Goal: Communication & Community: Share content

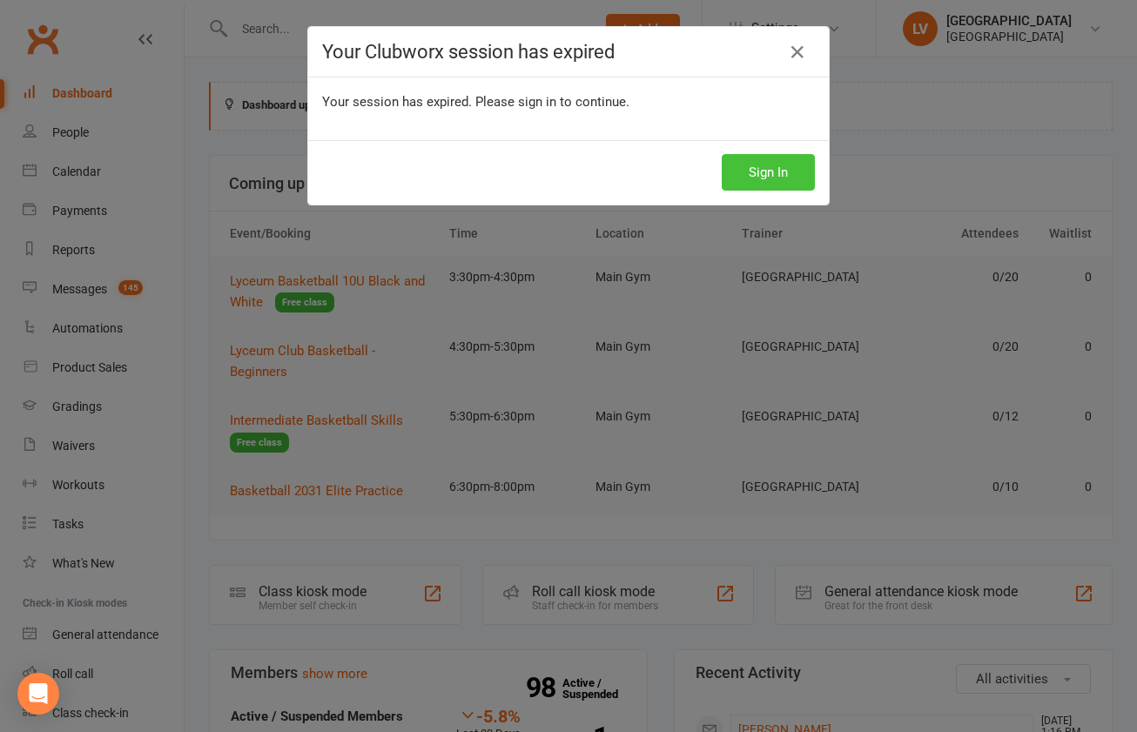
scroll to position [481, 0]
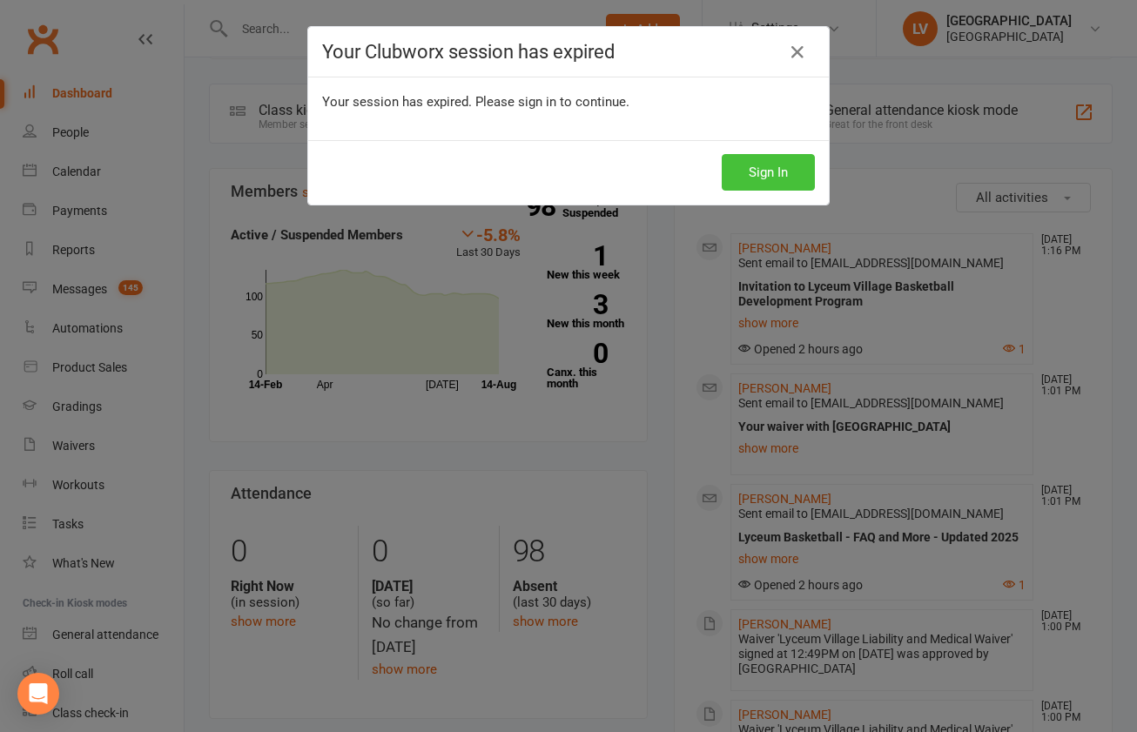
click at [732, 171] on button "Sign In" at bounding box center [768, 172] width 93 height 37
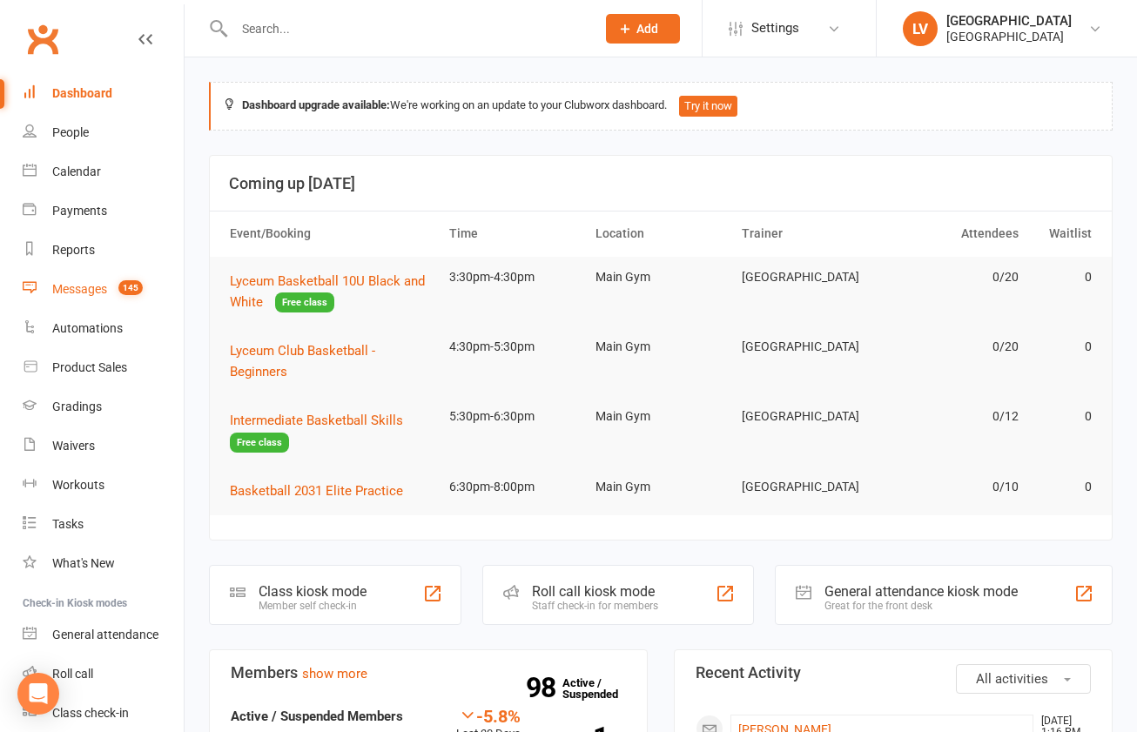
click at [84, 294] on div "Messages" at bounding box center [79, 289] width 55 height 14
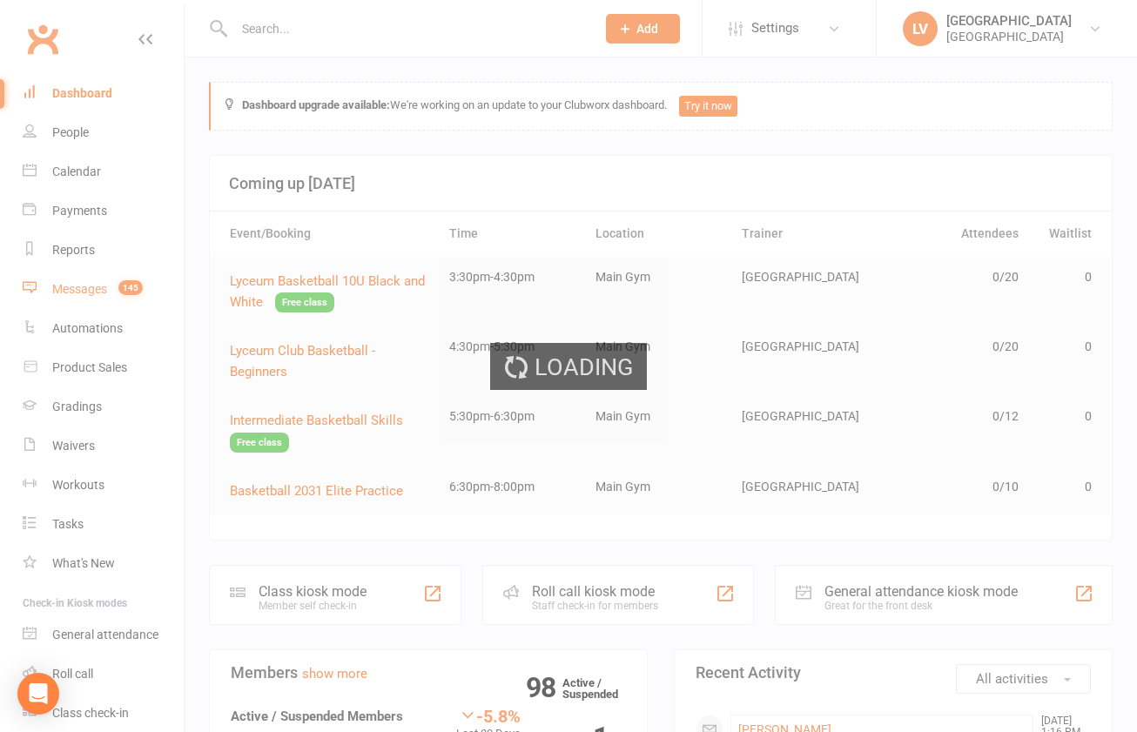
scroll to position [1, 0]
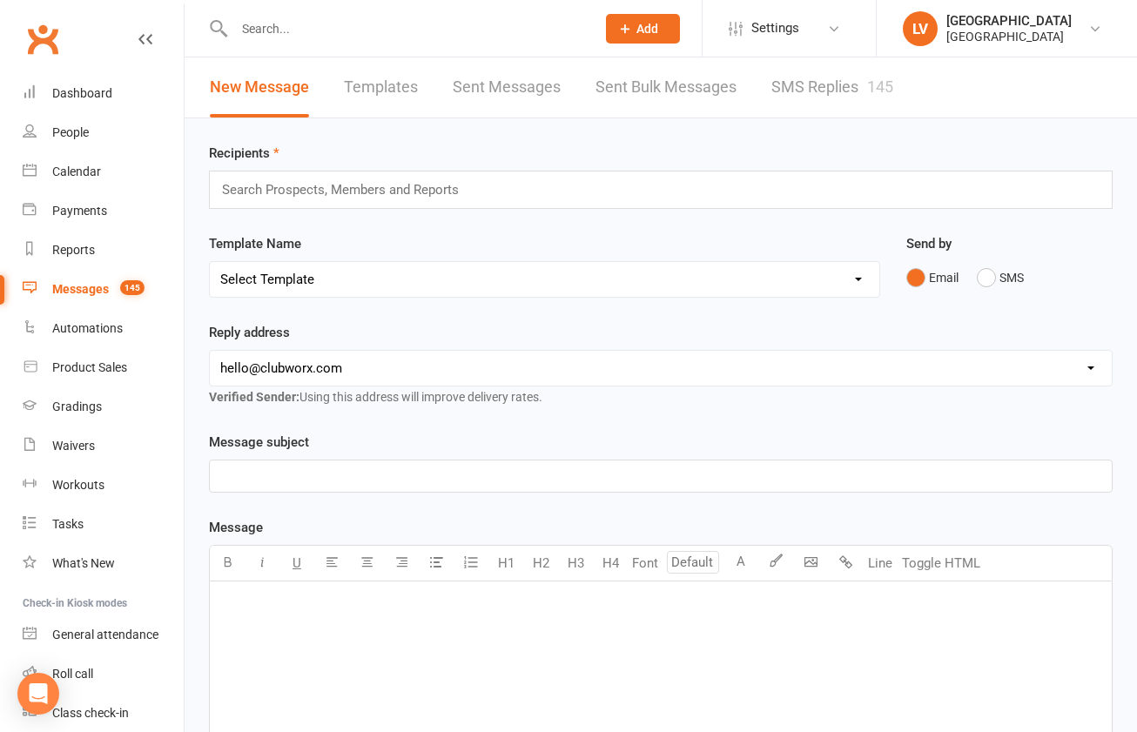
click at [335, 181] on input "text" at bounding box center [347, 189] width 255 height 23
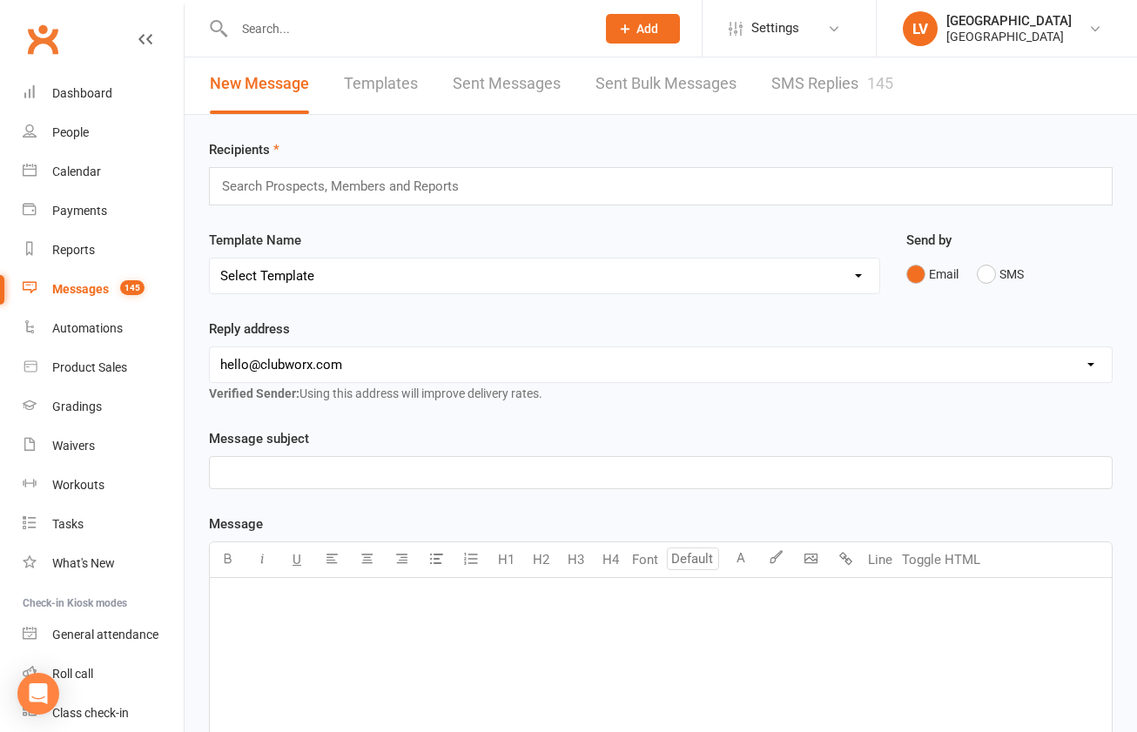
select select "1"
click option "[EMAIL_ADDRESS][DOMAIN_NAME]" at bounding box center [0, 0] width 0 height 0
click at [260, 470] on p "﻿" at bounding box center [660, 472] width 881 height 21
click at [277, 620] on div "﻿" at bounding box center [661, 708] width 902 height 261
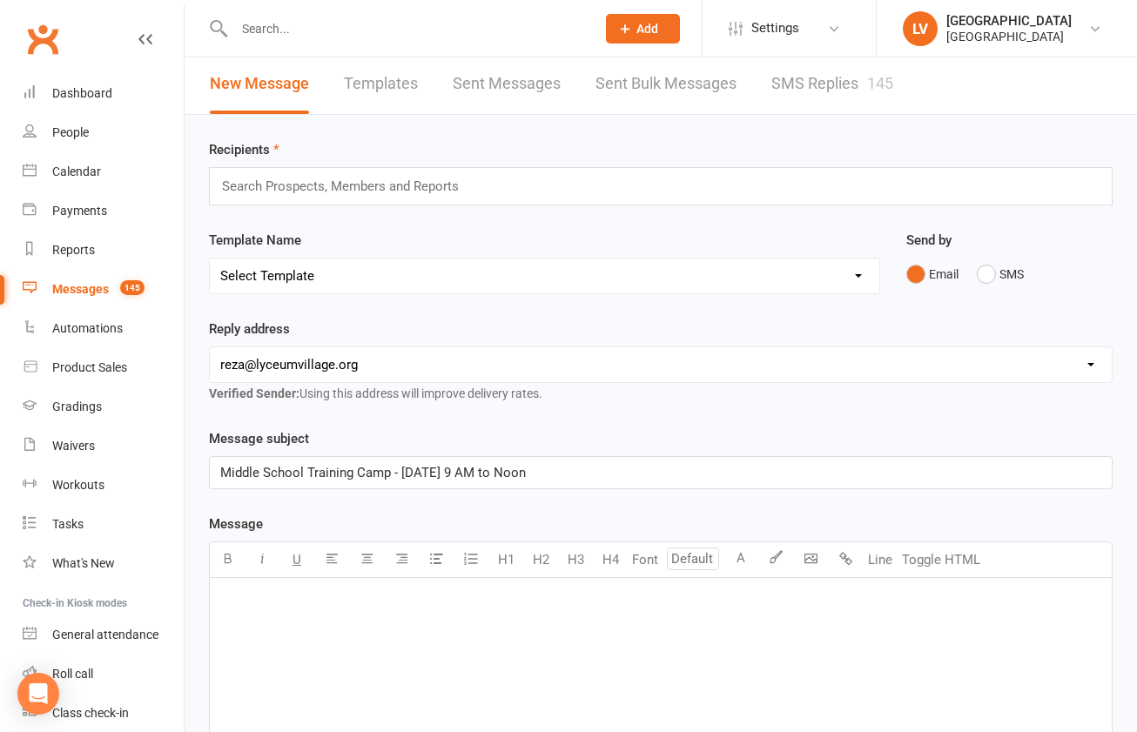
scroll to position [9, 0]
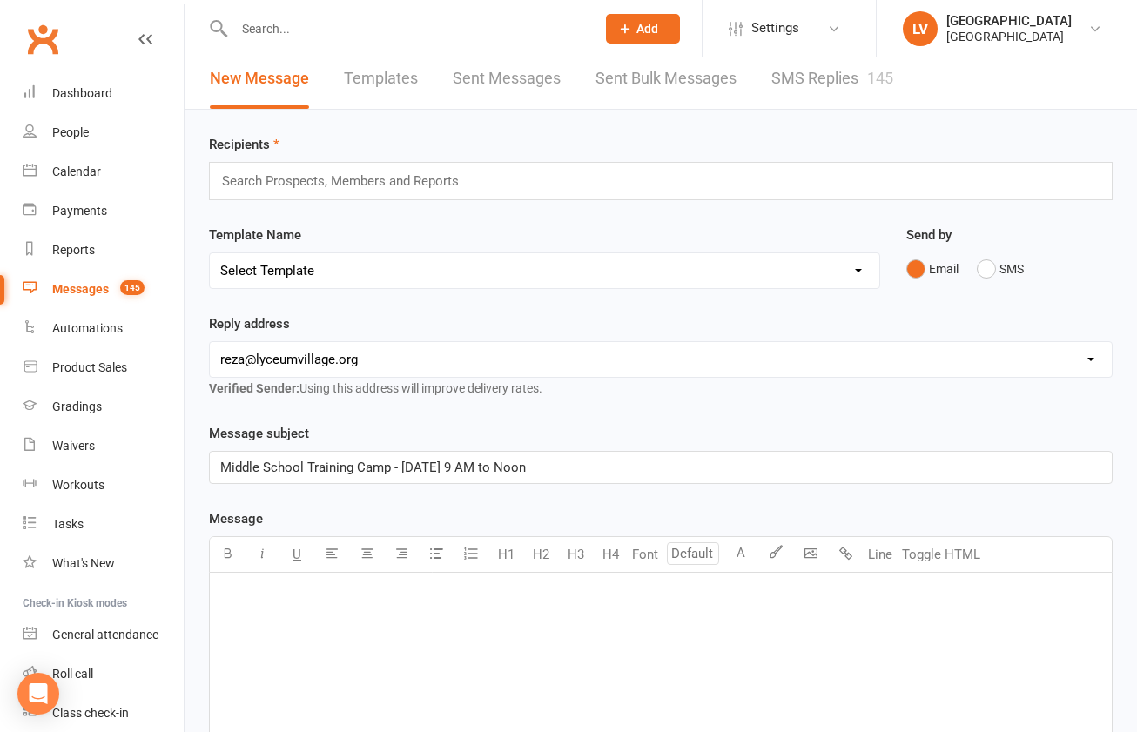
click at [277, 609] on div "﻿" at bounding box center [661, 703] width 902 height 261
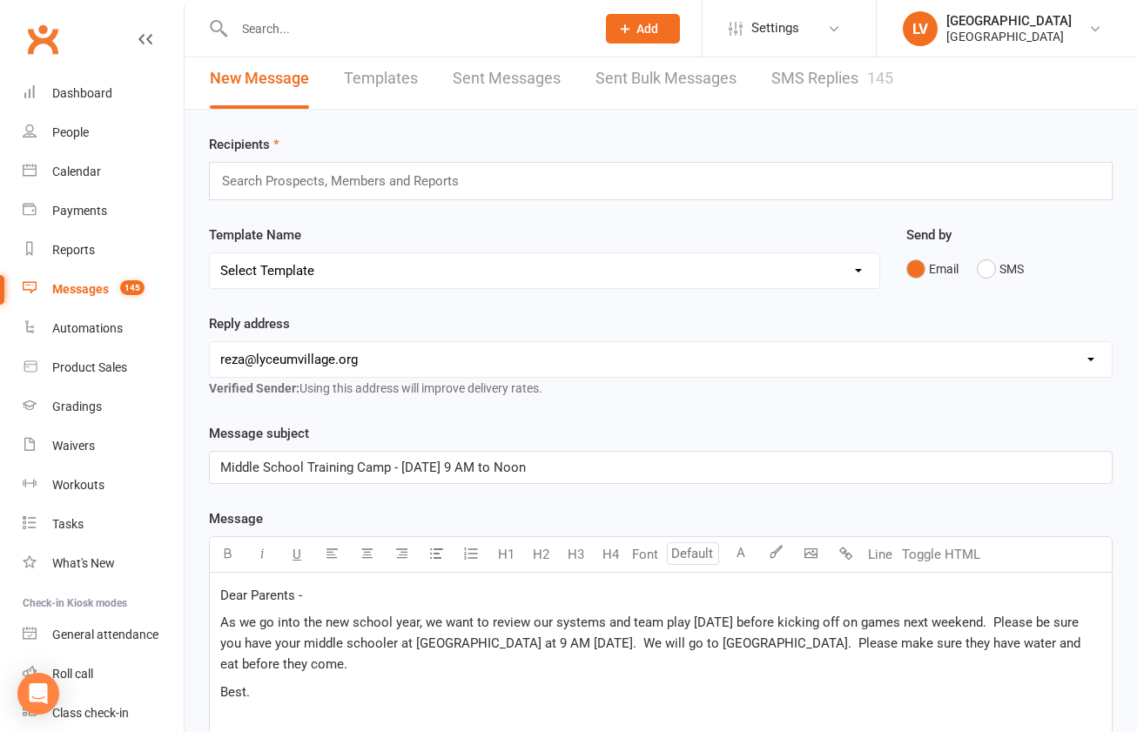
click at [331, 180] on input "text" at bounding box center [347, 181] width 255 height 23
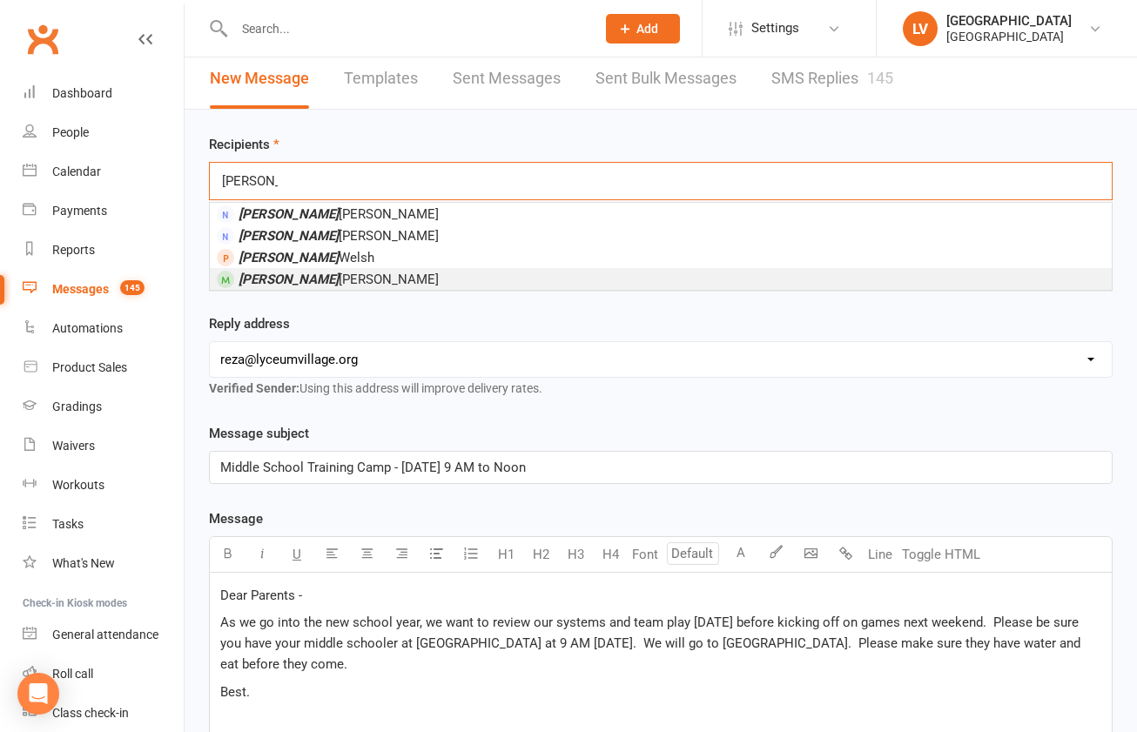
type input "[PERSON_NAME]"
click at [297, 279] on span "[PERSON_NAME]" at bounding box center [339, 280] width 200 height 16
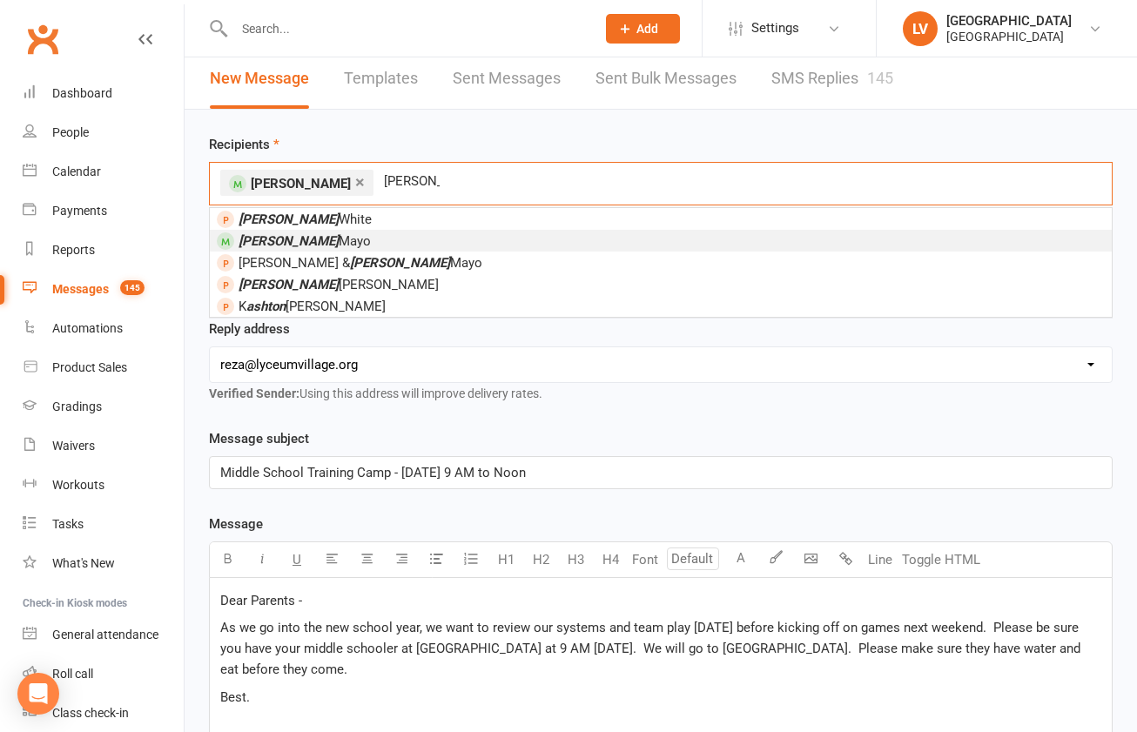
type input "[PERSON_NAME]"
click at [306, 245] on span "[PERSON_NAME]" at bounding box center [305, 241] width 132 height 16
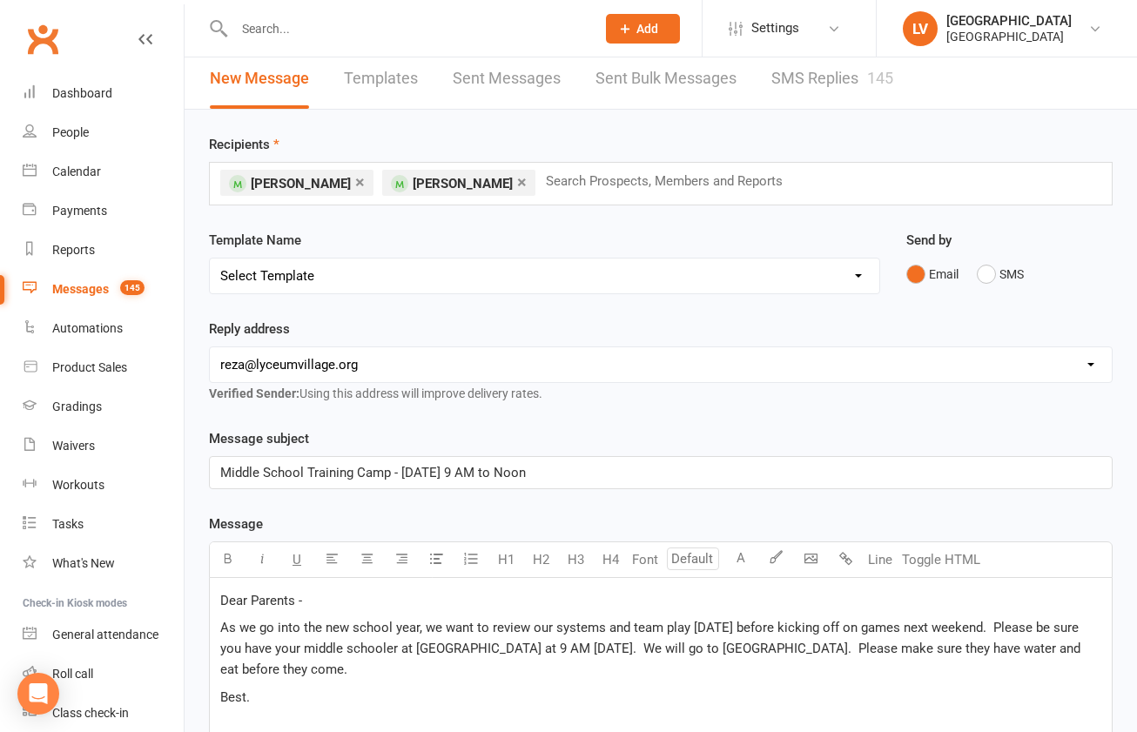
click at [1095, 653] on p "As we go into the new school year, we want to review our systems and team play …" at bounding box center [660, 648] width 881 height 63
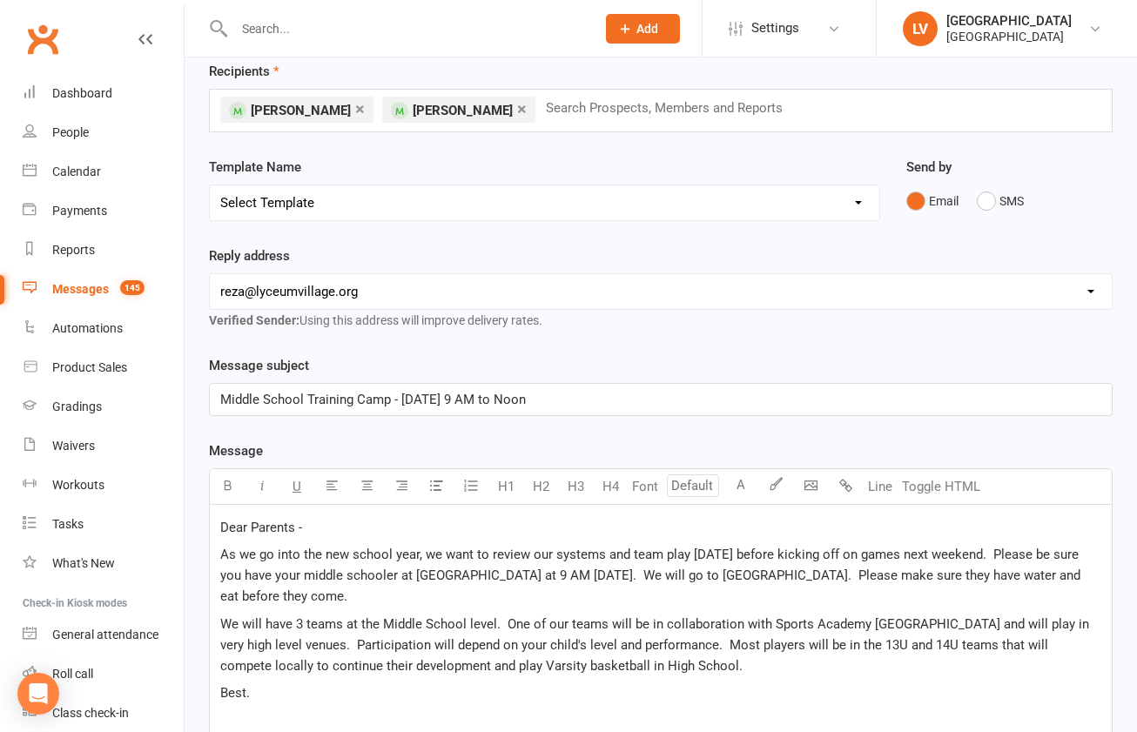
scroll to position [90, 0]
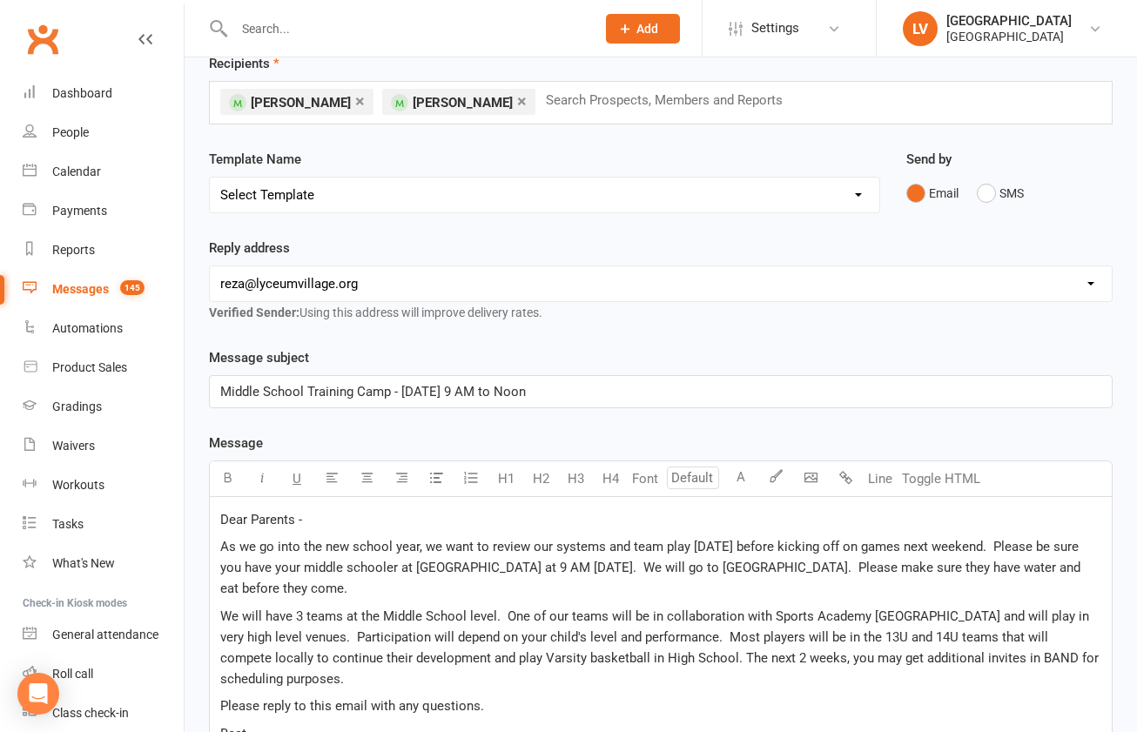
click at [562, 97] on input "text" at bounding box center [671, 100] width 255 height 23
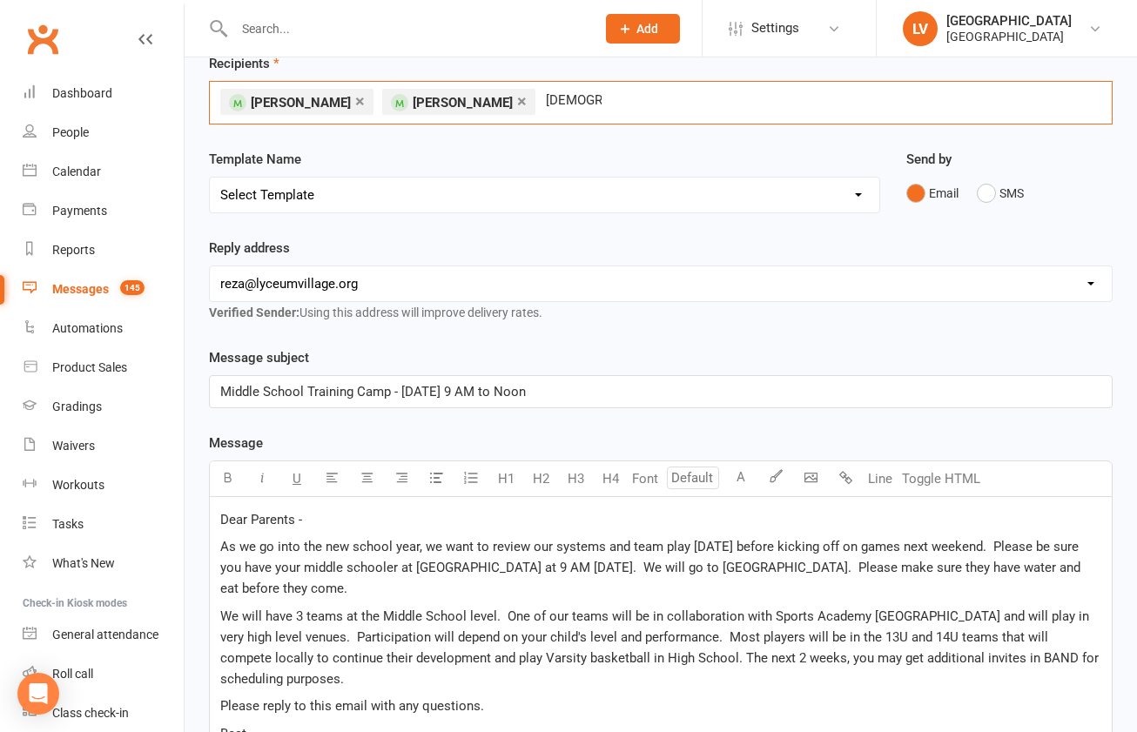
type input "[DEMOGRAPHIC_DATA]"
click at [276, 520] on span "Dear Parents -" at bounding box center [261, 520] width 82 height 16
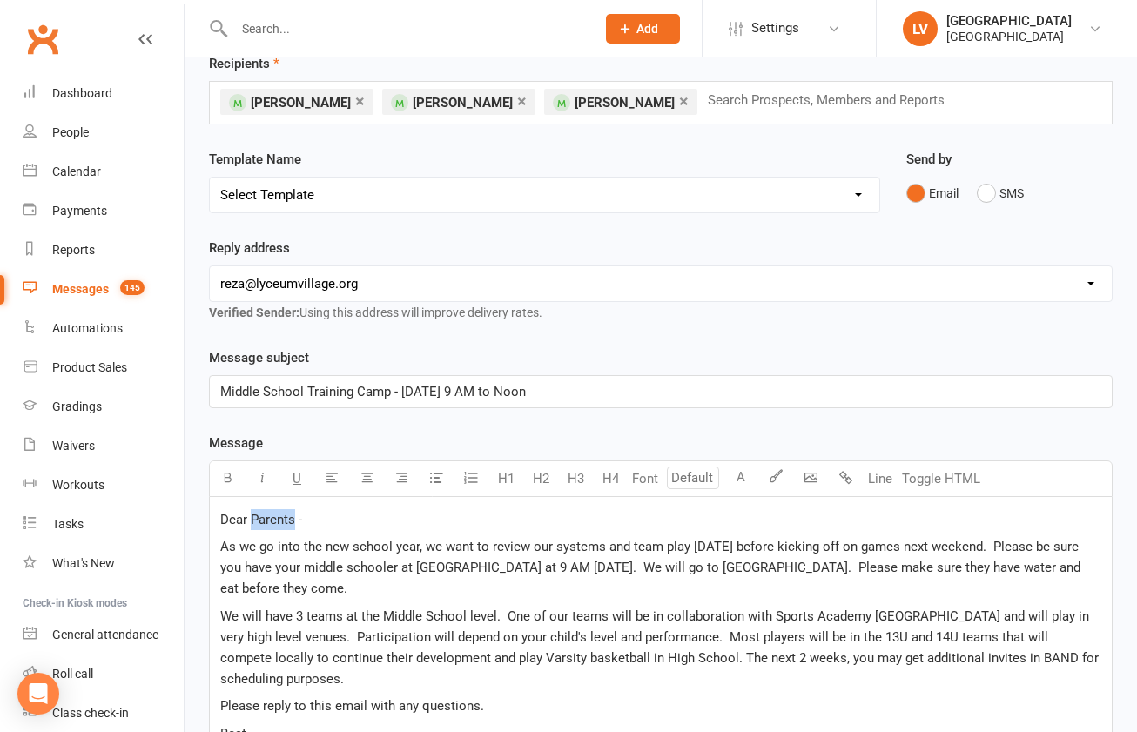
click at [275, 520] on span "Dear Parents -" at bounding box center [261, 520] width 82 height 16
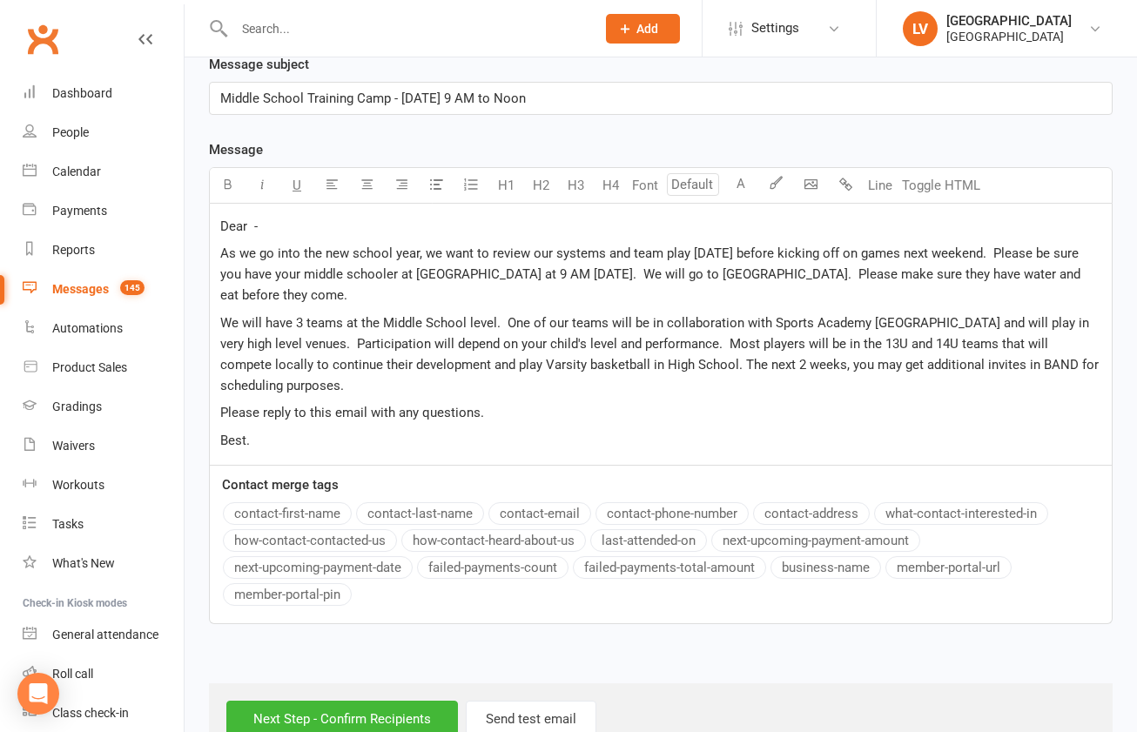
scroll to position [424, 0]
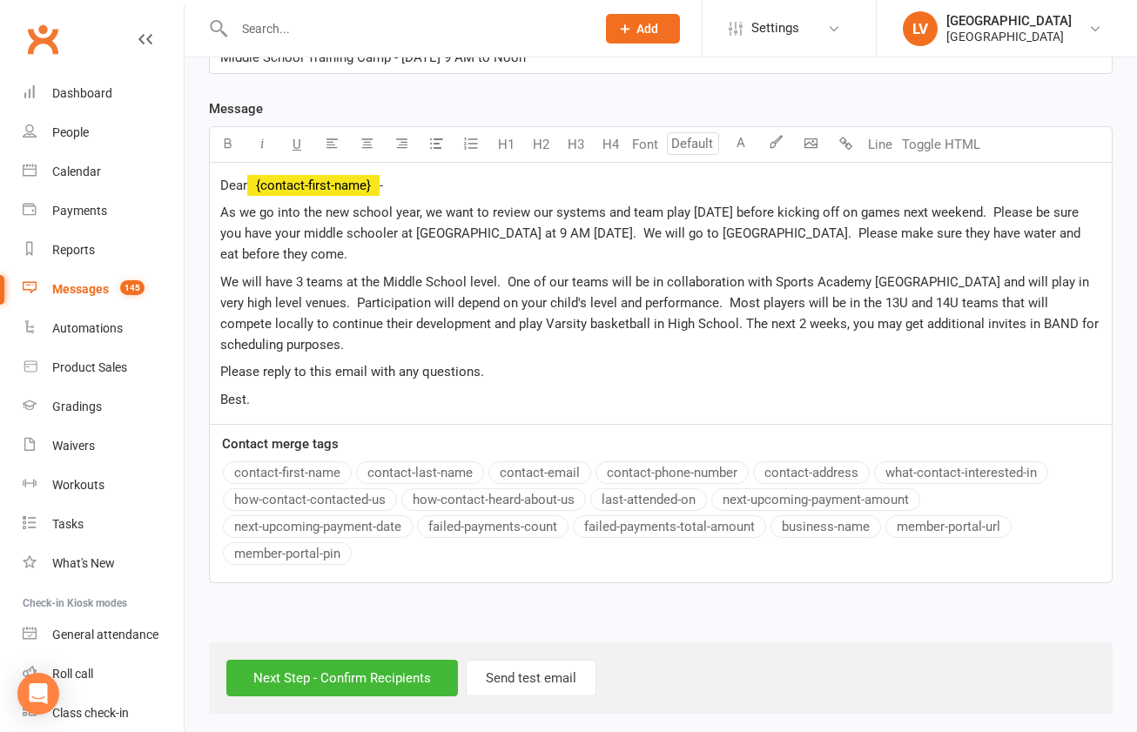
click at [297, 479] on button "contact-first-name" at bounding box center [287, 472] width 129 height 23
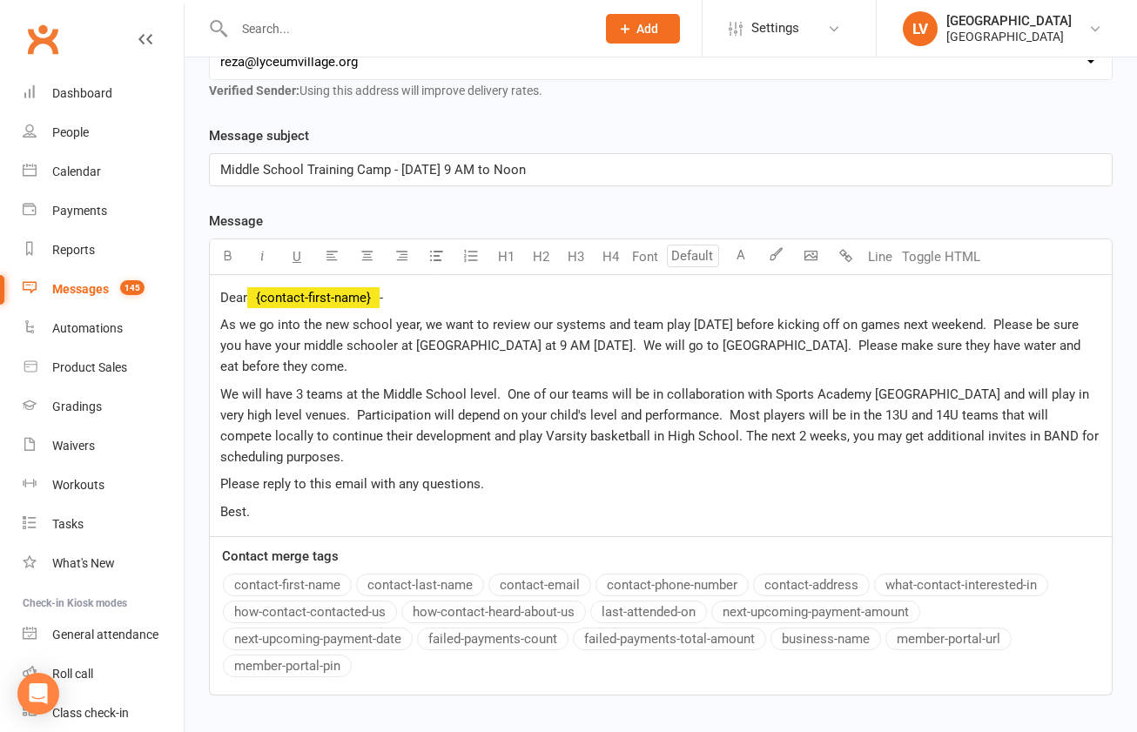
scroll to position [319, 0]
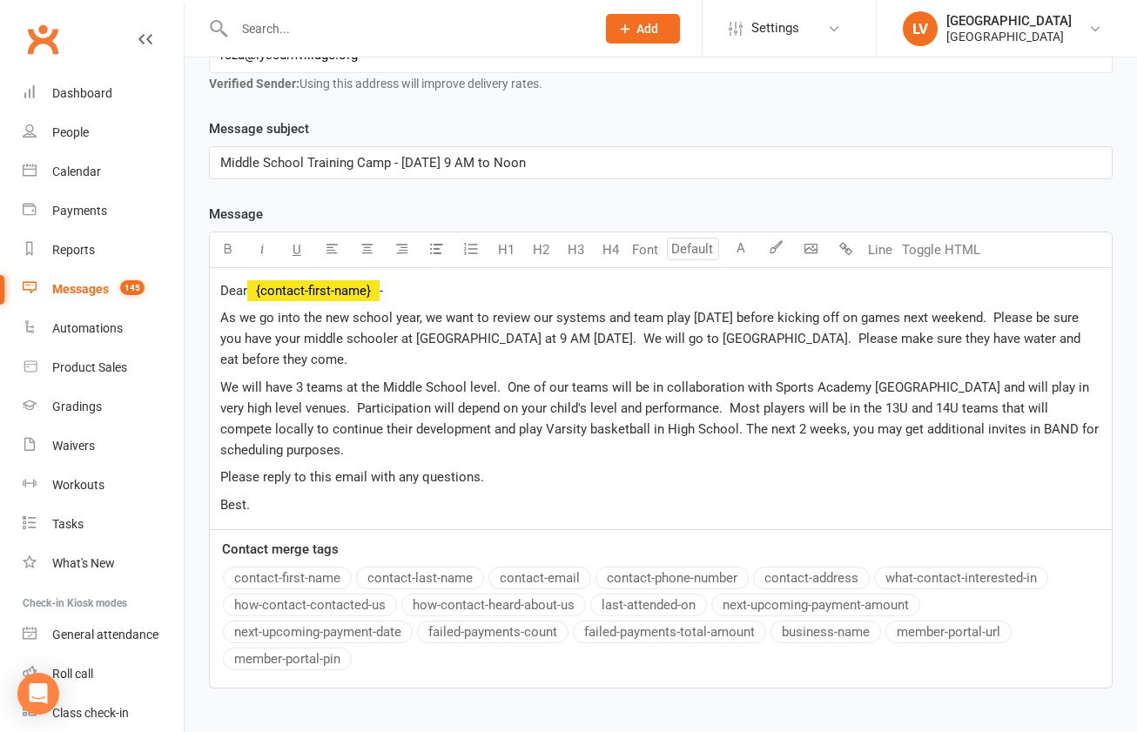
click at [417, 572] on button "contact-last-name" at bounding box center [420, 578] width 128 height 23
click at [572, 286] on p "Dear ﻿ {contact-first-name} ﻿ {contact-last-name} -" at bounding box center [660, 290] width 881 height 21
click at [420, 580] on button "contact-last-name" at bounding box center [420, 578] width 128 height 23
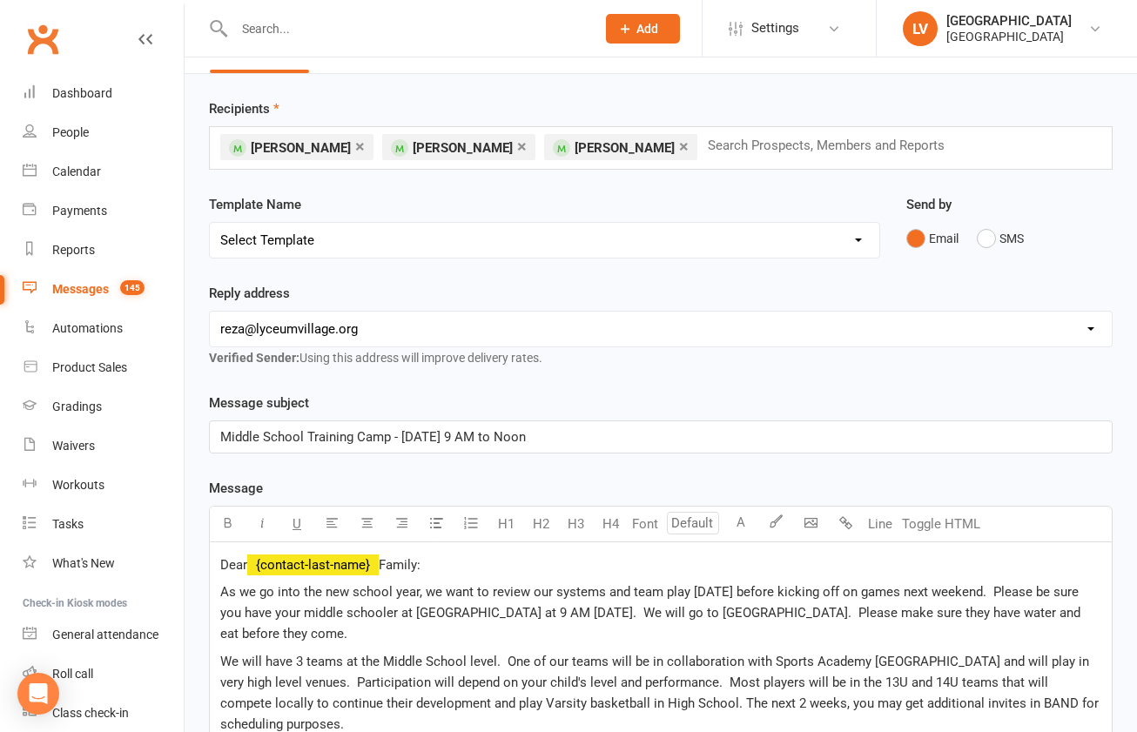
scroll to position [38, 0]
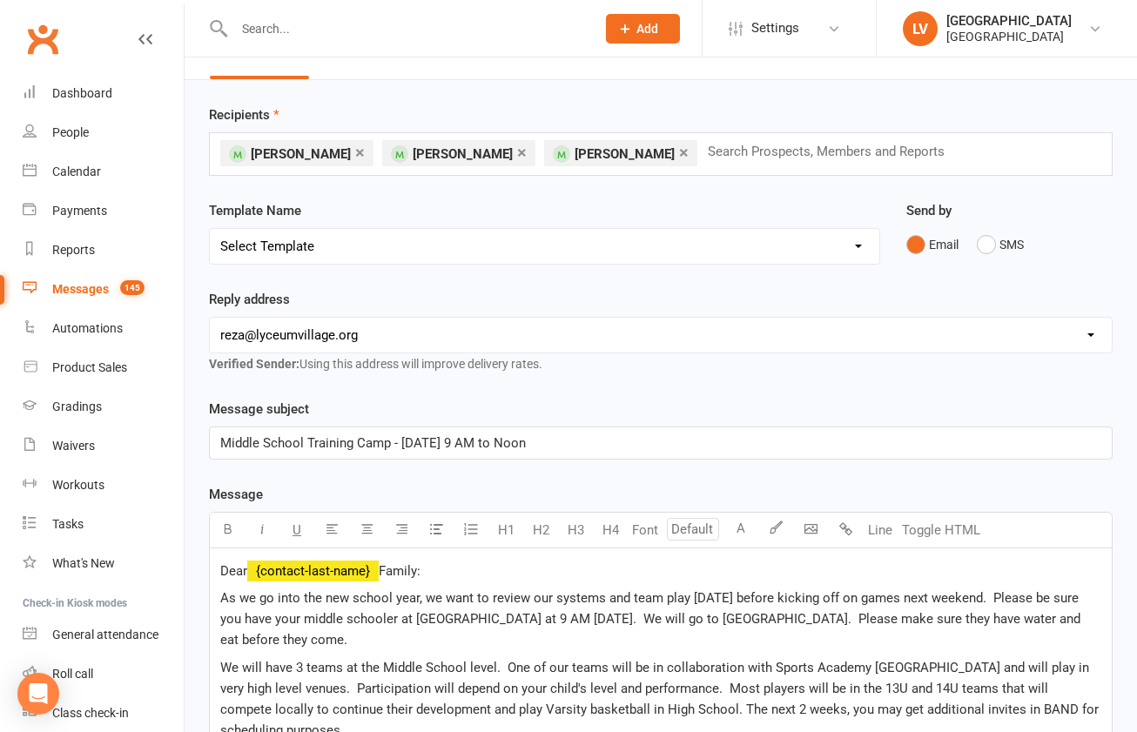
click at [706, 151] on input "text" at bounding box center [833, 151] width 255 height 23
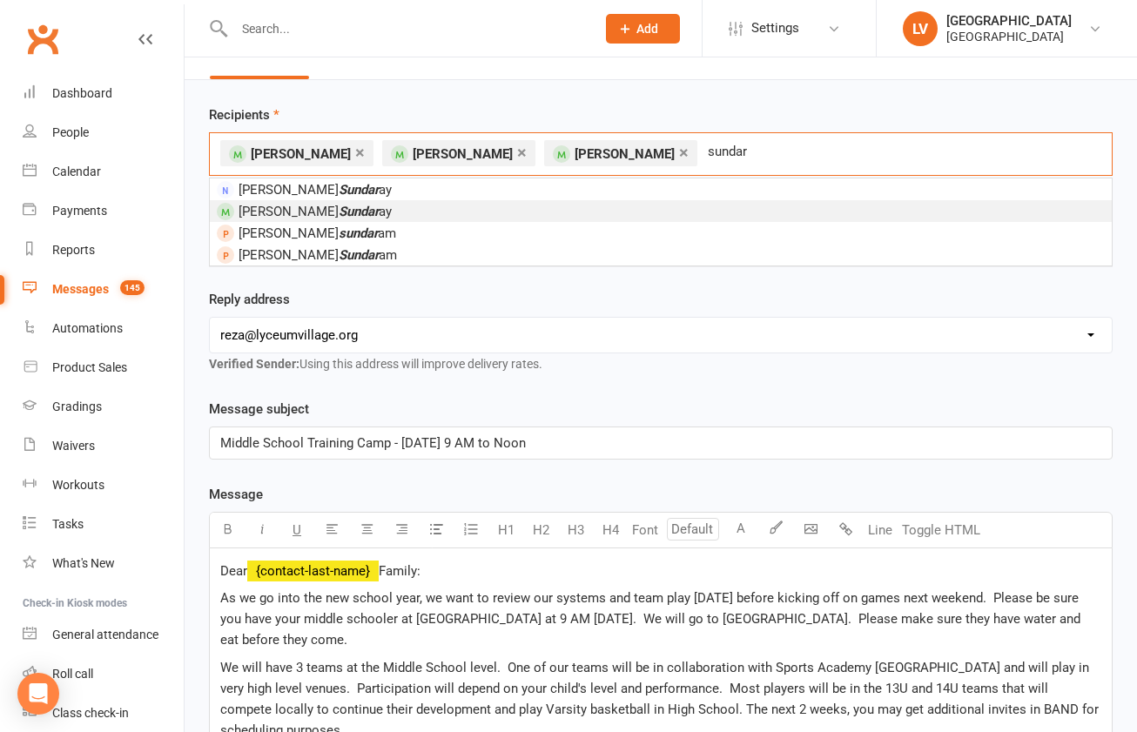
type input "sundar"
click at [441, 216] on li "[PERSON_NAME] ay" at bounding box center [661, 211] width 902 height 22
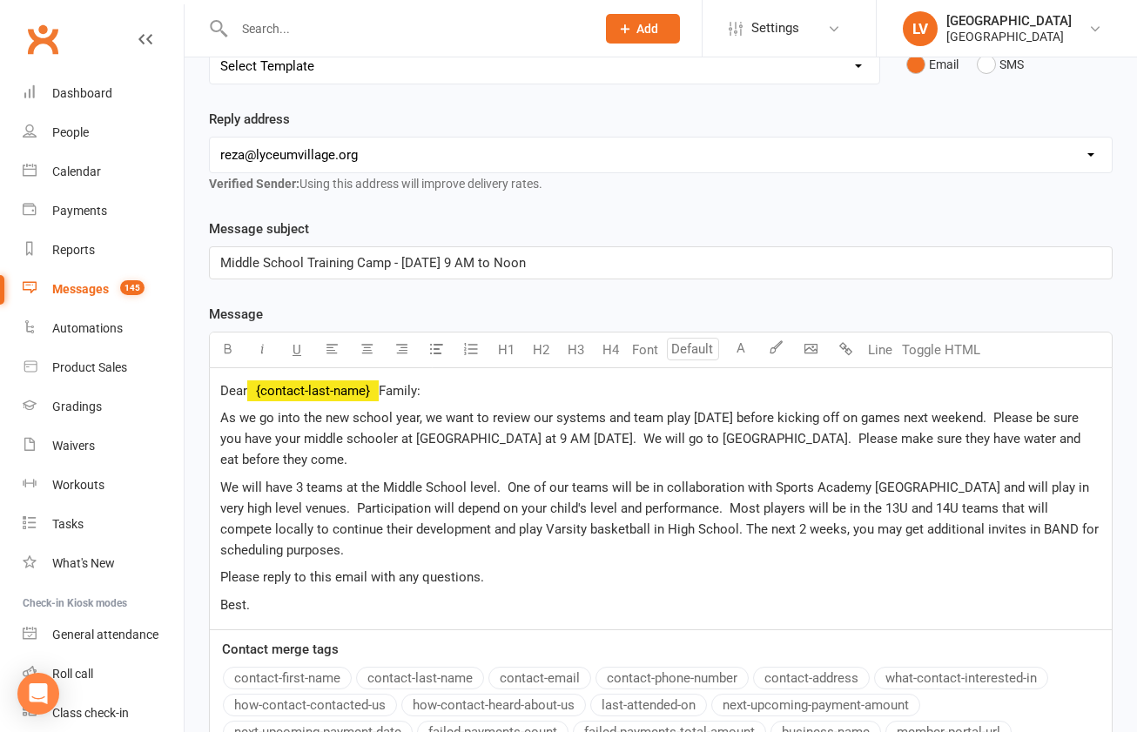
scroll to position [252, 0]
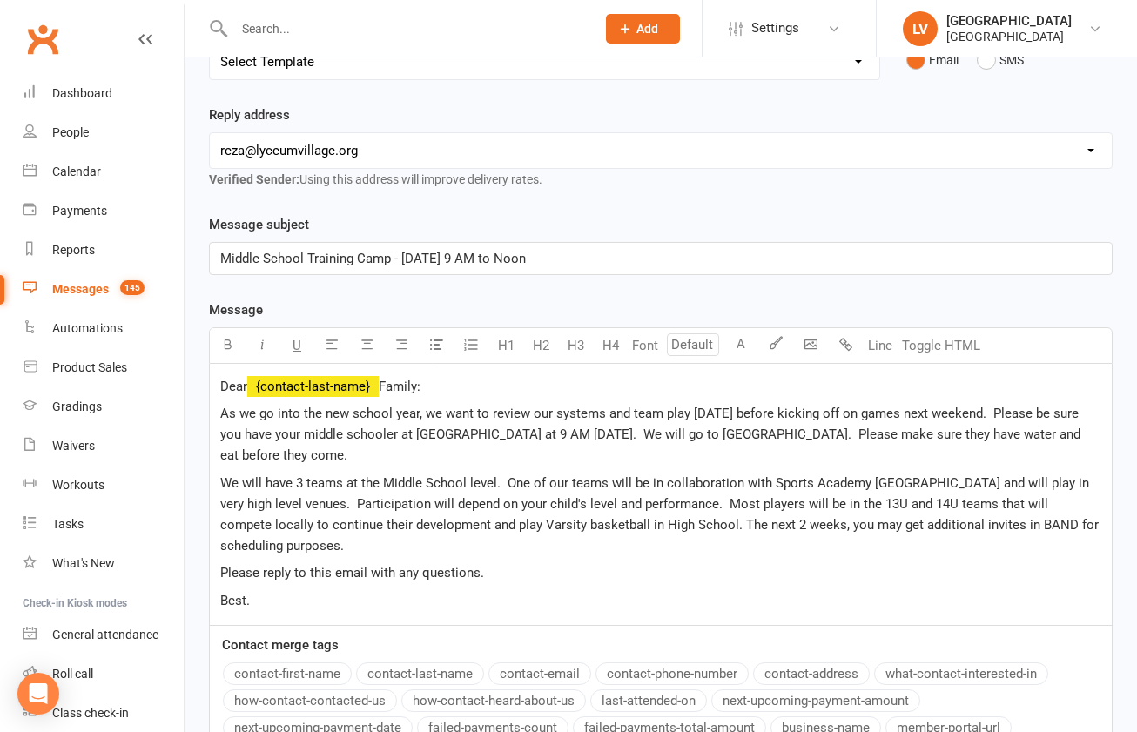
click at [488, 562] on p "Please reply to this email with any questions." at bounding box center [660, 572] width 881 height 21
click at [394, 498] on p "We will have 3 teams at the Middle School level. One of our teams will be in co…" at bounding box center [660, 515] width 881 height 84
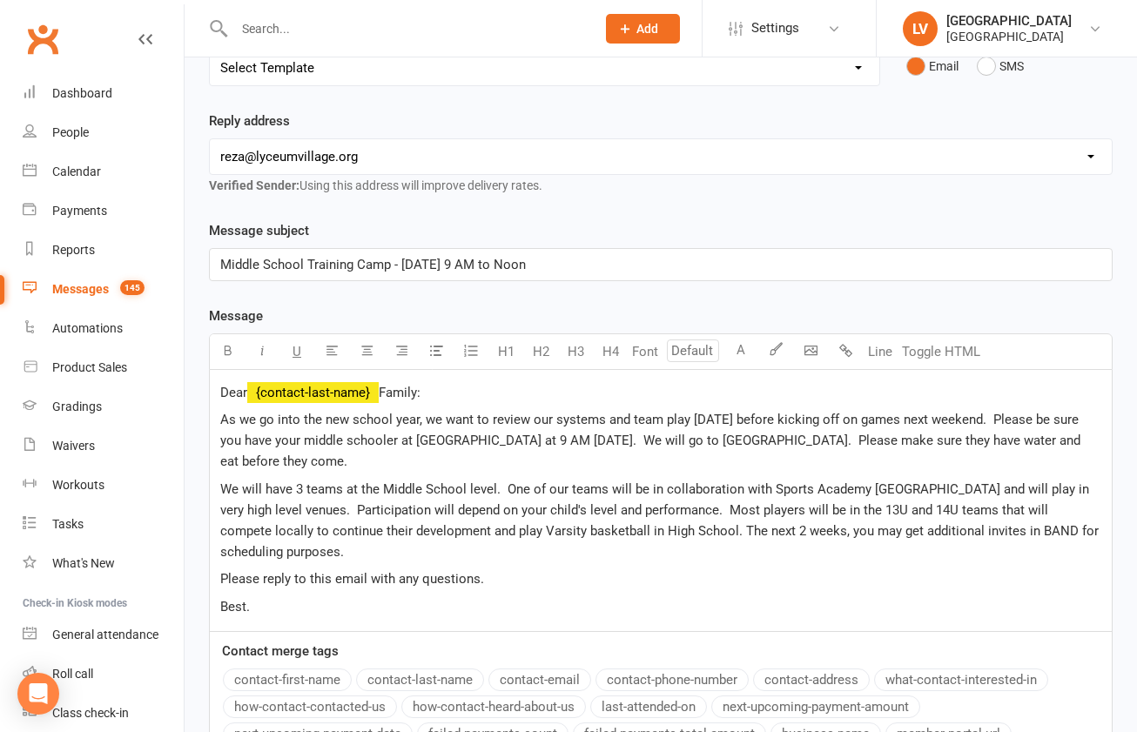
scroll to position [248, 0]
click at [510, 567] on p "Please reply to this email with any questions." at bounding box center [660, 577] width 881 height 21
click at [466, 504] on p "We will have 3 teams at the Middle School level. One of our teams will be in co…" at bounding box center [660, 519] width 881 height 84
click at [223, 480] on span "We will have 3 teams at the Middle School level. One of our teams will be in co…" at bounding box center [661, 519] width 882 height 78
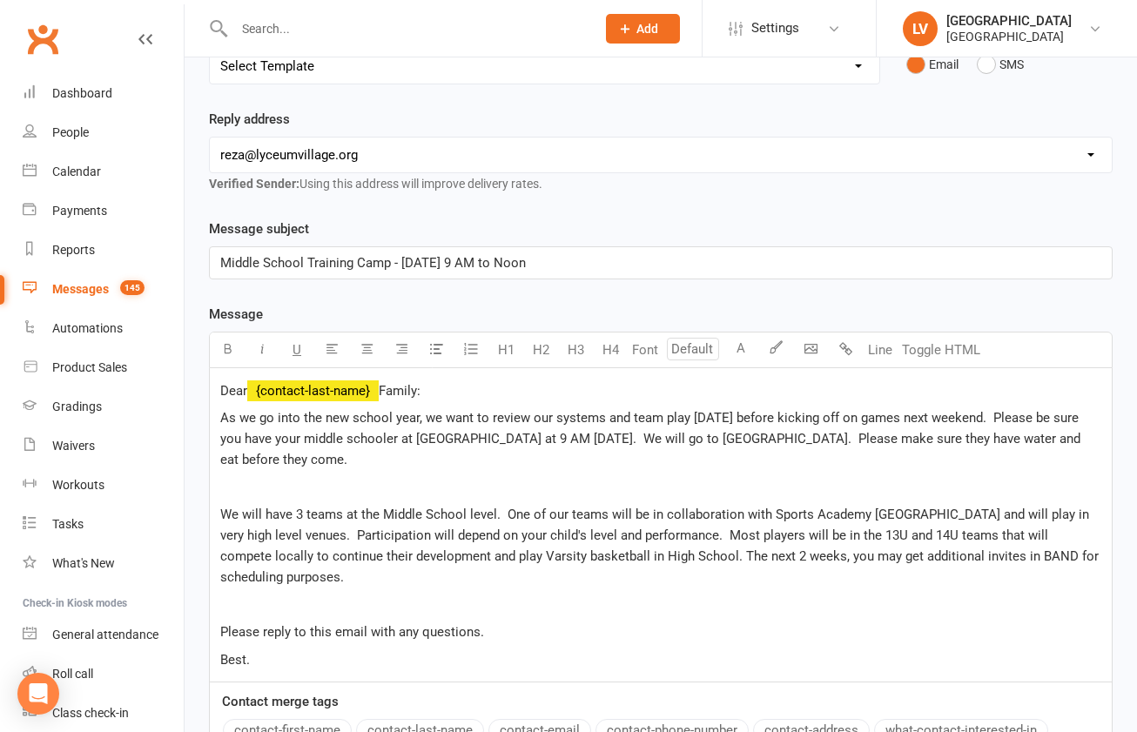
click at [298, 531] on p "We will have 3 teams at the Middle School level. One of our teams will be in co…" at bounding box center [660, 546] width 881 height 84
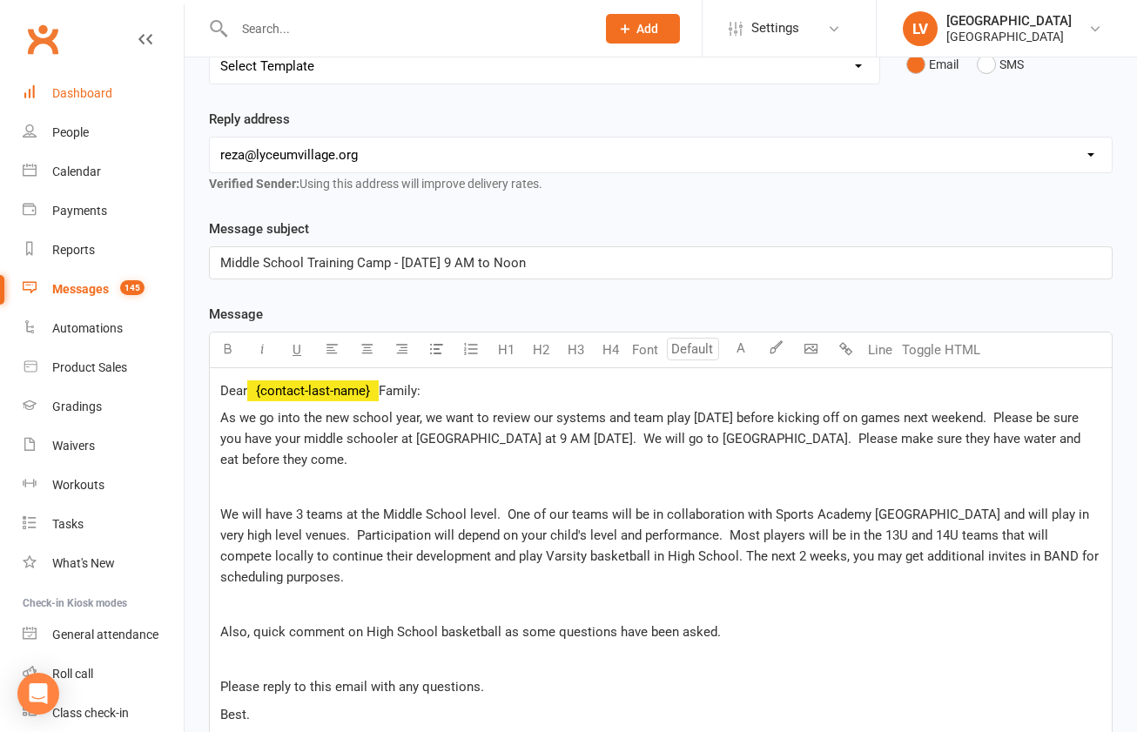
click at [89, 94] on div "Dashboard" at bounding box center [82, 93] width 60 height 14
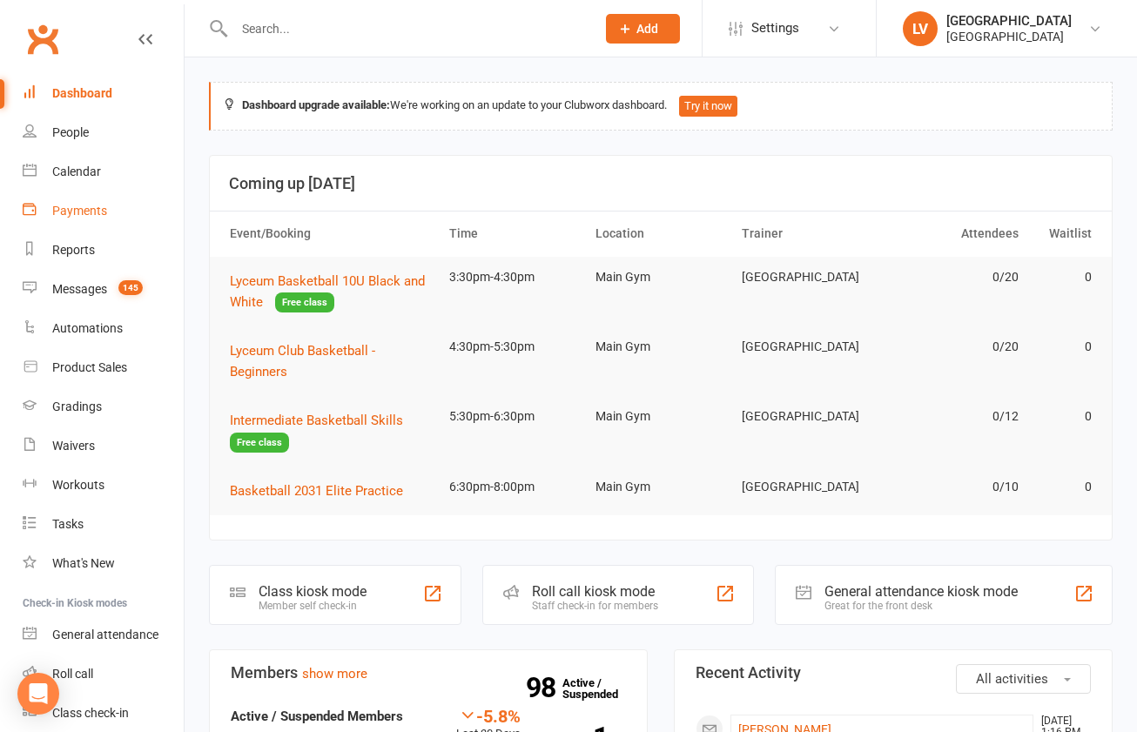
click at [86, 212] on div "Payments" at bounding box center [79, 211] width 55 height 14
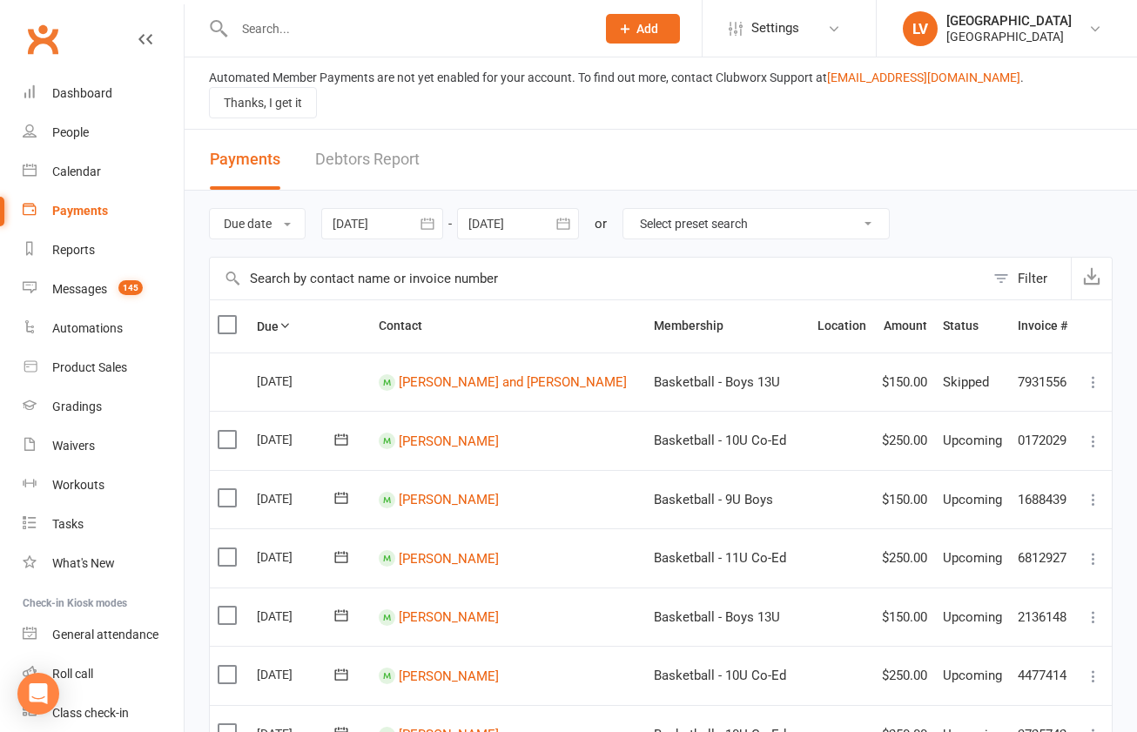
click at [529, 210] on div at bounding box center [518, 223] width 122 height 31
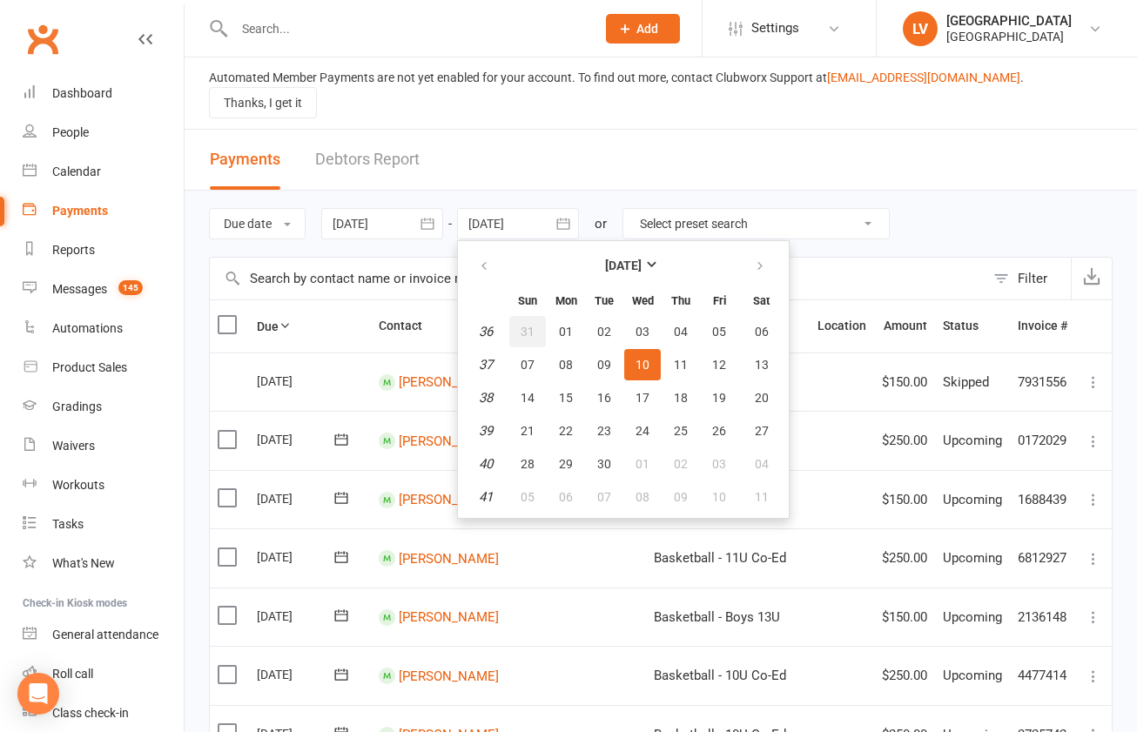
click at [540, 316] on button "31" at bounding box center [527, 331] width 37 height 31
type input "[DATE]"
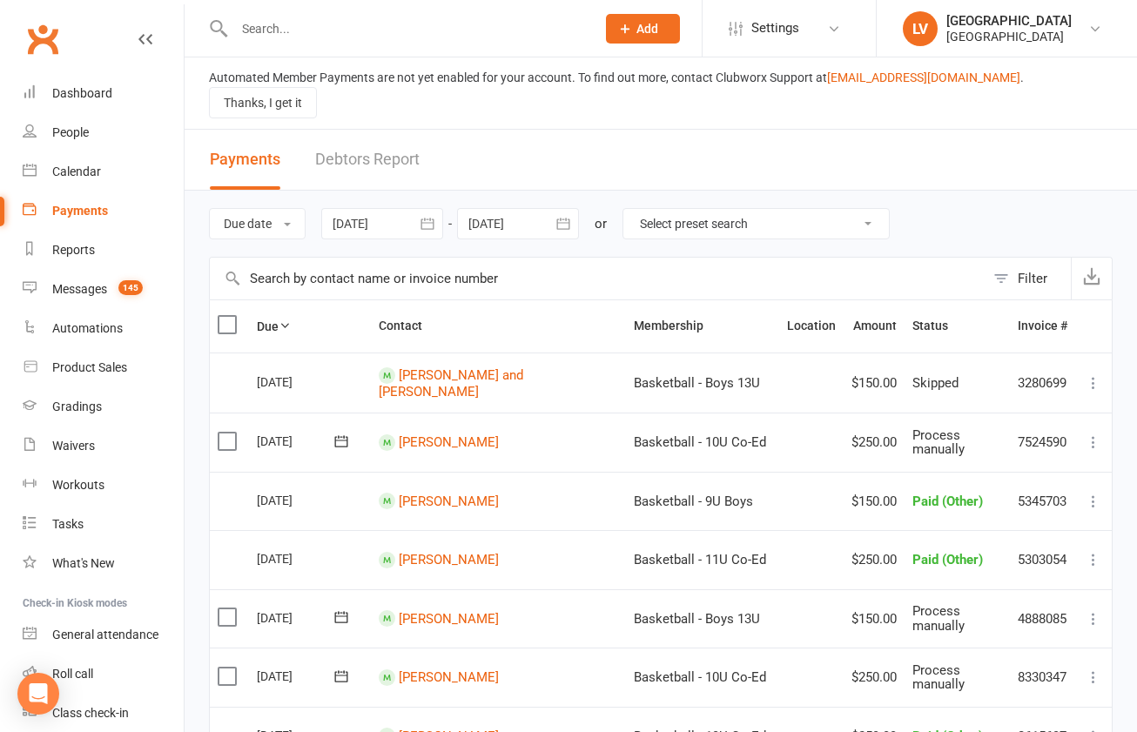
click at [1013, 262] on button "Filter" at bounding box center [1028, 279] width 86 height 42
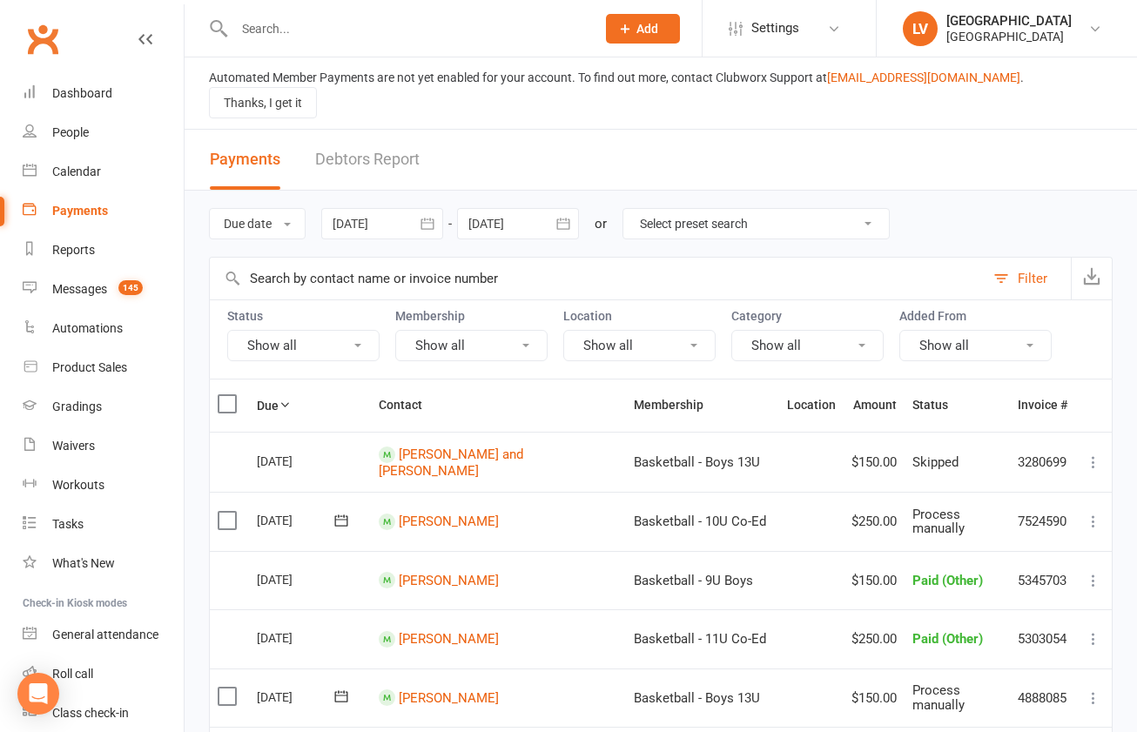
click at [334, 335] on button "Show all" at bounding box center [303, 345] width 152 height 31
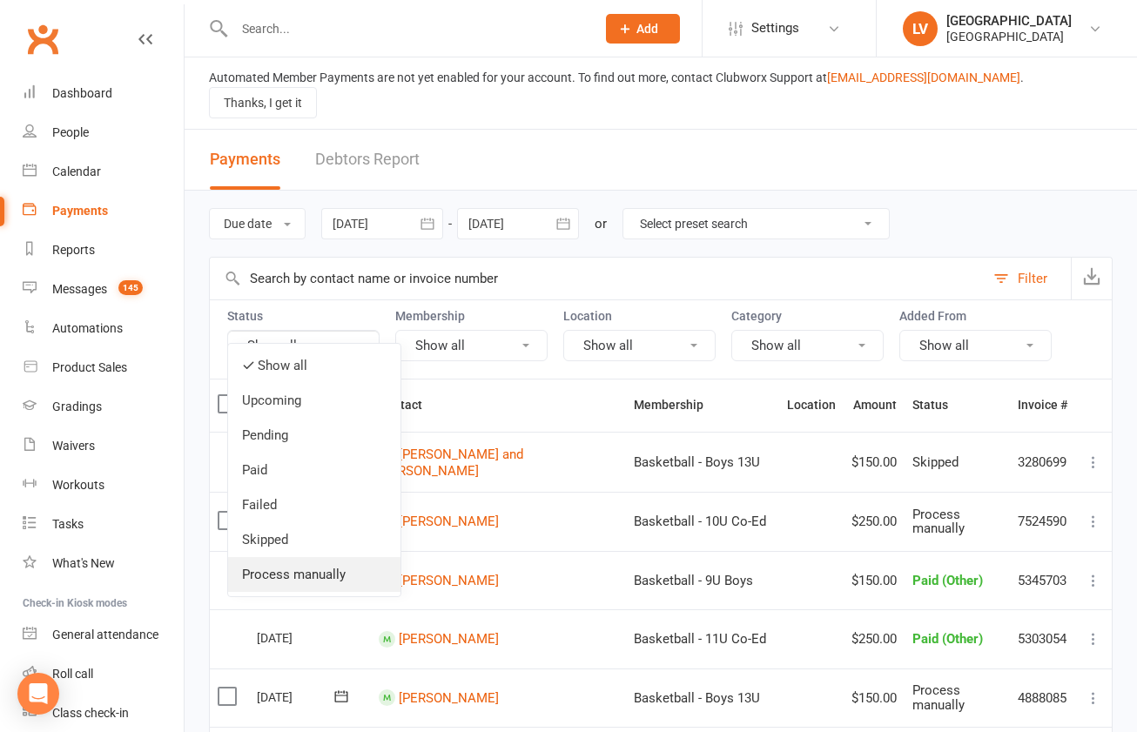
click at [326, 566] on link "Process manually" at bounding box center [314, 574] width 172 height 35
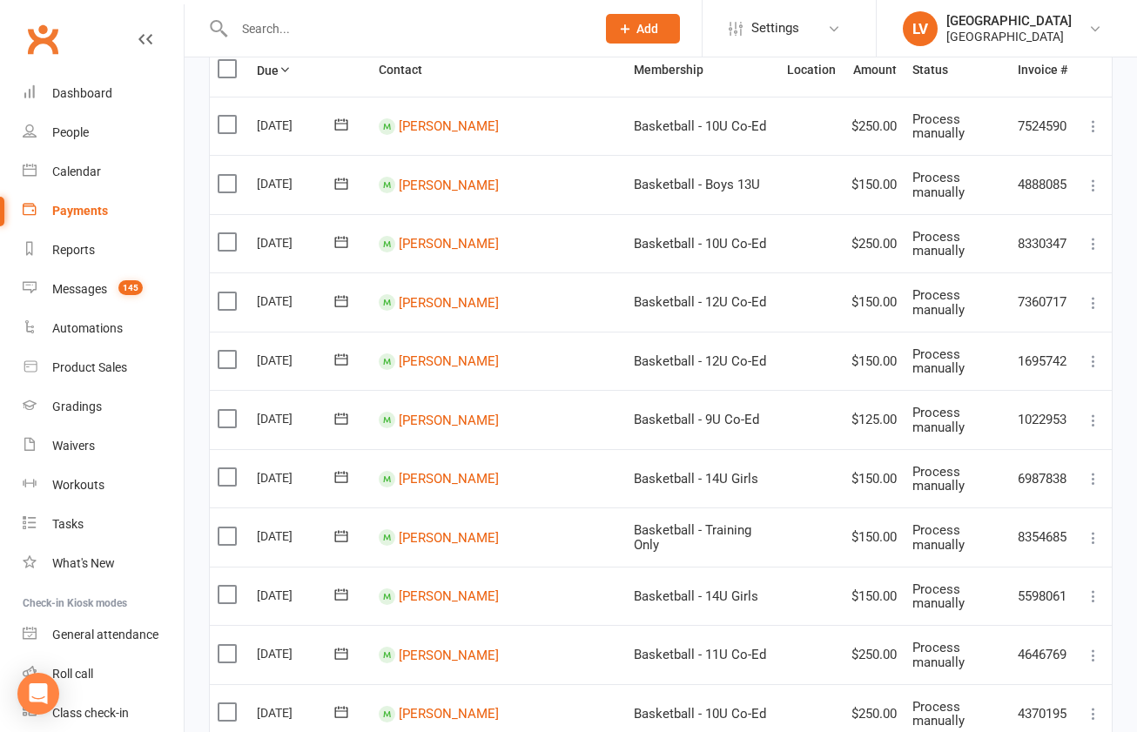
scroll to position [352, 0]
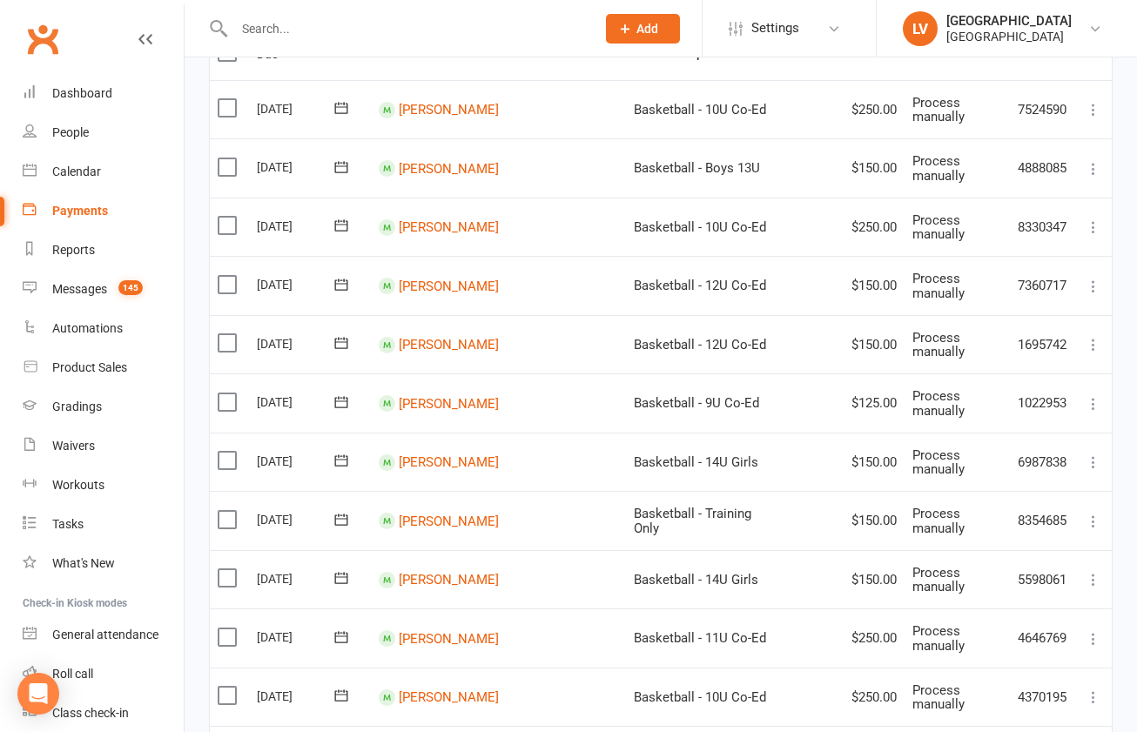
click at [232, 452] on label at bounding box center [230, 460] width 24 height 17
click at [229, 452] on input "checkbox" at bounding box center [223, 452] width 11 height 0
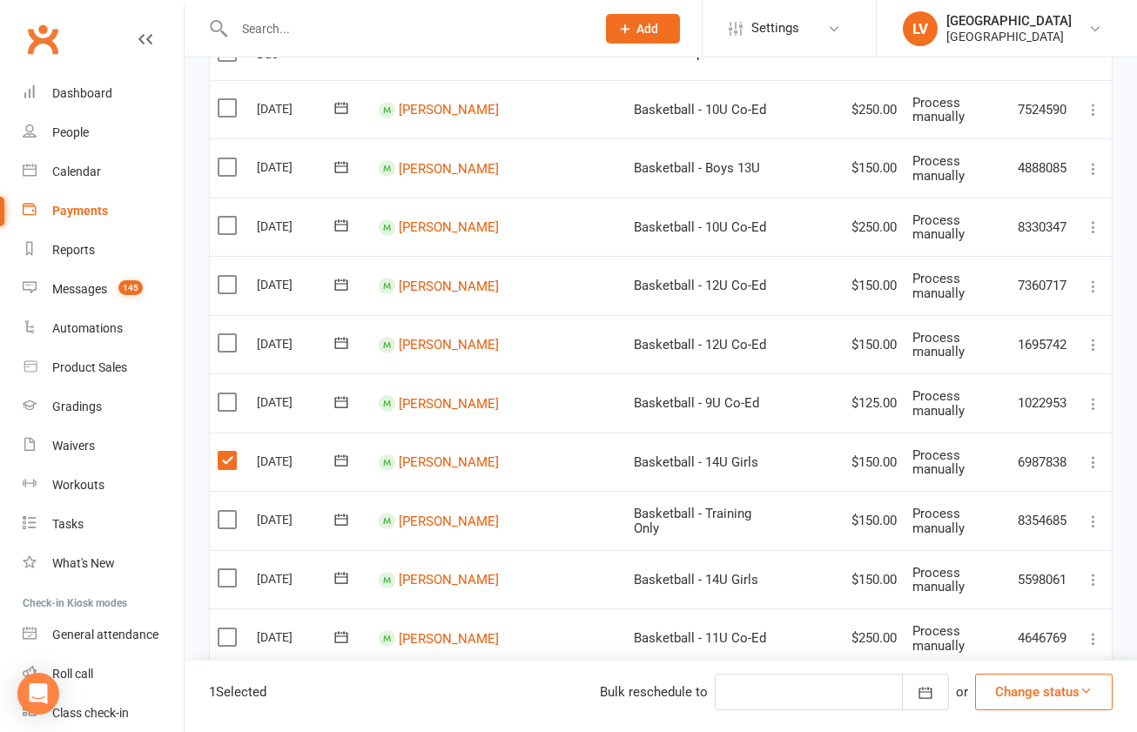
click at [232, 511] on label at bounding box center [230, 519] width 24 height 17
click at [229, 511] on input "checkbox" at bounding box center [223, 511] width 11 height 0
click at [1039, 691] on button "Change status" at bounding box center [1044, 692] width 138 height 37
click at [1013, 651] on link "Skipped" at bounding box center [1025, 645] width 172 height 35
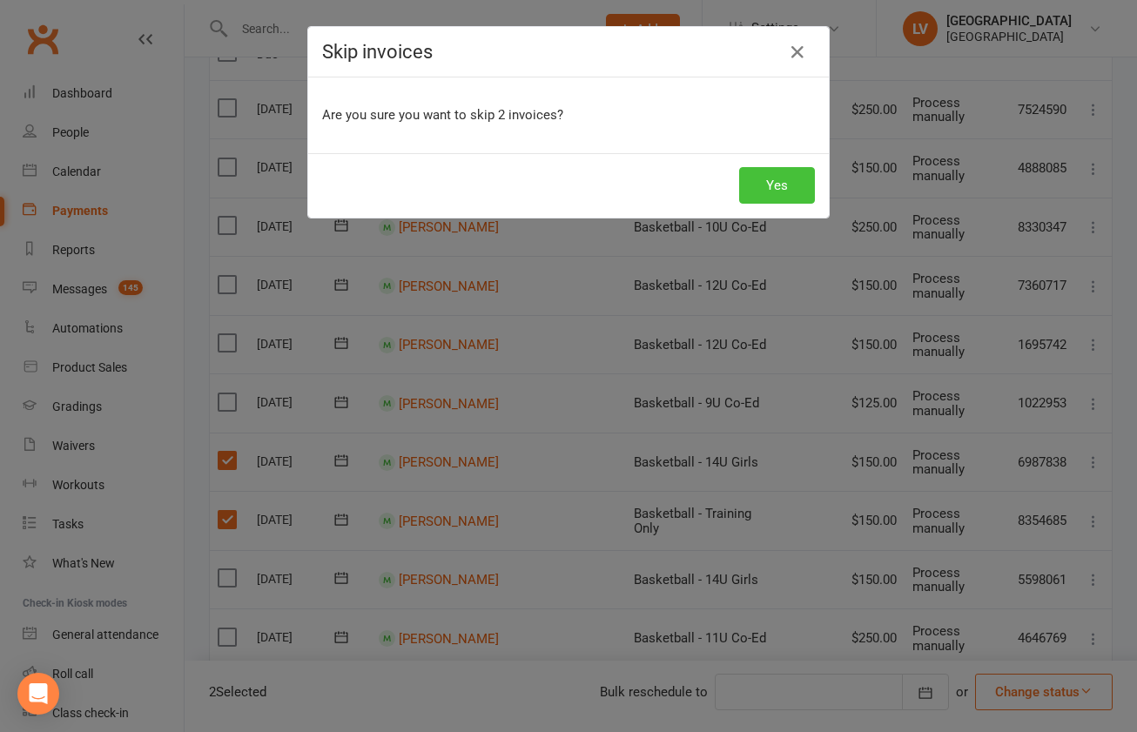
click at [763, 185] on button "Yes" at bounding box center [777, 185] width 76 height 37
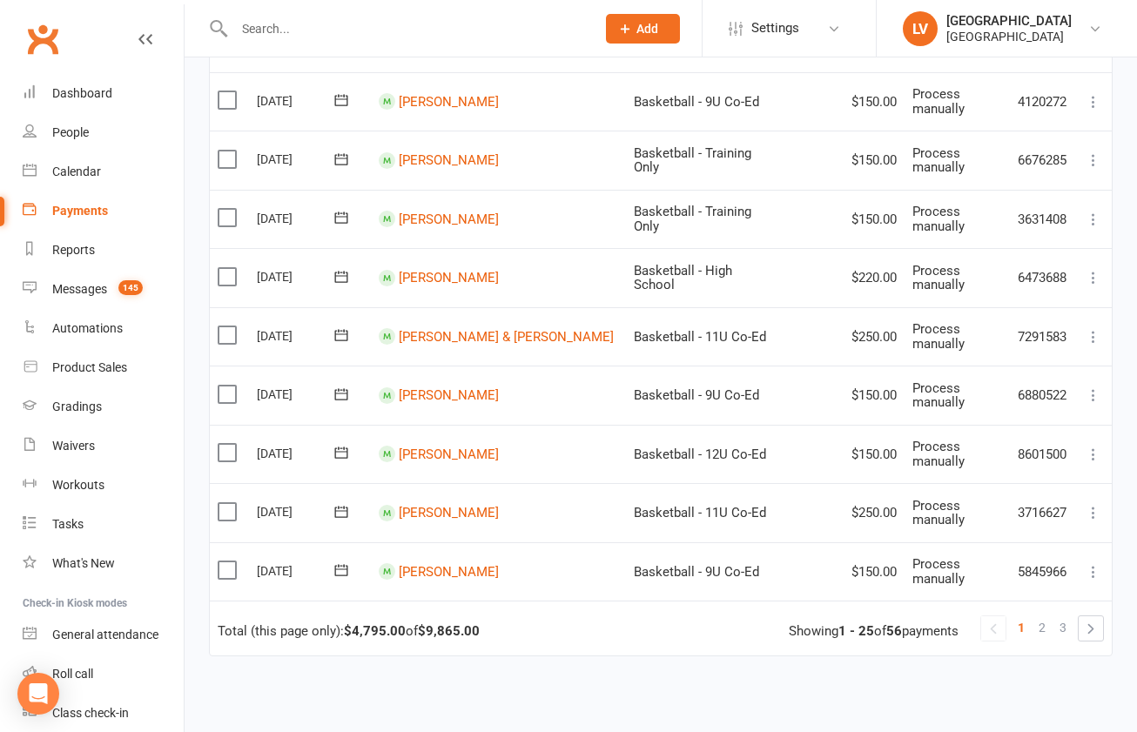
scroll to position [1314, 0]
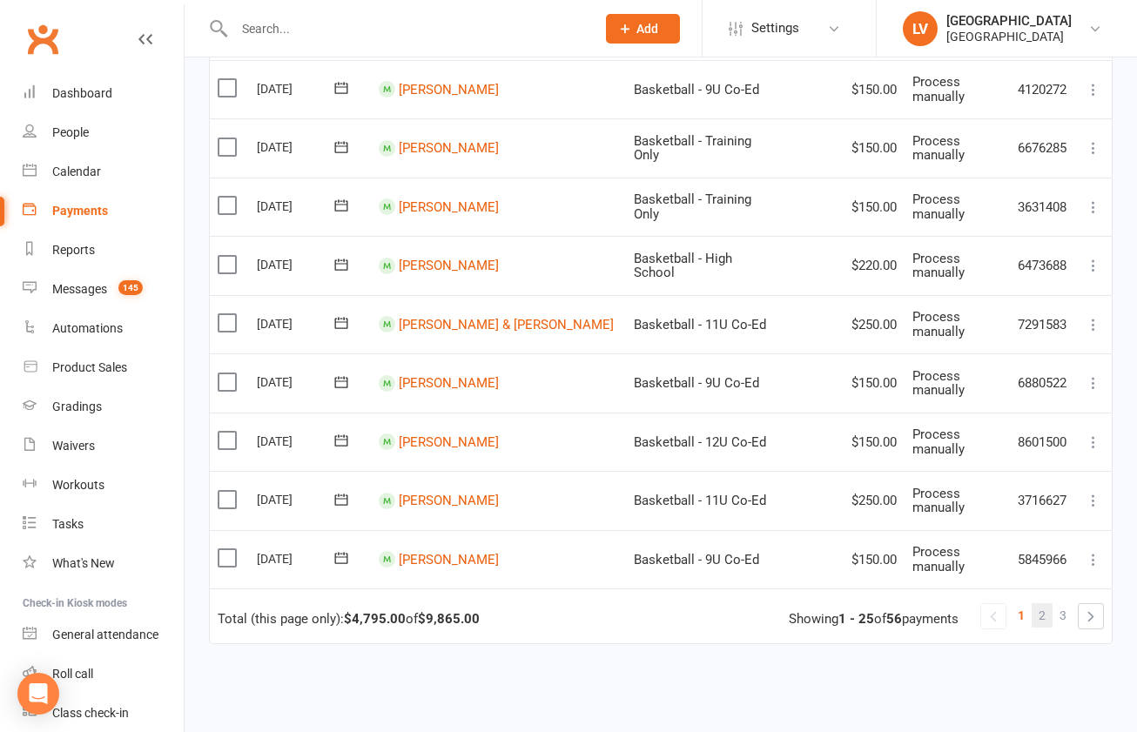
click at [1046, 603] on span "2" at bounding box center [1042, 615] width 7 height 24
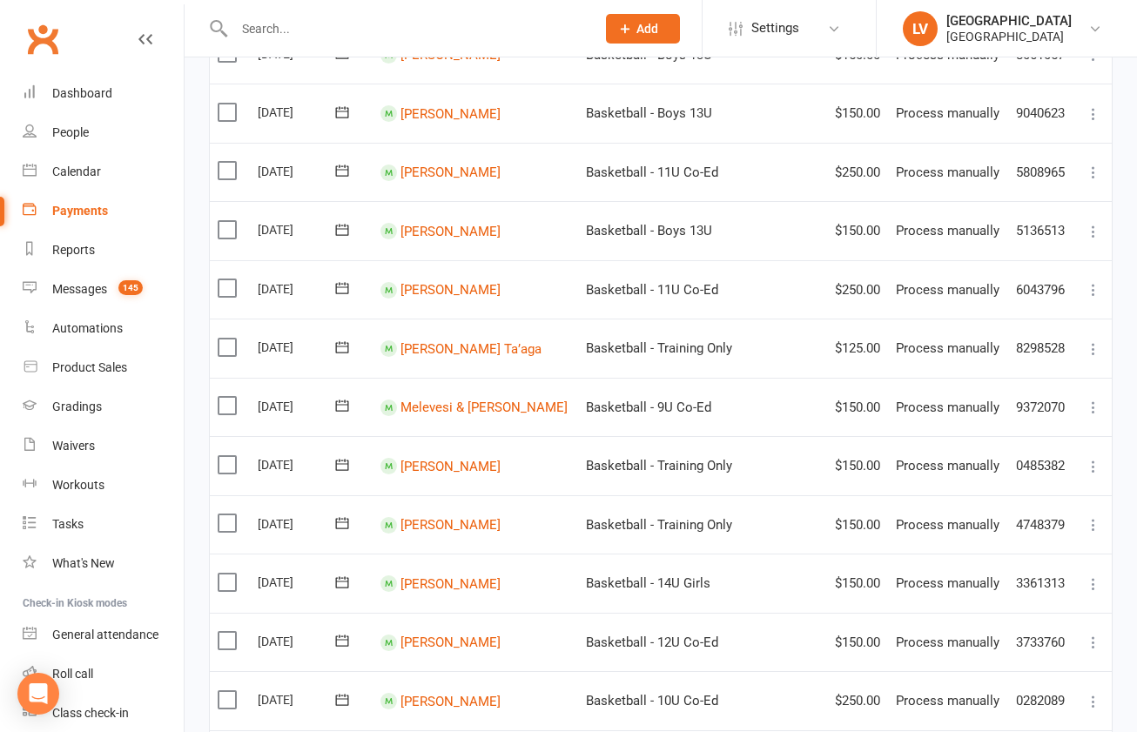
scroll to position [1105, 0]
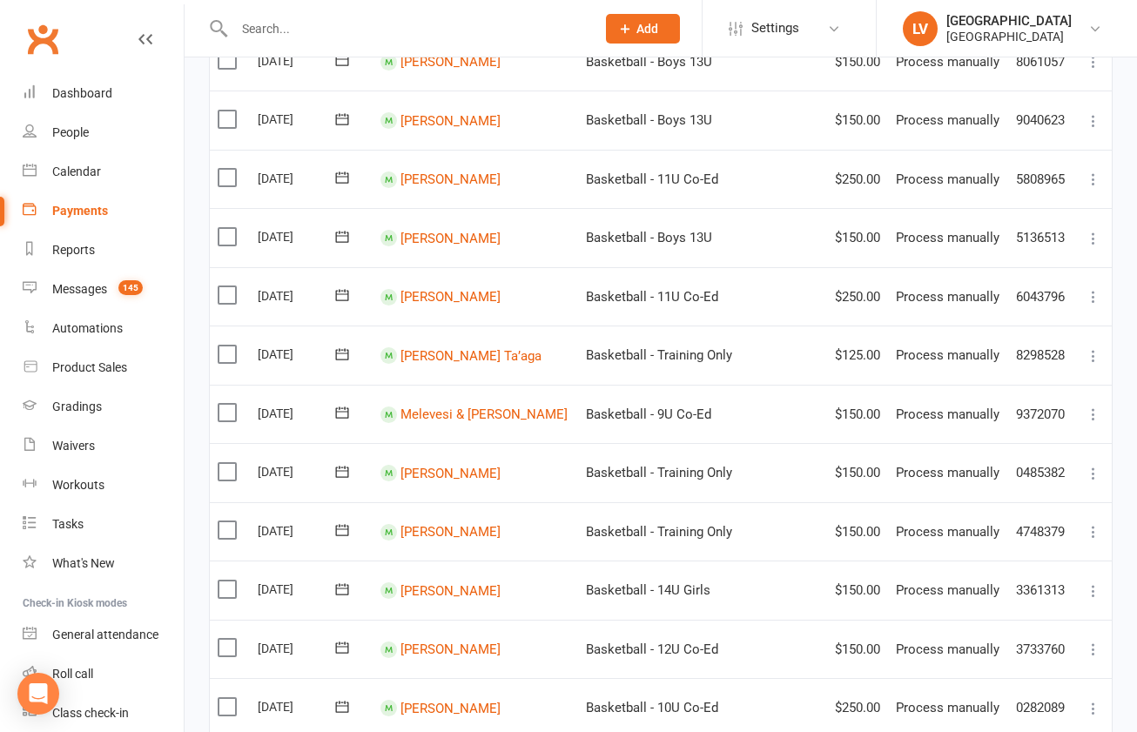
click at [232, 346] on label at bounding box center [230, 354] width 24 height 17
click at [229, 346] on input "checkbox" at bounding box center [223, 346] width 11 height 0
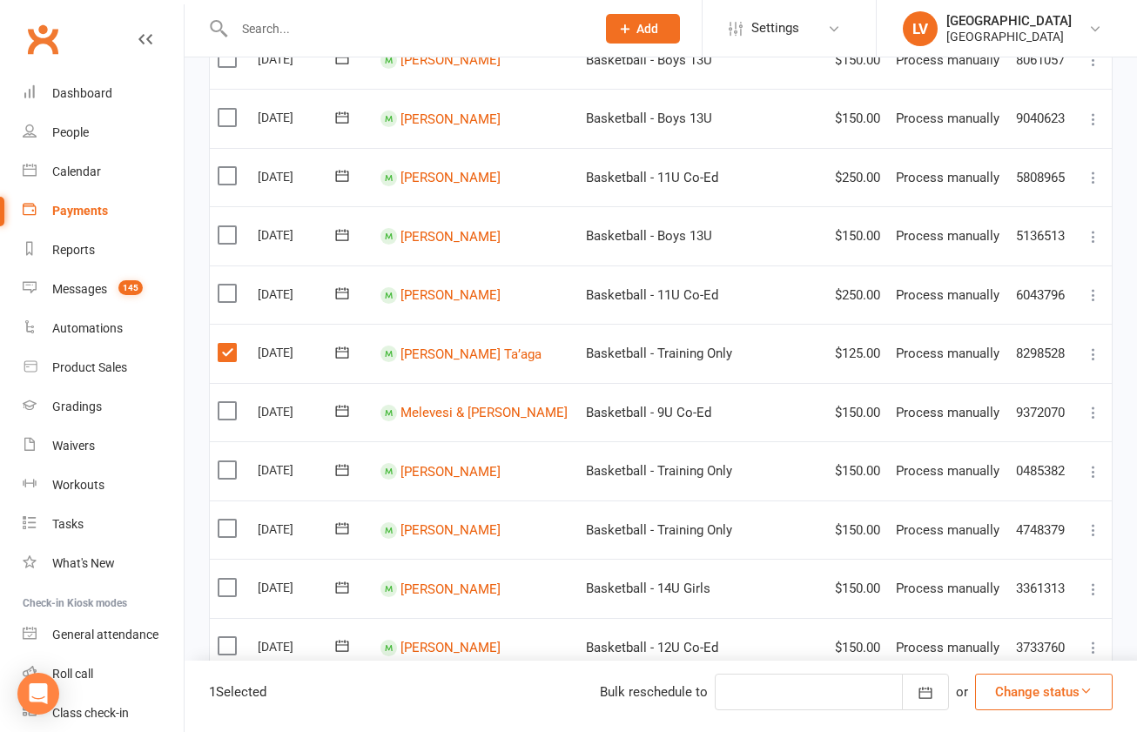
click at [1049, 690] on button "Change status" at bounding box center [1044, 692] width 138 height 37
click at [1024, 622] on link "Paid (Other)" at bounding box center [1025, 610] width 172 height 35
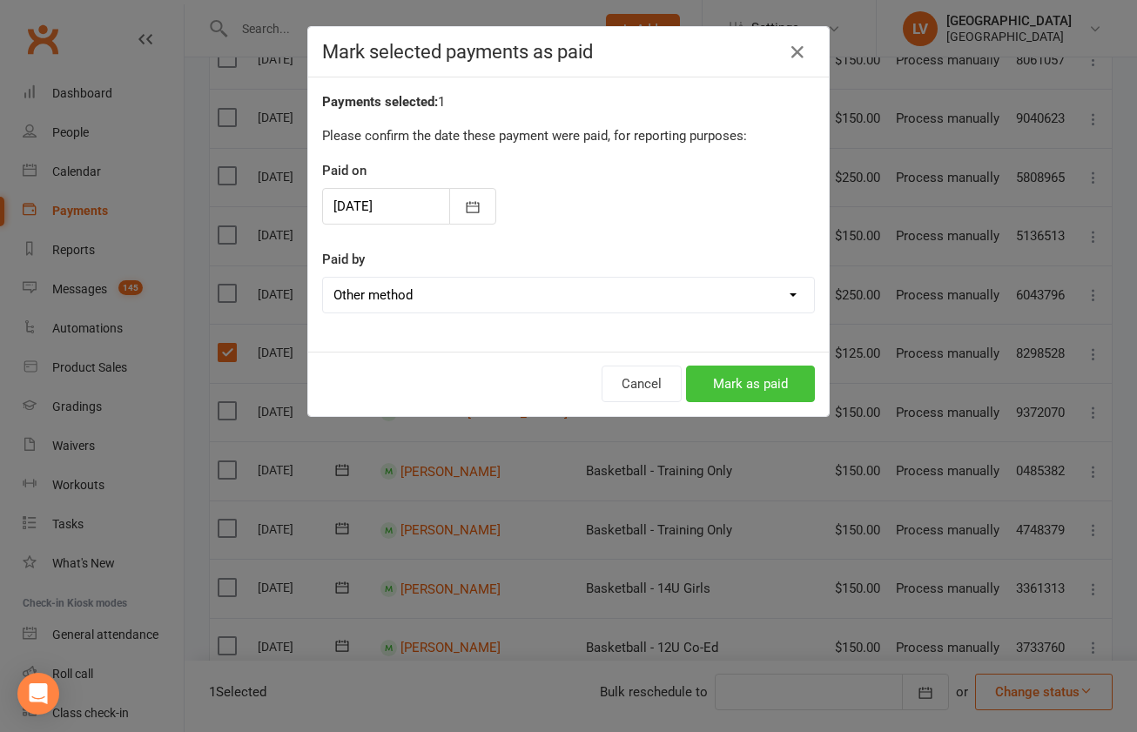
click at [759, 380] on button "Mark as paid" at bounding box center [750, 384] width 129 height 37
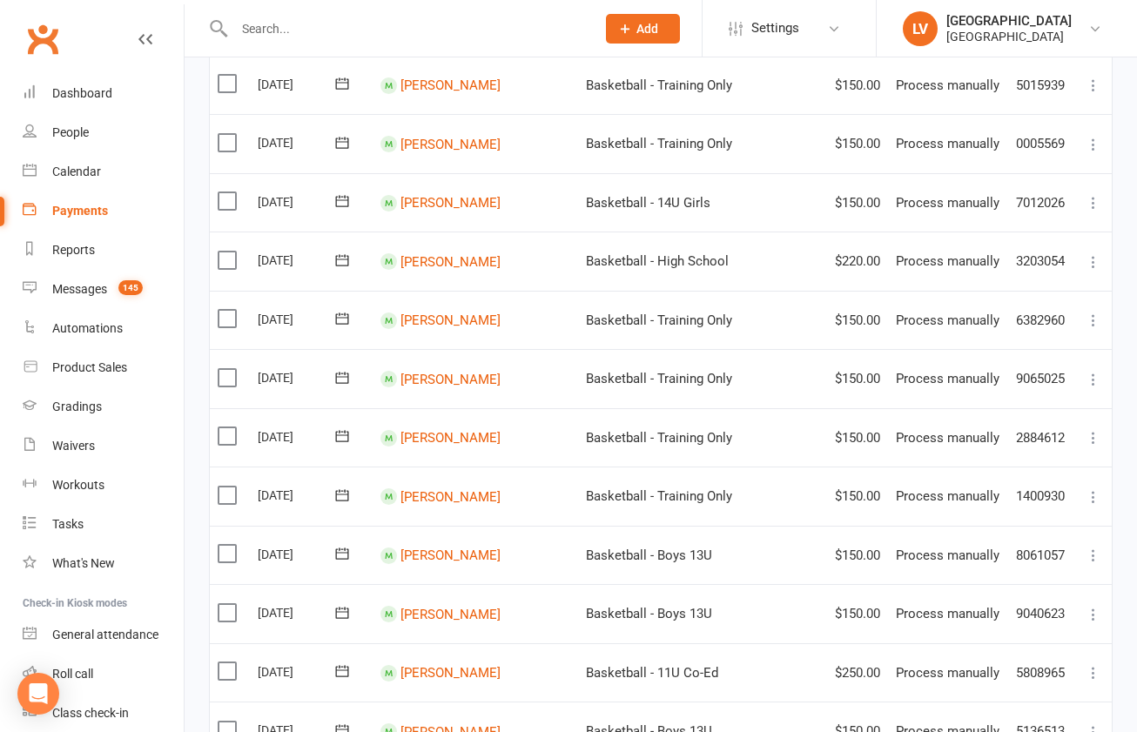
scroll to position [609, 0]
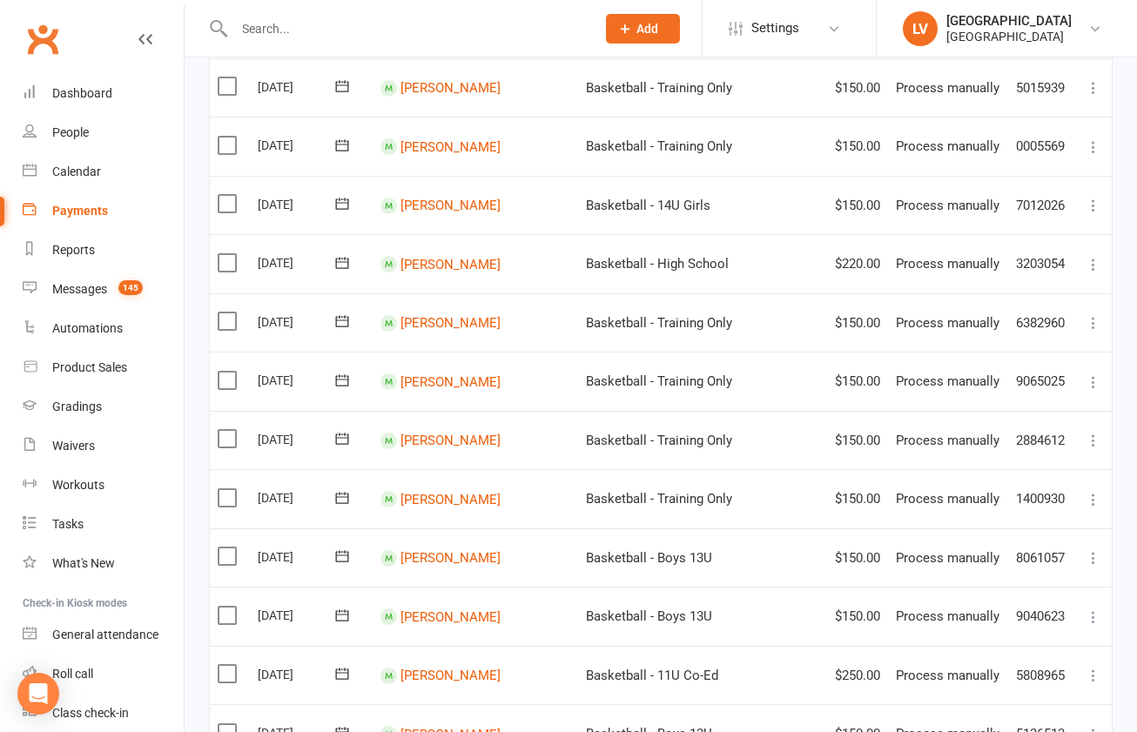
drag, startPoint x: 226, startPoint y: 299, endPoint x: 233, endPoint y: 344, distance: 44.9
click at [226, 313] on label at bounding box center [230, 321] width 24 height 17
click at [226, 313] on input "checkbox" at bounding box center [223, 313] width 11 height 0
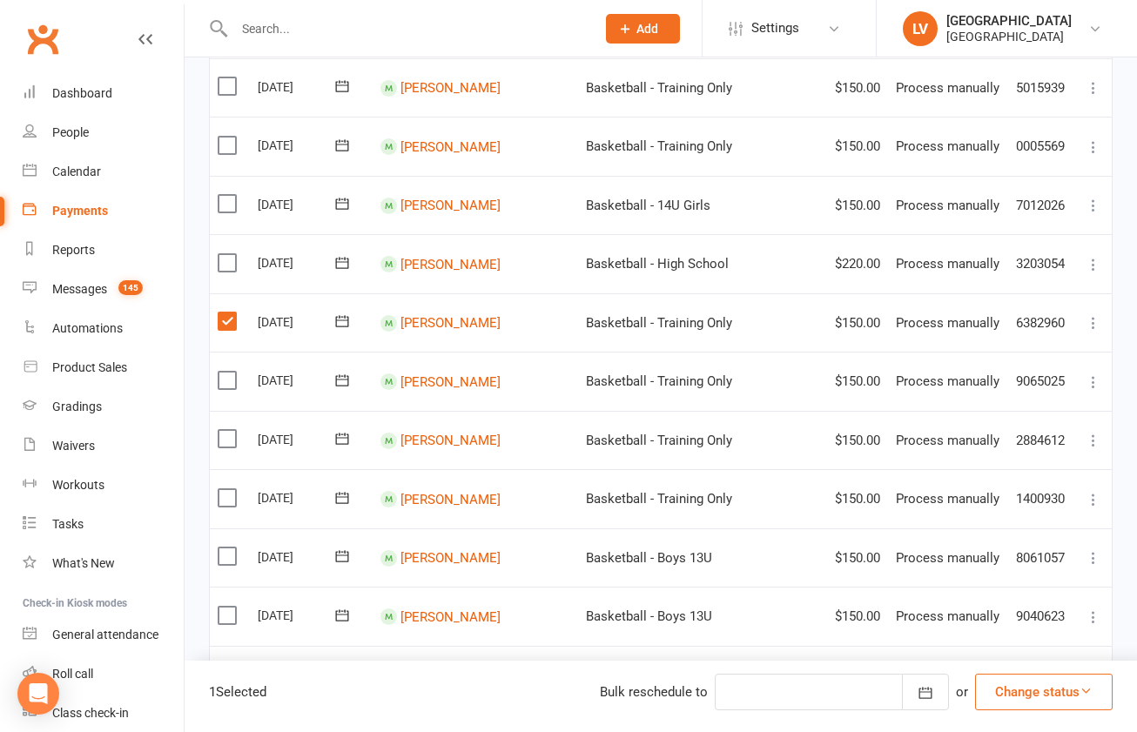
click at [228, 372] on label at bounding box center [230, 380] width 24 height 17
click at [228, 372] on input "checkbox" at bounding box center [223, 372] width 11 height 0
click at [1030, 702] on button "Change status" at bounding box center [1044, 692] width 138 height 37
click at [1013, 610] on link "Paid (Other)" at bounding box center [1025, 610] width 172 height 35
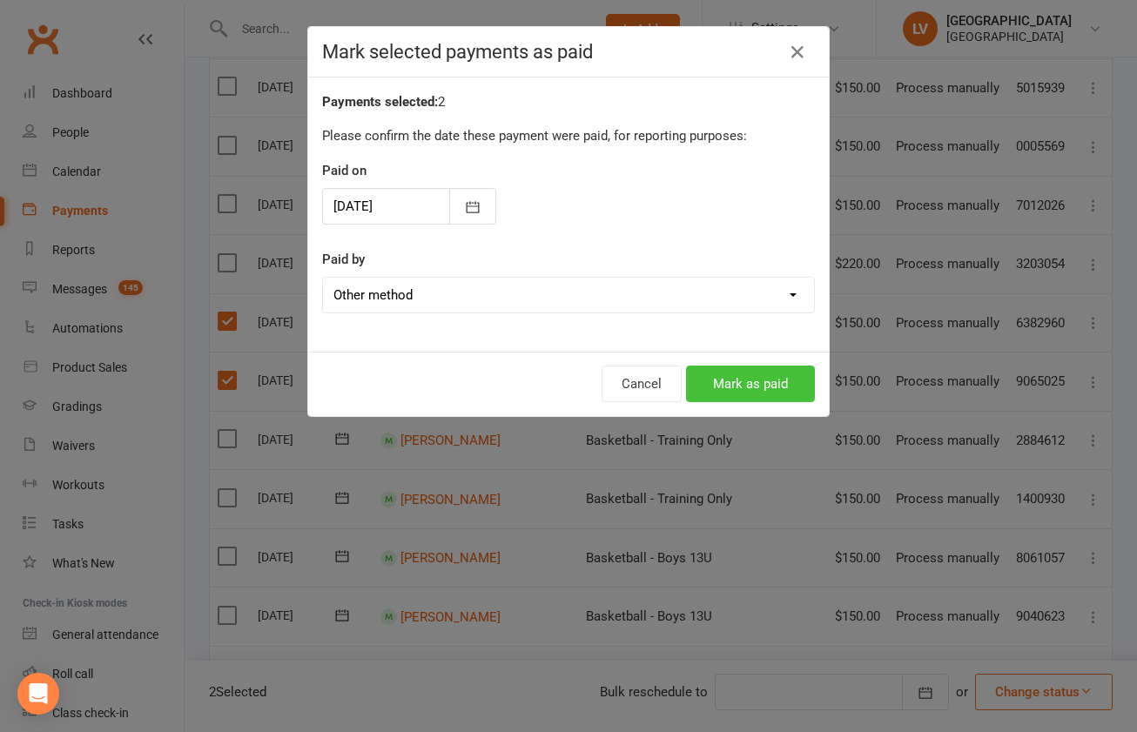
click at [764, 387] on button "Mark as paid" at bounding box center [750, 384] width 129 height 37
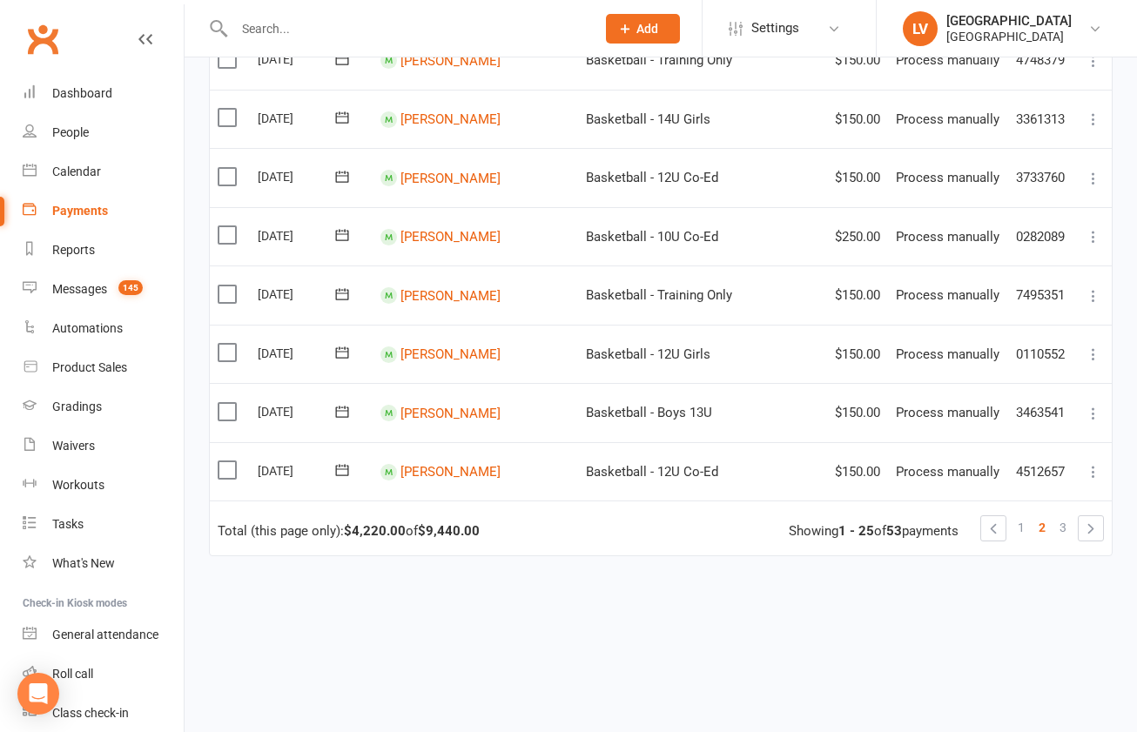
scroll to position [1430, 0]
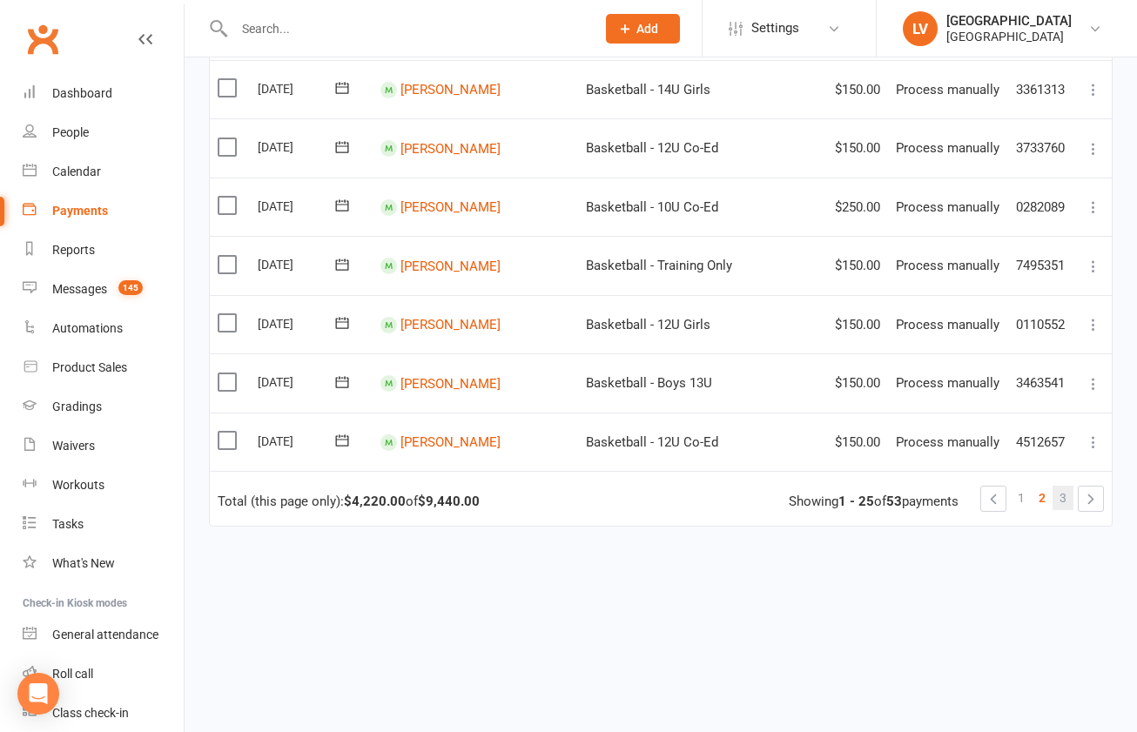
click at [1064, 486] on span "3" at bounding box center [1063, 498] width 7 height 24
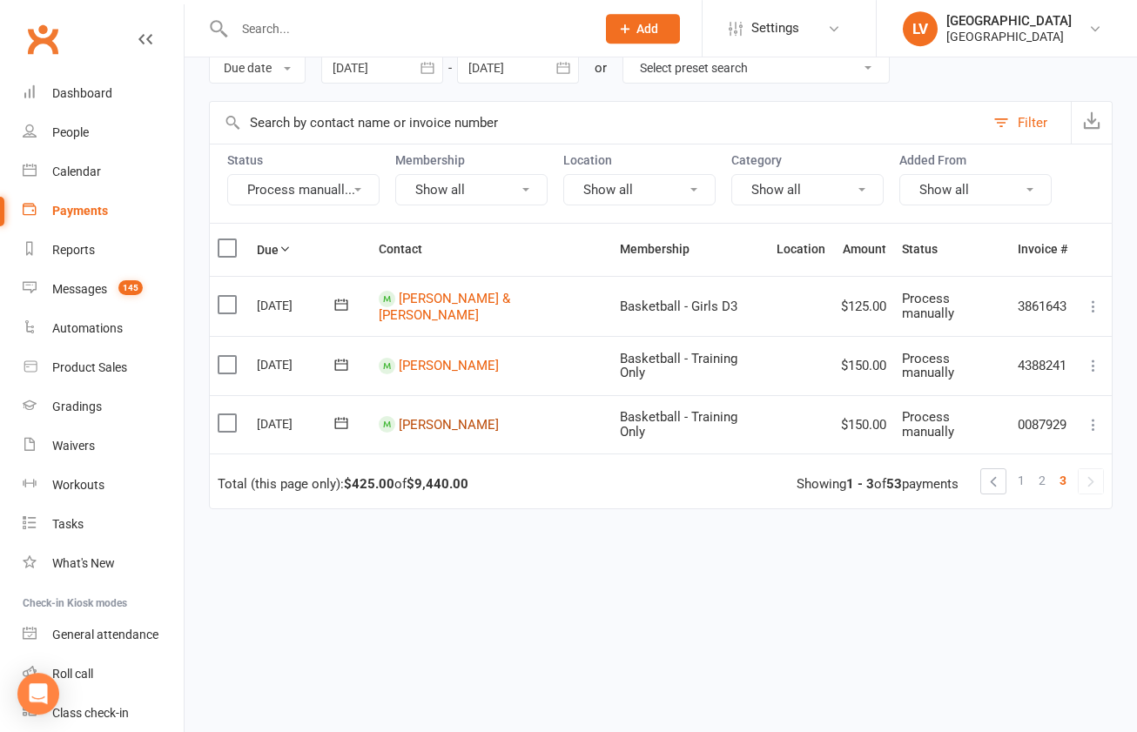
scroll to position [154, 0]
click at [228, 358] on label at bounding box center [230, 366] width 24 height 17
click at [228, 358] on input "checkbox" at bounding box center [223, 358] width 11 height 0
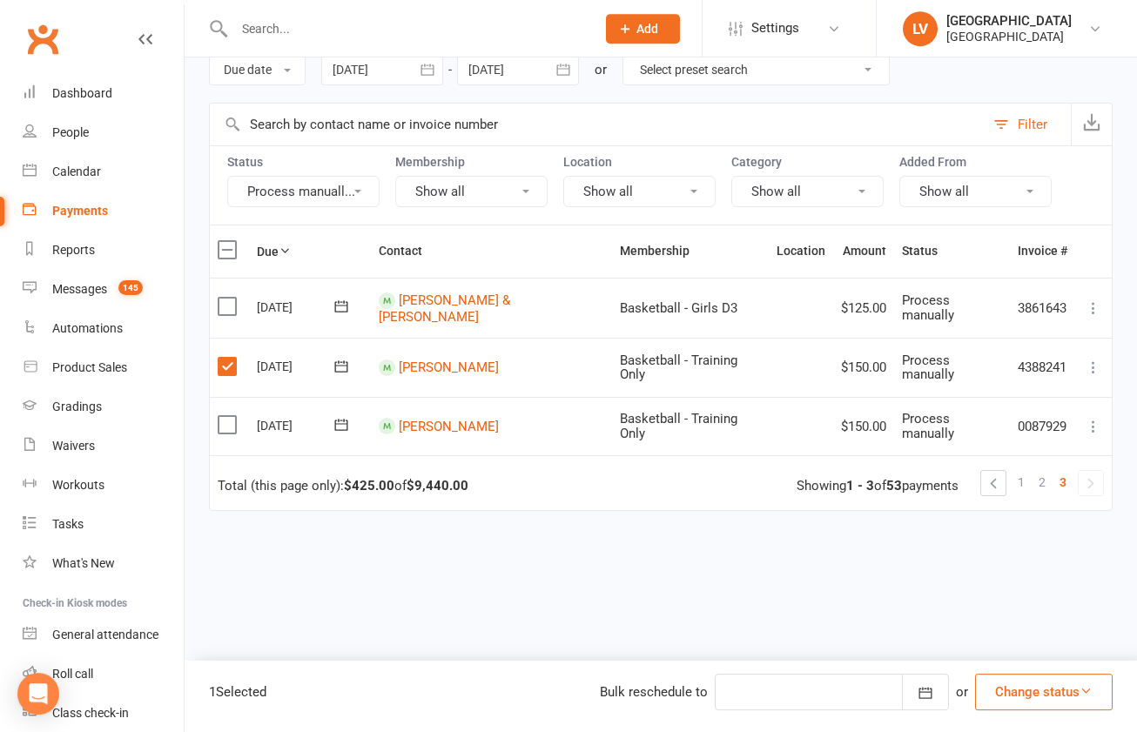
drag, startPoint x: 1073, startPoint y: 697, endPoint x: 1065, endPoint y: 688, distance: 12.4
click at [1073, 697] on button "Change status" at bounding box center [1044, 692] width 138 height 37
click at [1002, 643] on link "Skipped" at bounding box center [1025, 645] width 172 height 35
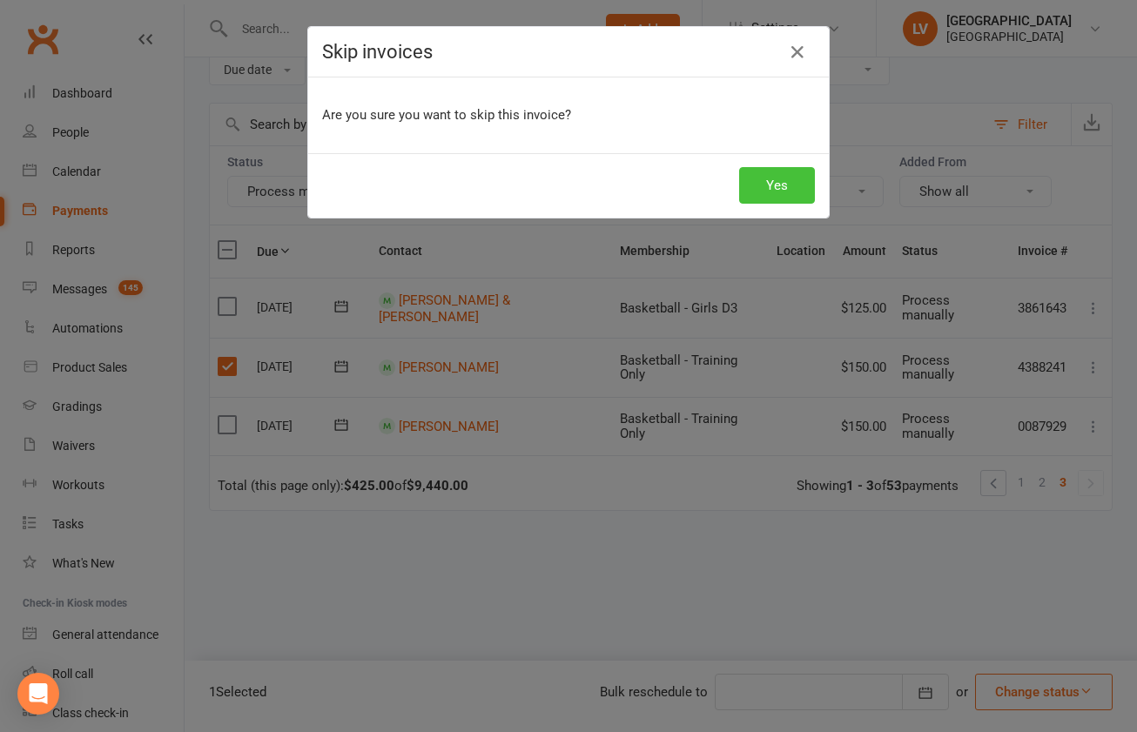
click at [769, 181] on button "Yes" at bounding box center [777, 185] width 76 height 37
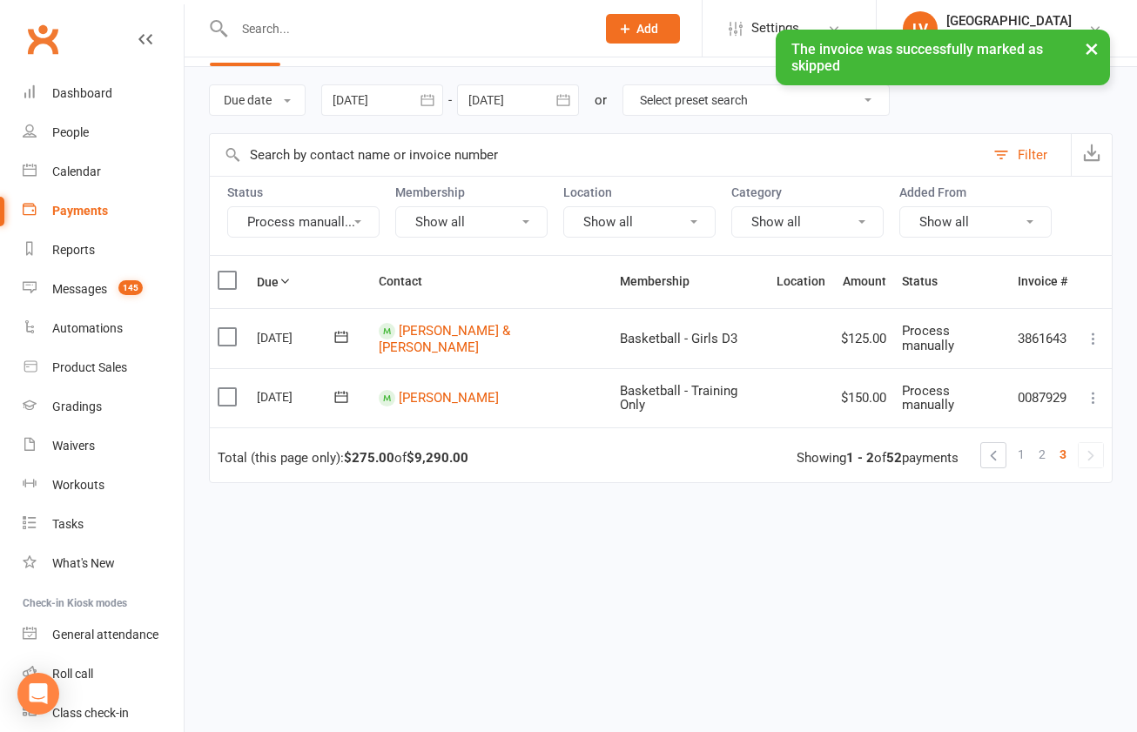
scroll to position [101, 0]
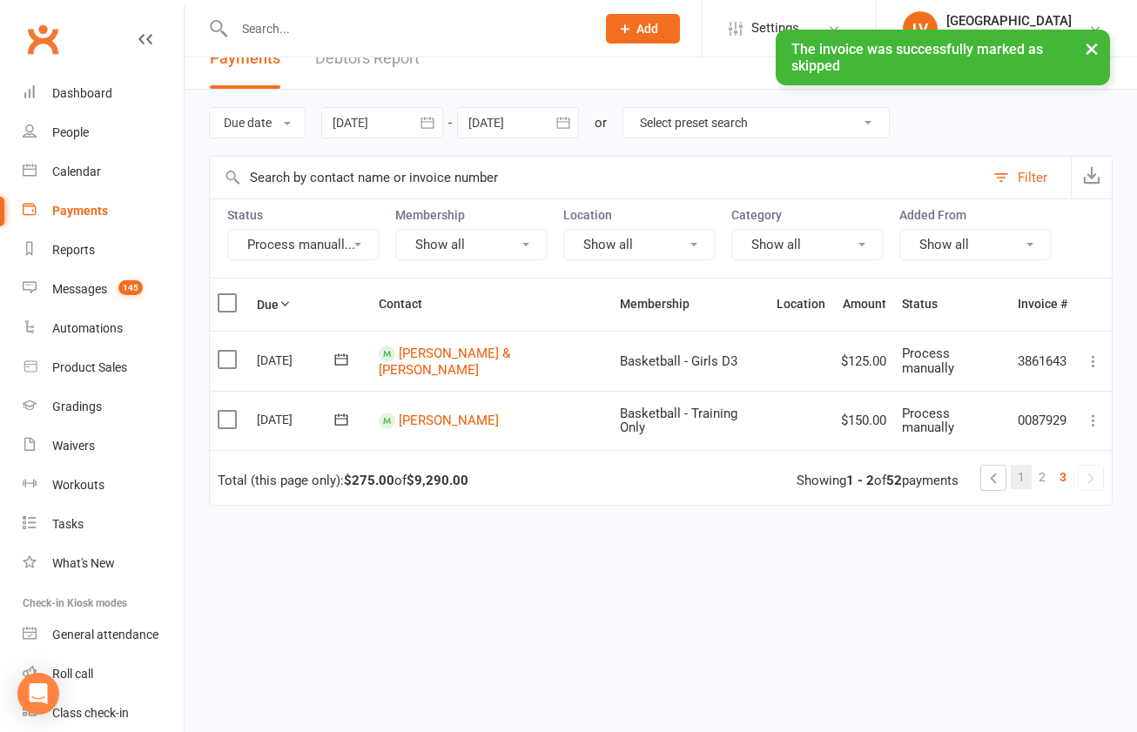
click at [1022, 465] on span "1" at bounding box center [1021, 477] width 7 height 24
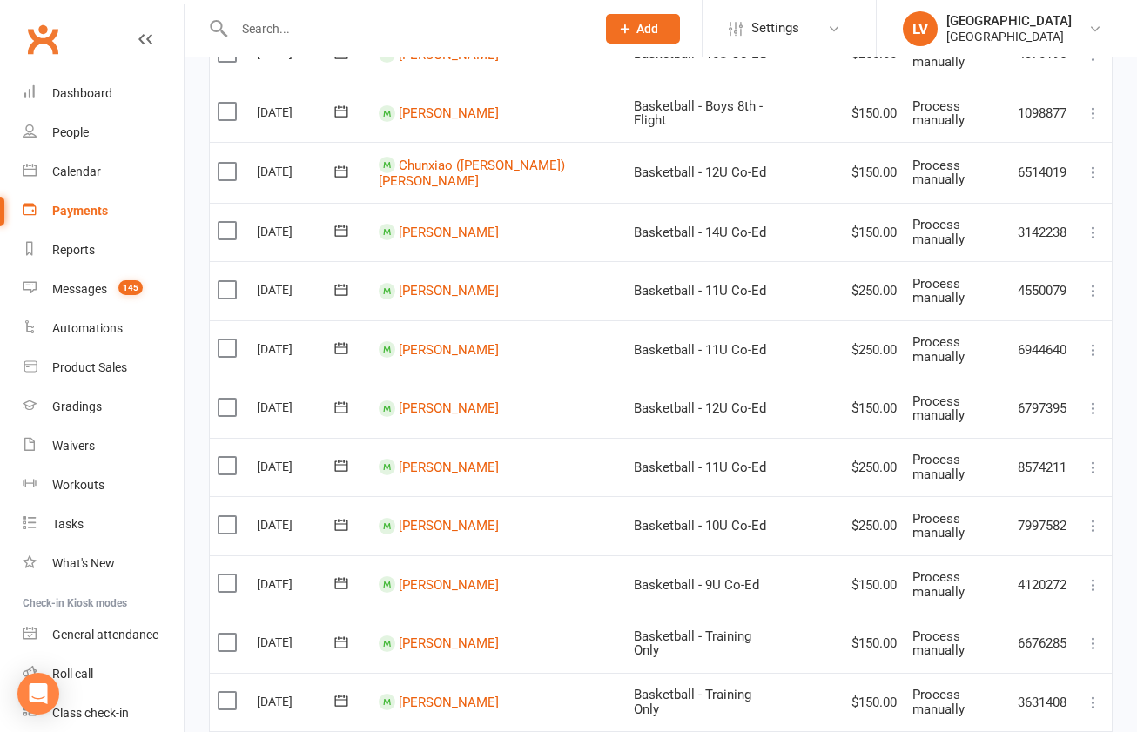
scroll to position [790, 0]
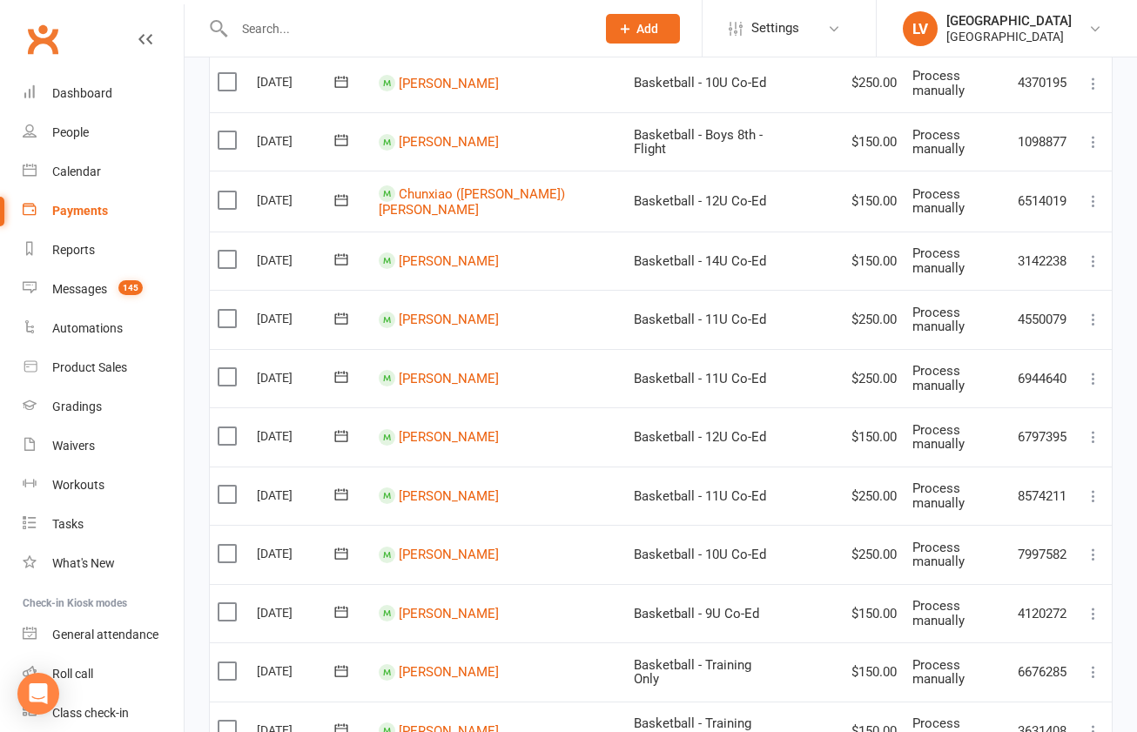
click at [226, 427] on label at bounding box center [230, 435] width 24 height 17
click at [226, 427] on input "checkbox" at bounding box center [223, 427] width 11 height 0
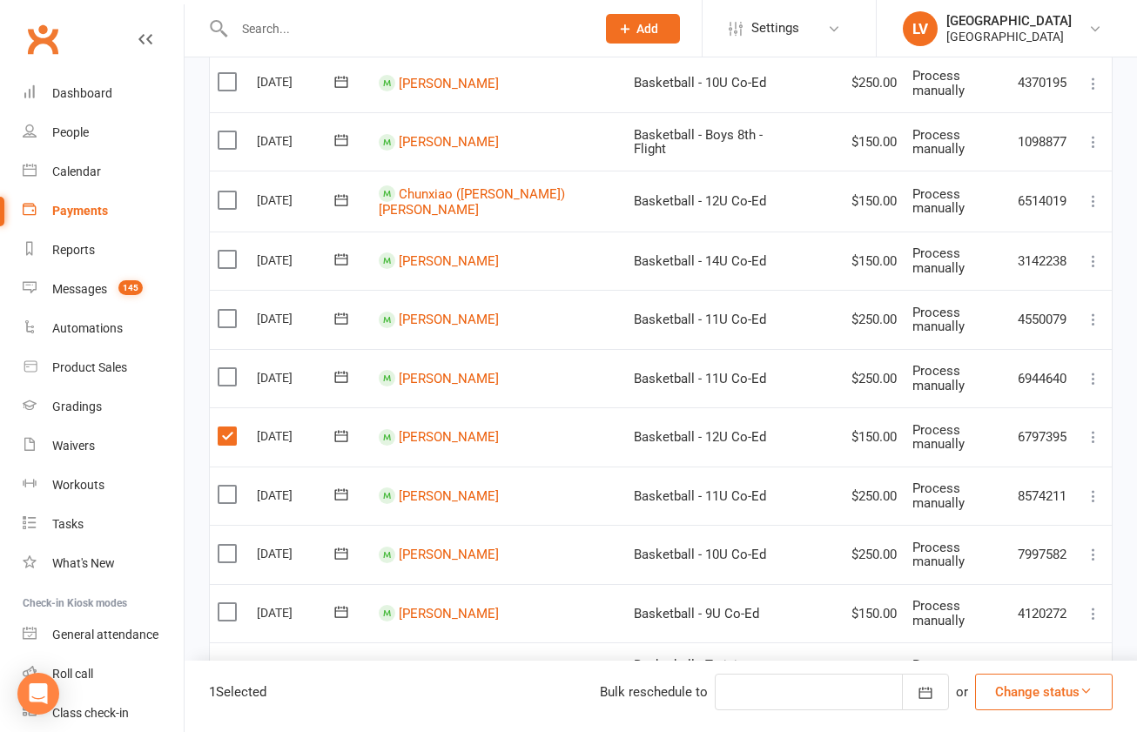
drag, startPoint x: 1039, startPoint y: 694, endPoint x: 1036, endPoint y: 676, distance: 17.6
click at [1039, 693] on button "Change status" at bounding box center [1044, 692] width 138 height 37
click at [1019, 638] on link "Skipped" at bounding box center [1025, 645] width 172 height 35
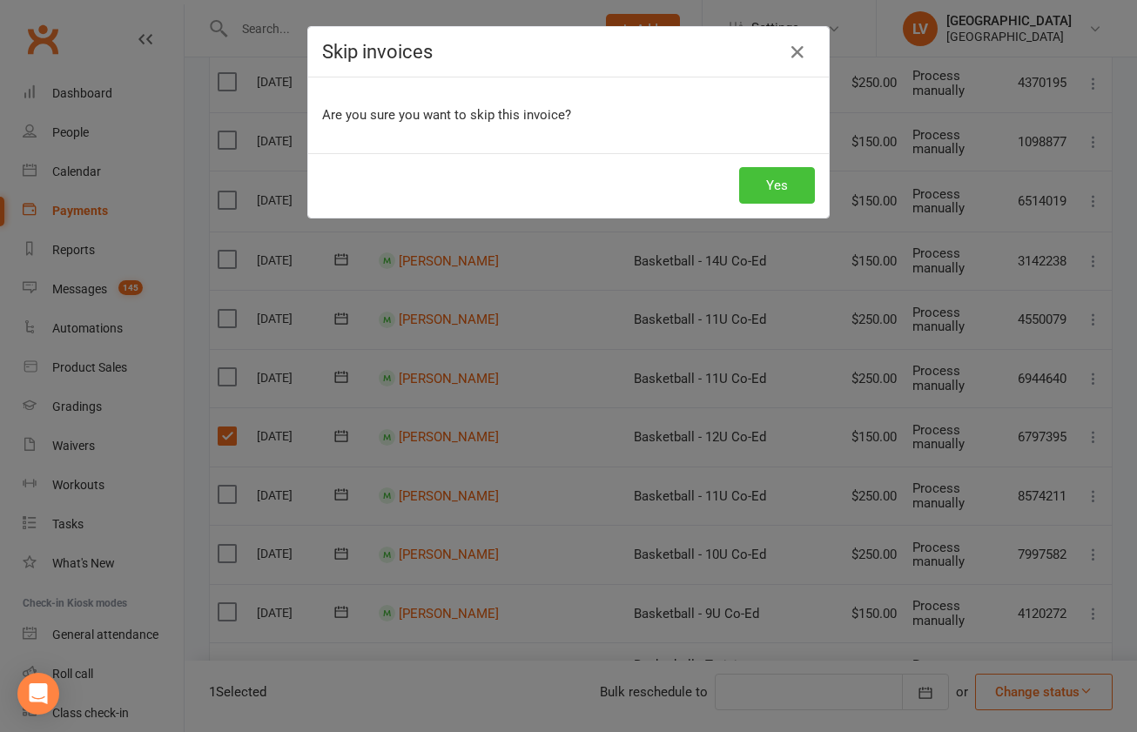
click at [781, 195] on button "Yes" at bounding box center [777, 185] width 76 height 37
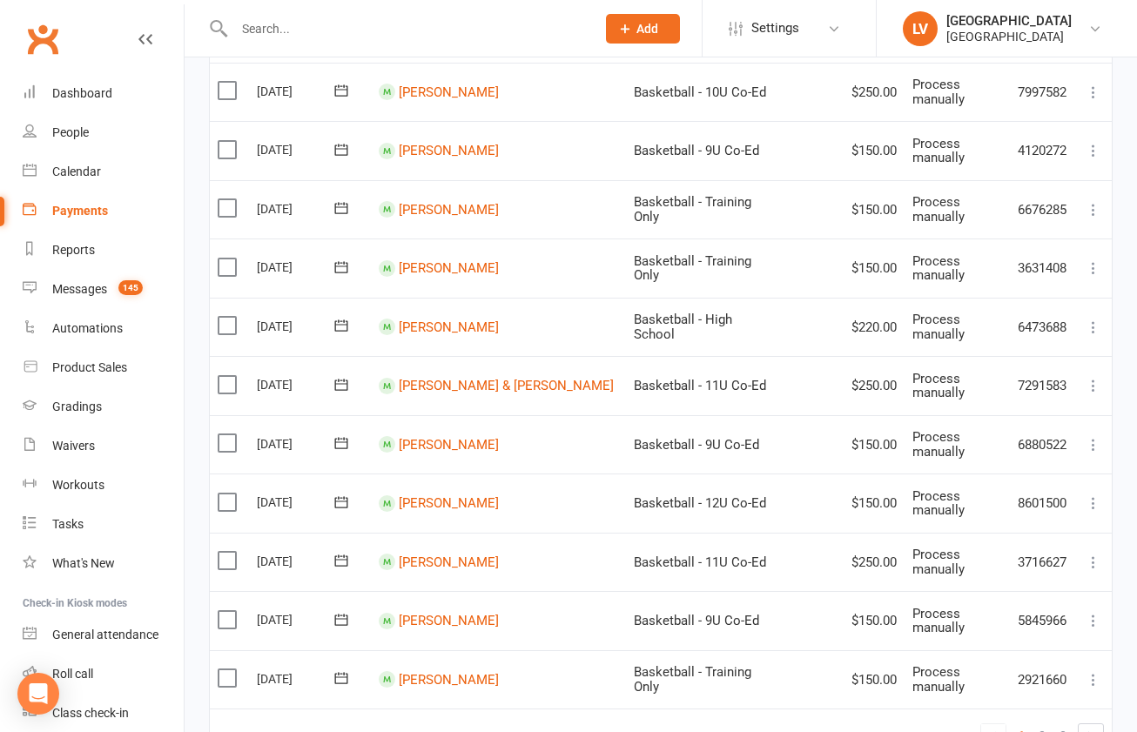
scroll to position [1198, 0]
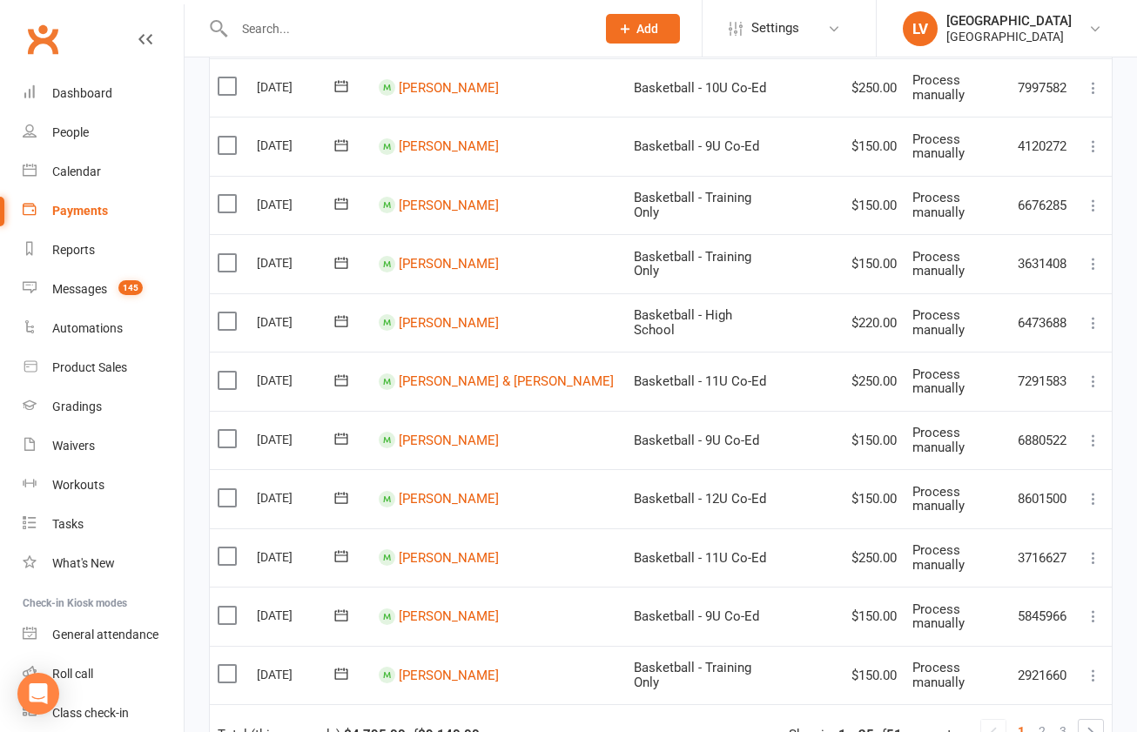
click at [221, 665] on label at bounding box center [230, 673] width 24 height 17
click at [221, 665] on input "checkbox" at bounding box center [223, 665] width 11 height 0
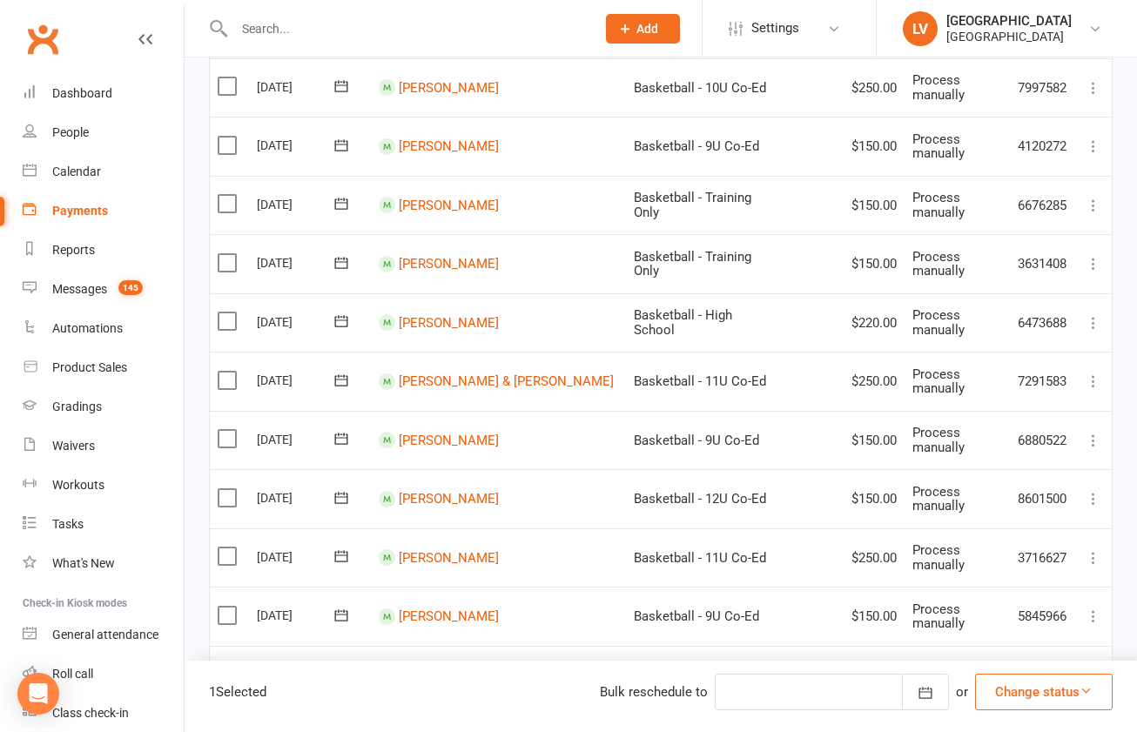
click at [1092, 694] on icon "button" at bounding box center [1086, 690] width 13 height 13
click at [1053, 635] on link "Skipped" at bounding box center [1025, 645] width 172 height 35
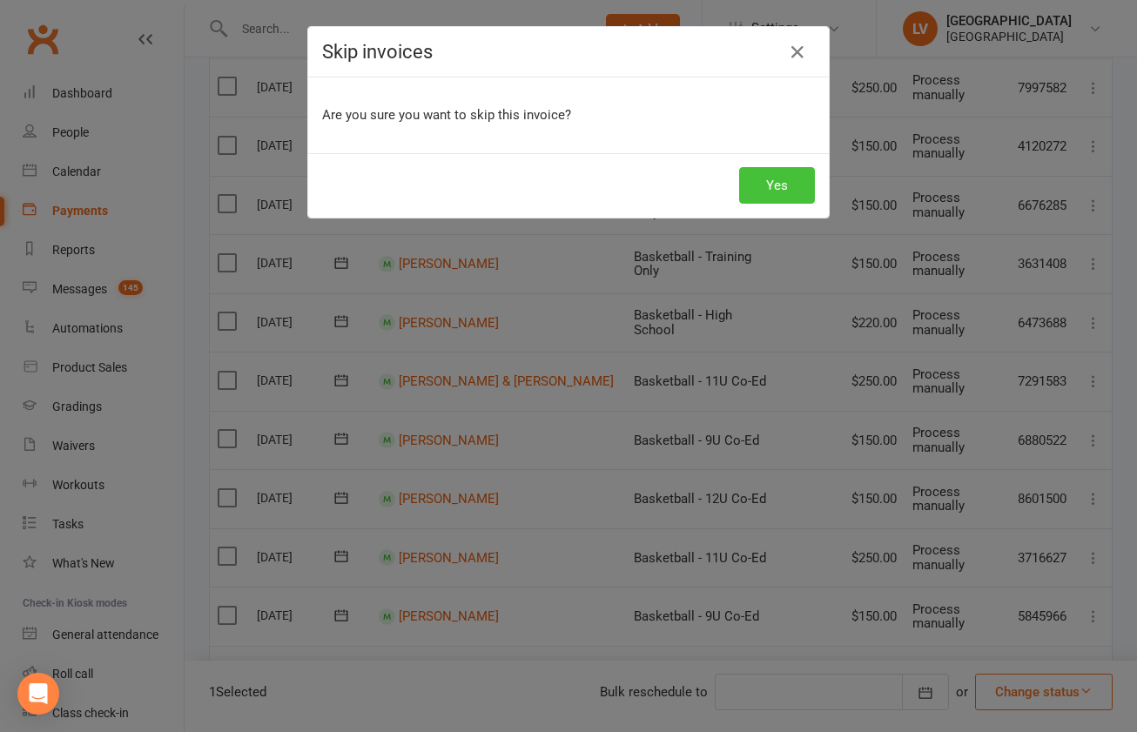
click at [784, 190] on button "Yes" at bounding box center [777, 185] width 76 height 37
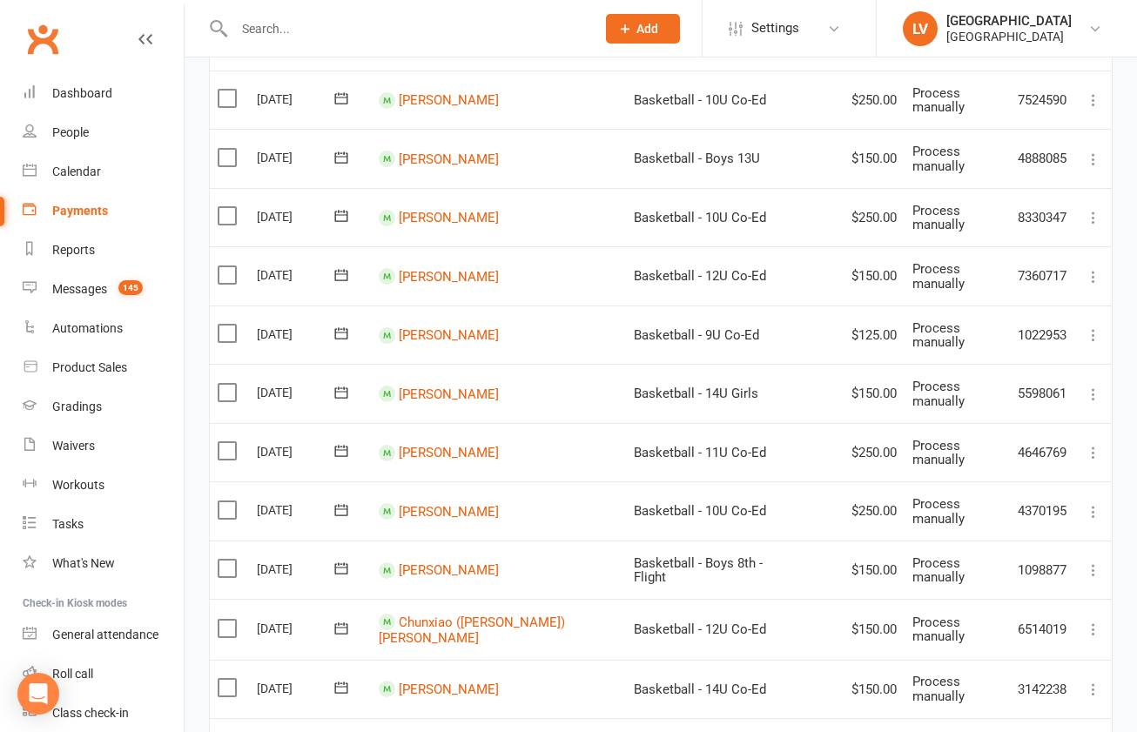
scroll to position [360, 0]
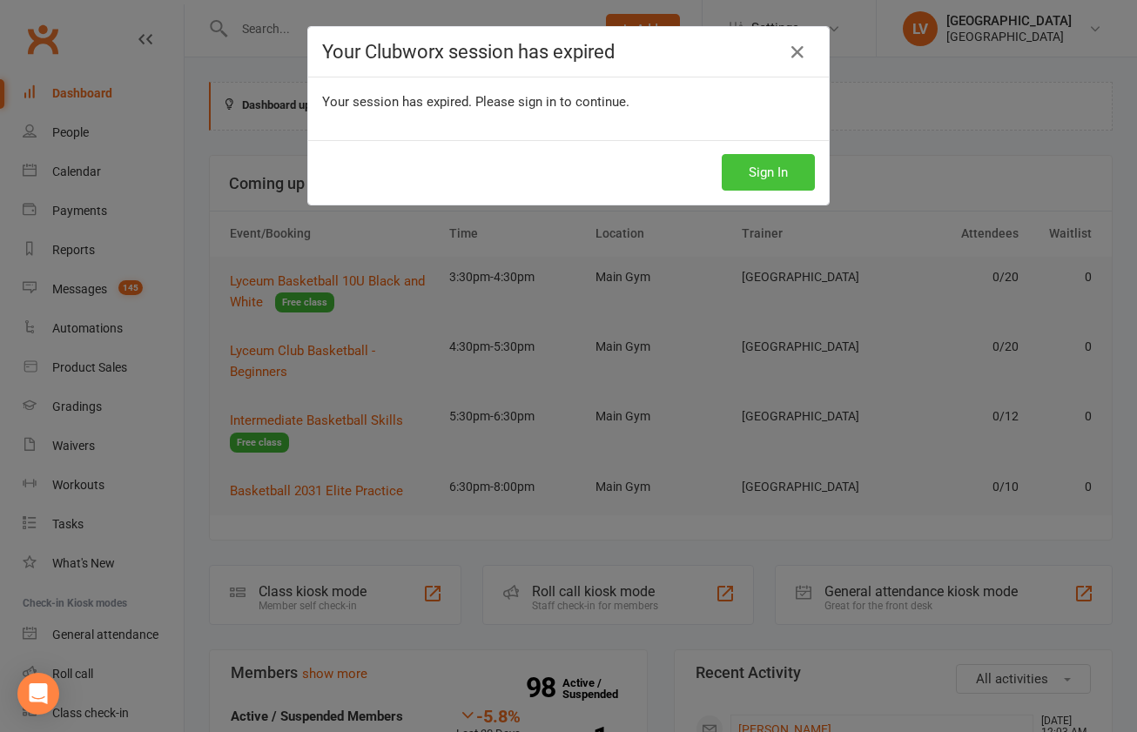
drag, startPoint x: 761, startPoint y: 179, endPoint x: 651, endPoint y: 134, distance: 118.7
click at [758, 179] on button "Sign In" at bounding box center [768, 172] width 93 height 37
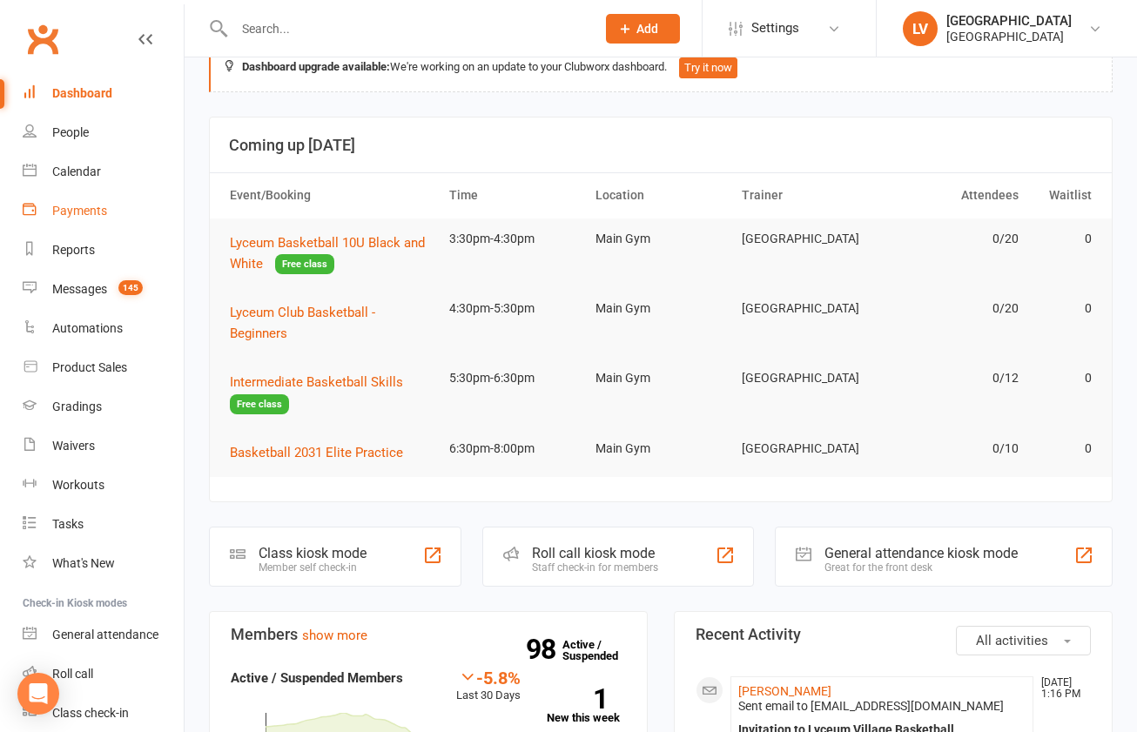
scroll to position [25, 0]
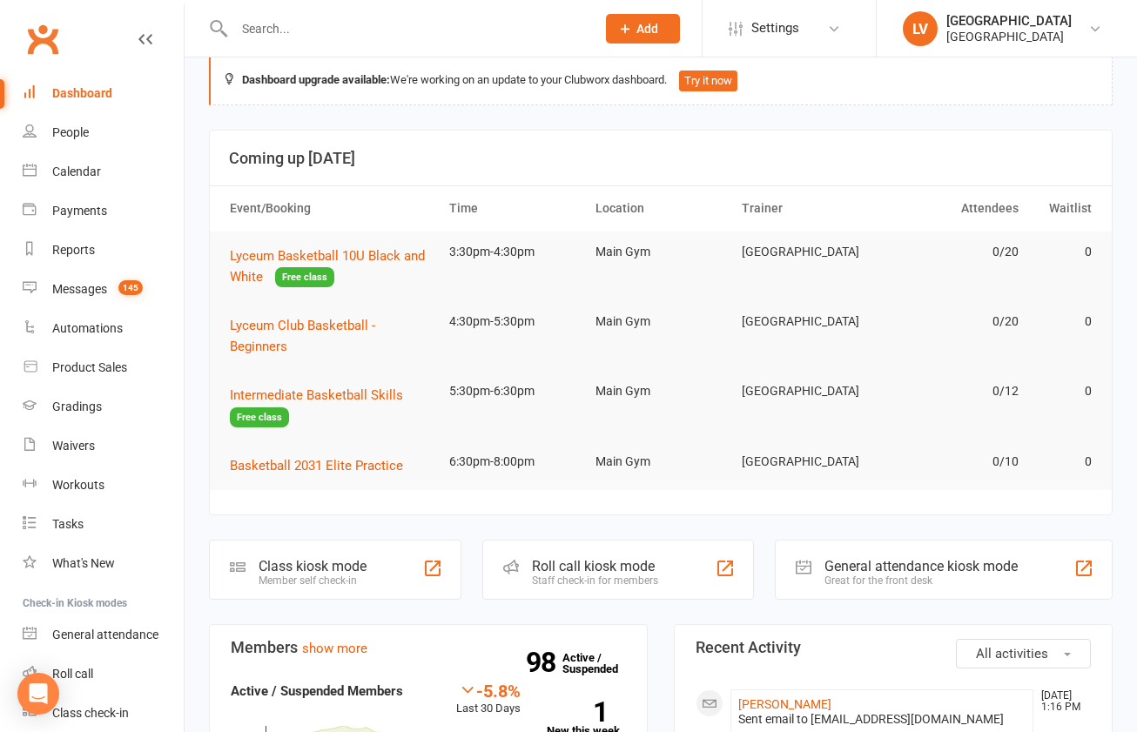
click at [277, 27] on input "text" at bounding box center [406, 29] width 354 height 24
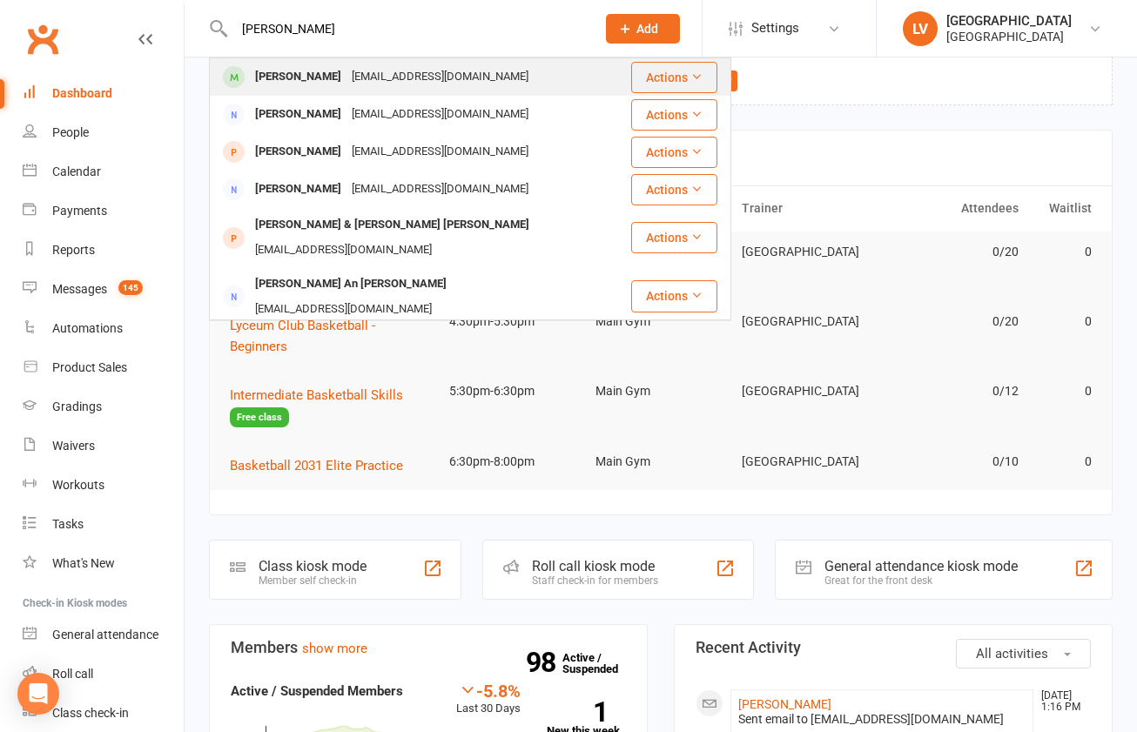
type input "[PERSON_NAME]"
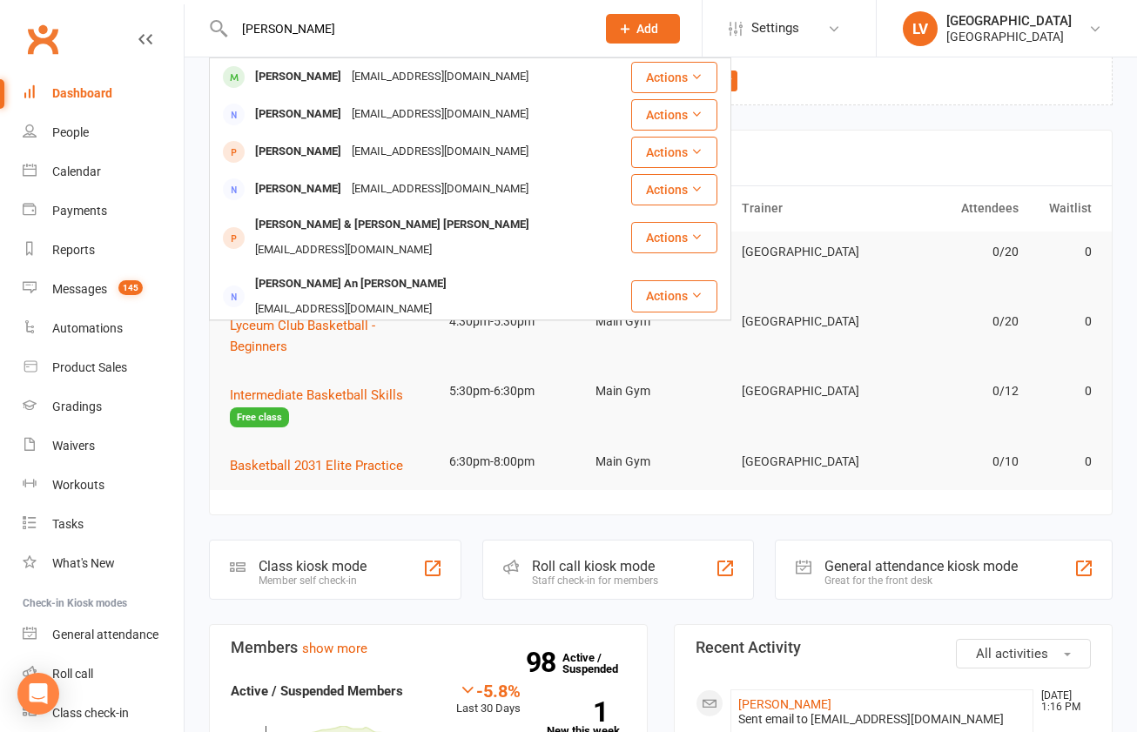
drag, startPoint x: 275, startPoint y: 74, endPoint x: 290, endPoint y: 77, distance: 15.0
click at [275, 74] on div "[PERSON_NAME]" at bounding box center [298, 76] width 97 height 25
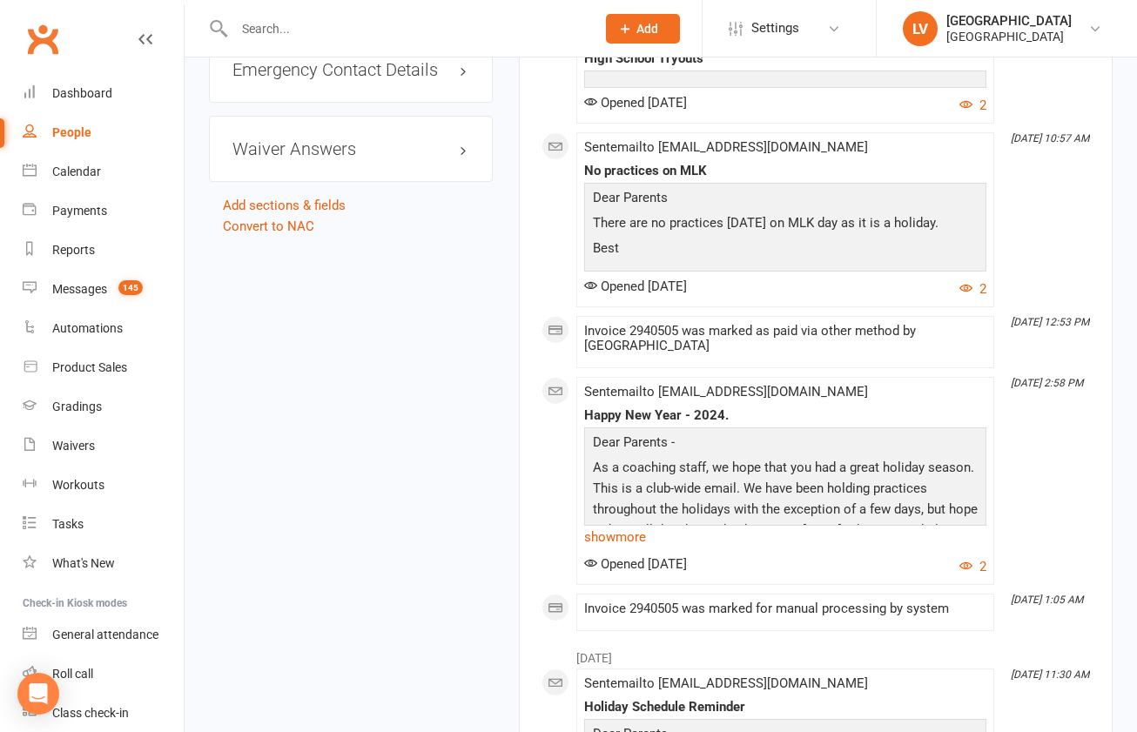
scroll to position [2384, 0]
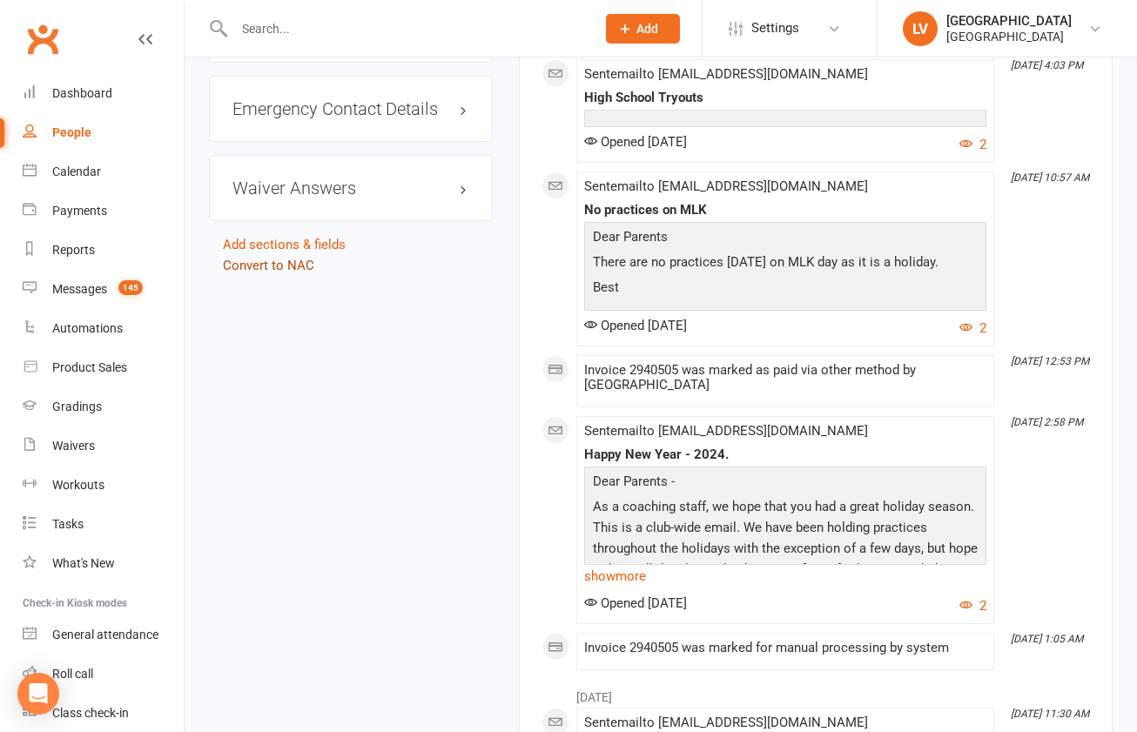
click at [279, 273] on link "Convert to NAC" at bounding box center [268, 266] width 91 height 16
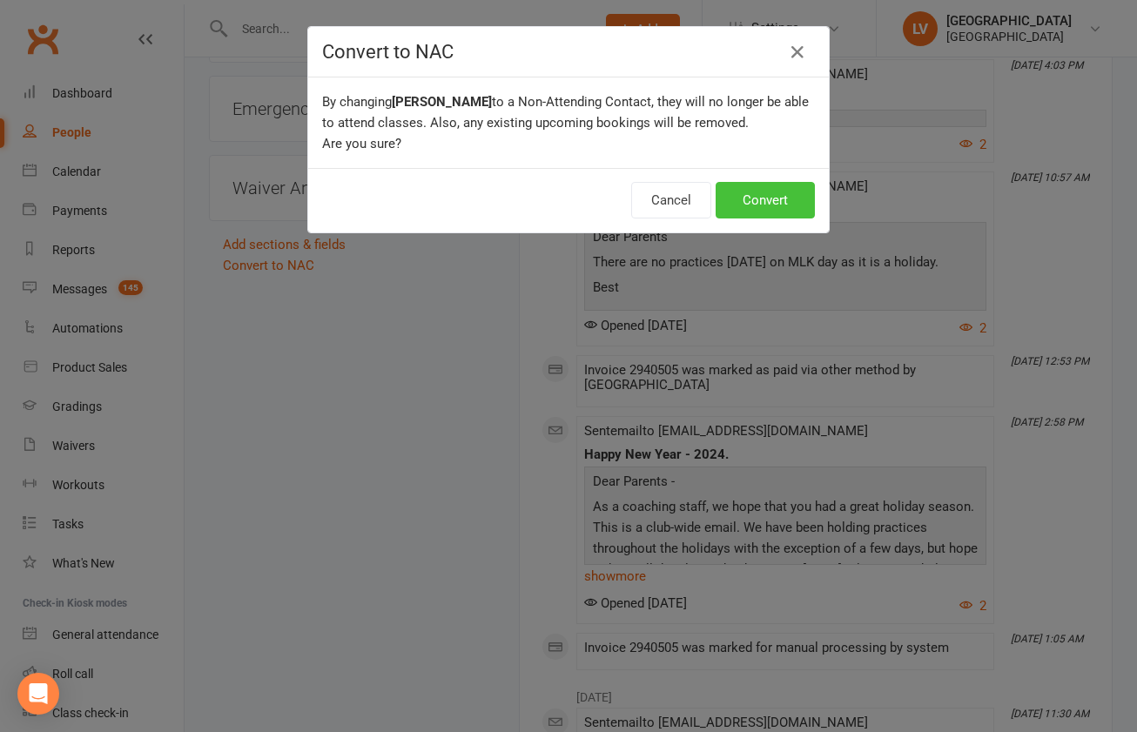
click at [761, 194] on button "Convert" at bounding box center [765, 200] width 99 height 37
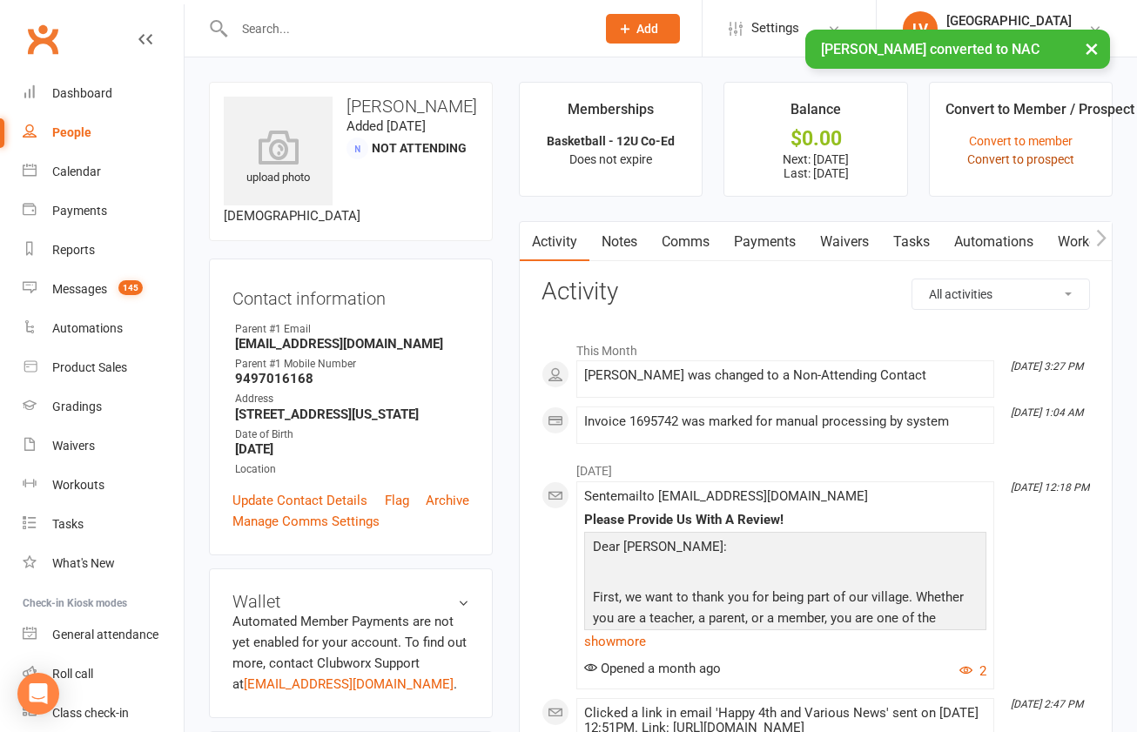
click at [1047, 162] on link "Convert to prospect" at bounding box center [1020, 159] width 107 height 14
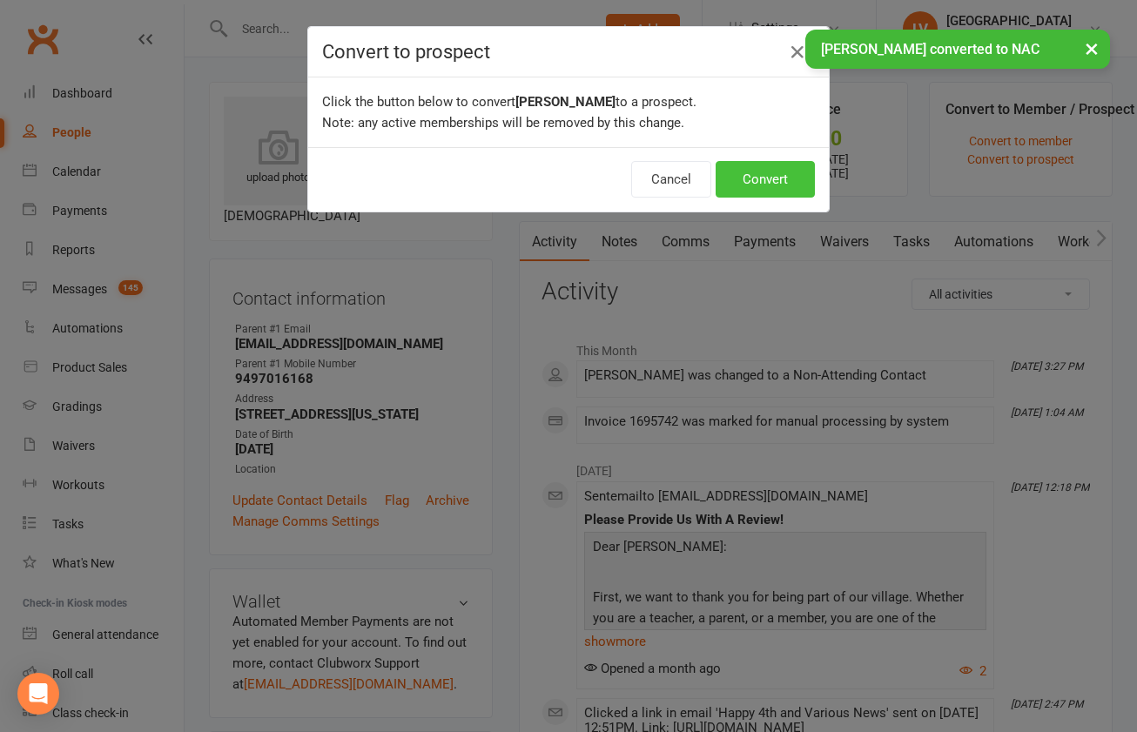
click at [755, 192] on button "Convert" at bounding box center [765, 179] width 99 height 37
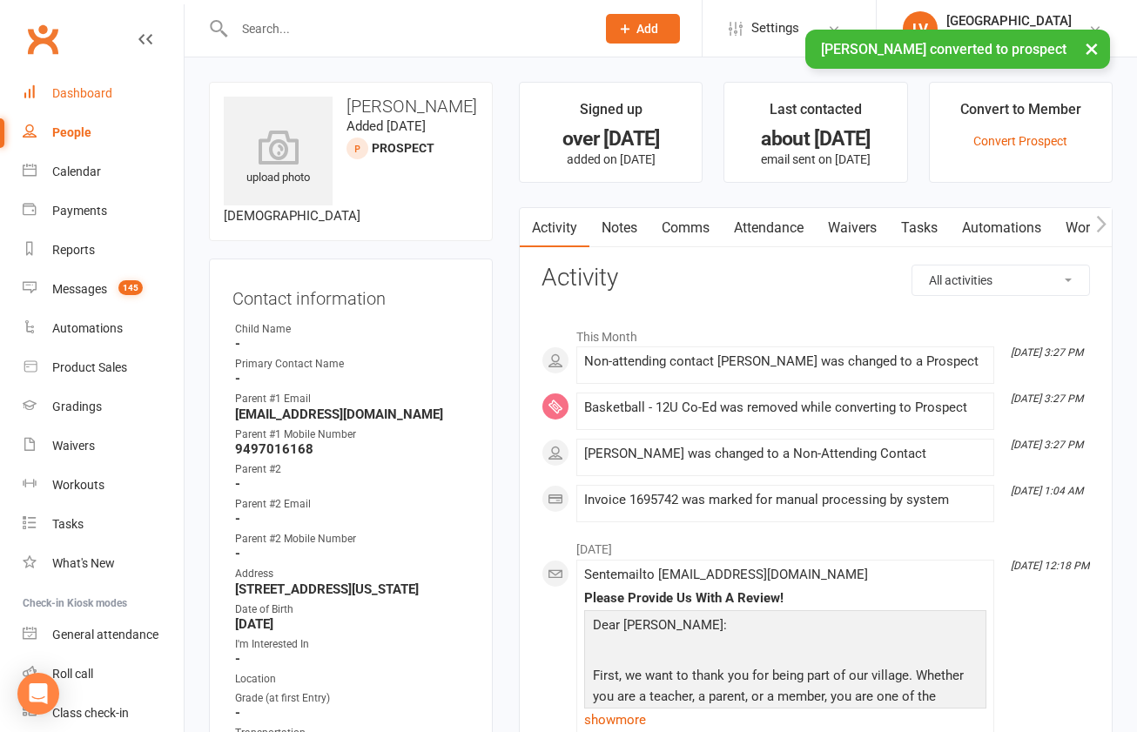
click at [90, 93] on div "Dashboard" at bounding box center [82, 93] width 60 height 14
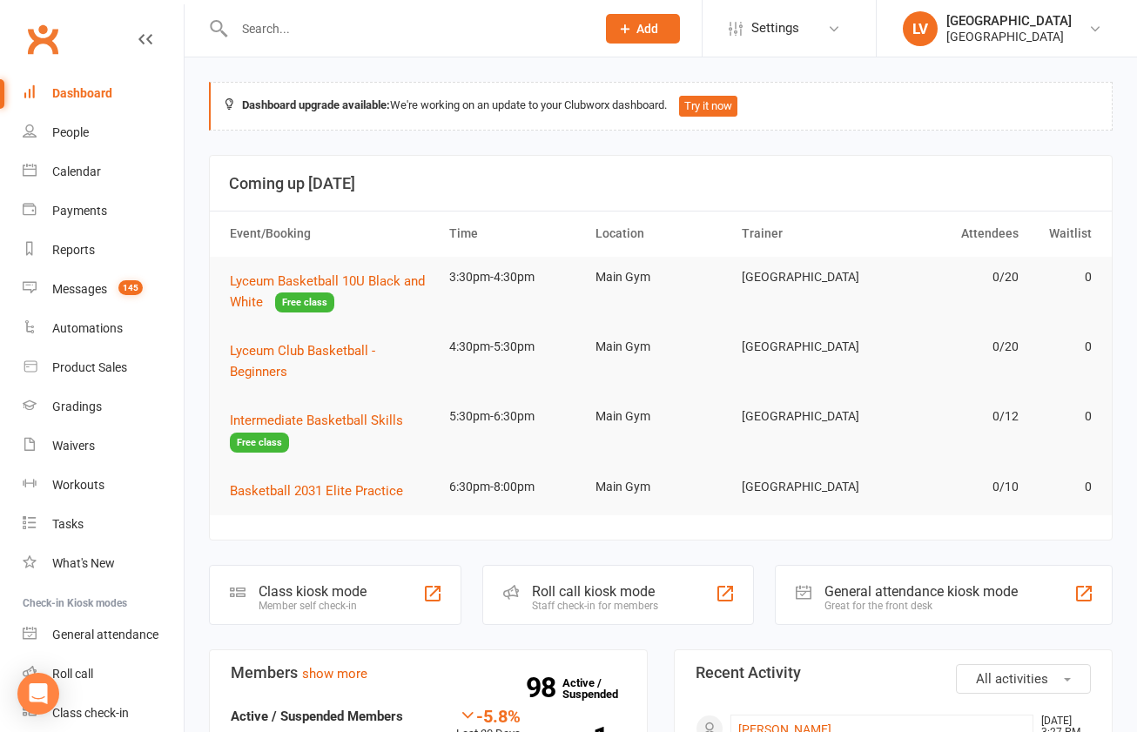
click at [381, 35] on input "text" at bounding box center [406, 29] width 354 height 24
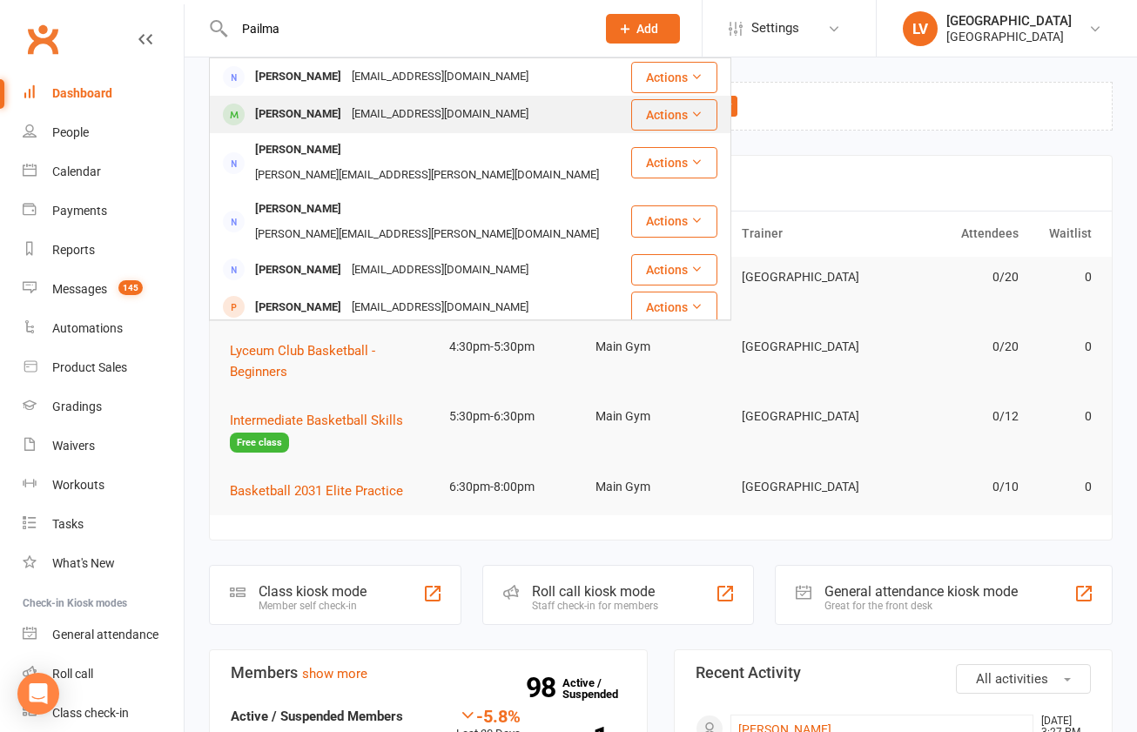
type input "Pailma"
click at [312, 118] on div "[PERSON_NAME]" at bounding box center [298, 114] width 97 height 25
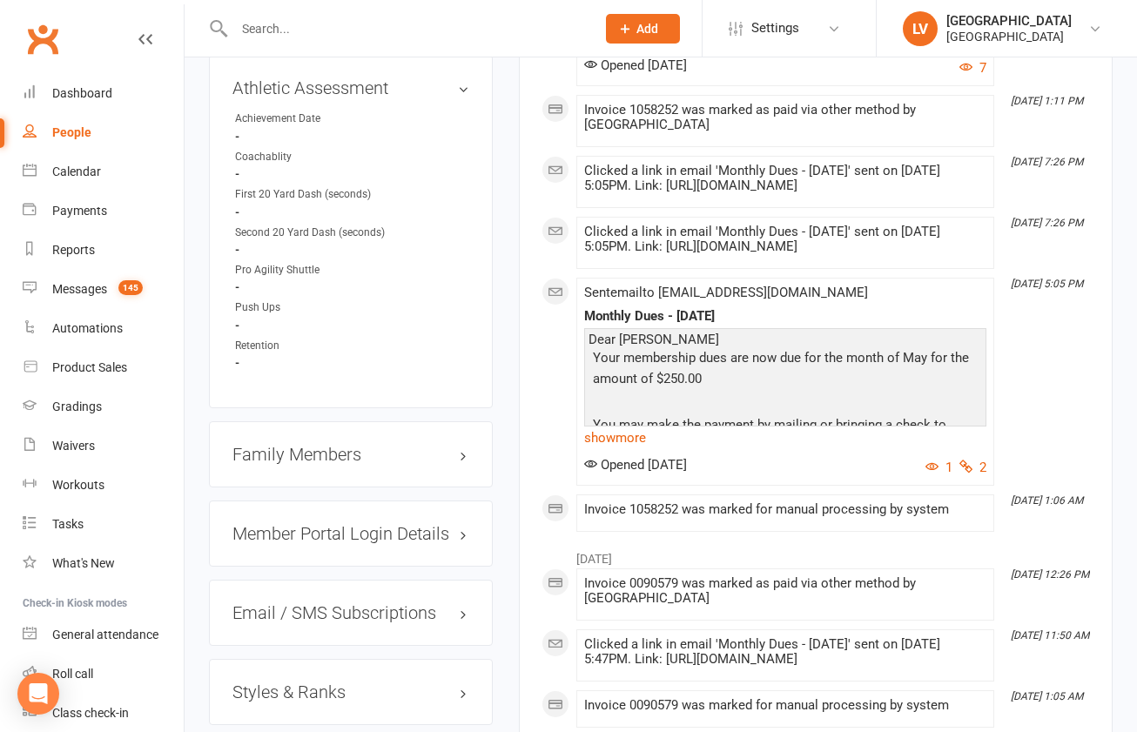
scroll to position [1751, 0]
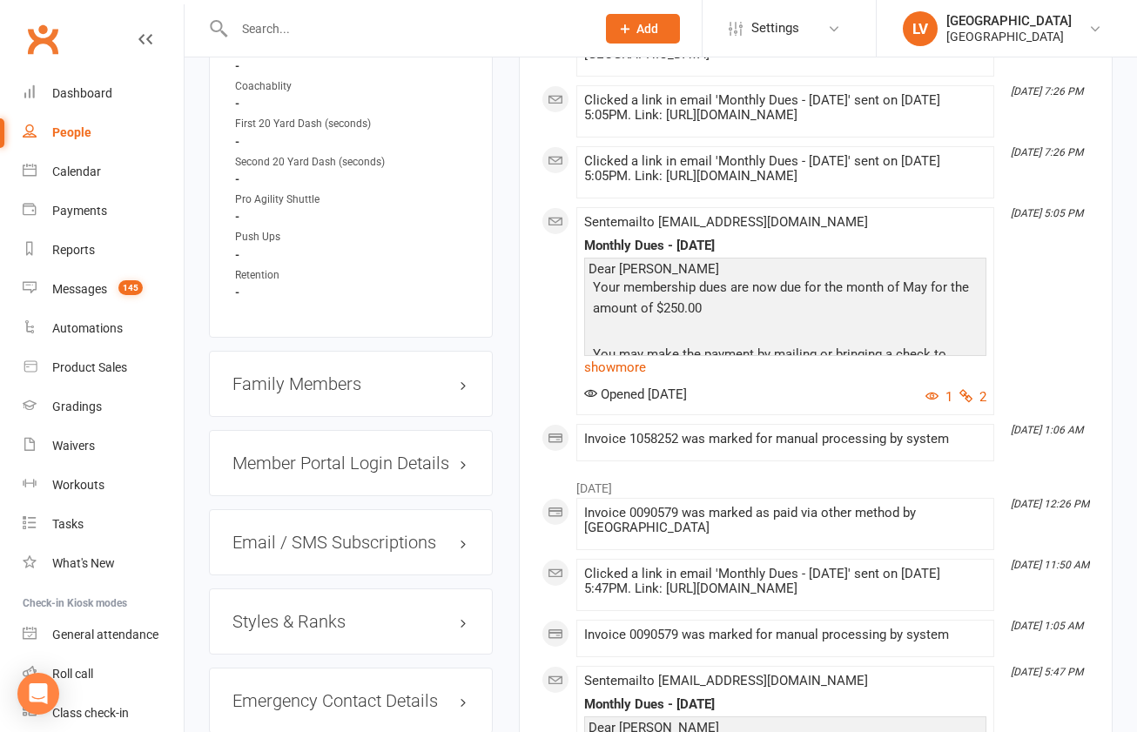
click at [308, 394] on h3 "Family Members" at bounding box center [350, 383] width 237 height 19
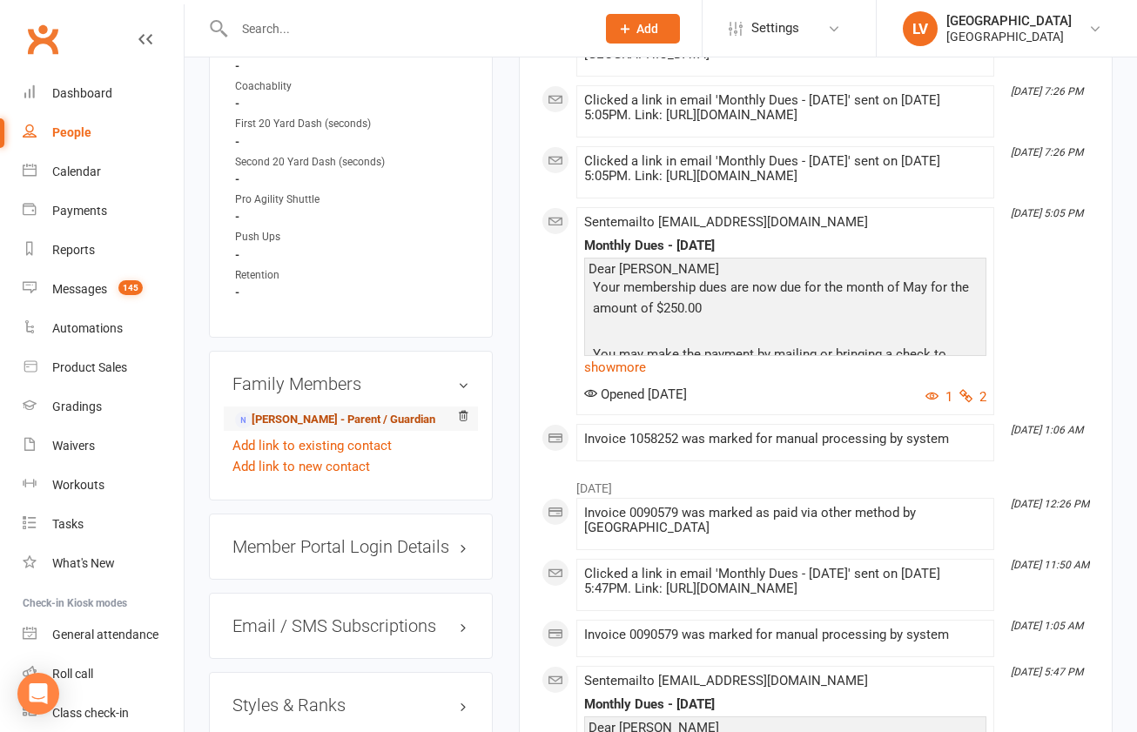
click at [294, 429] on link "Danielle Pailma - Parent / Guardian" at bounding box center [335, 420] width 200 height 18
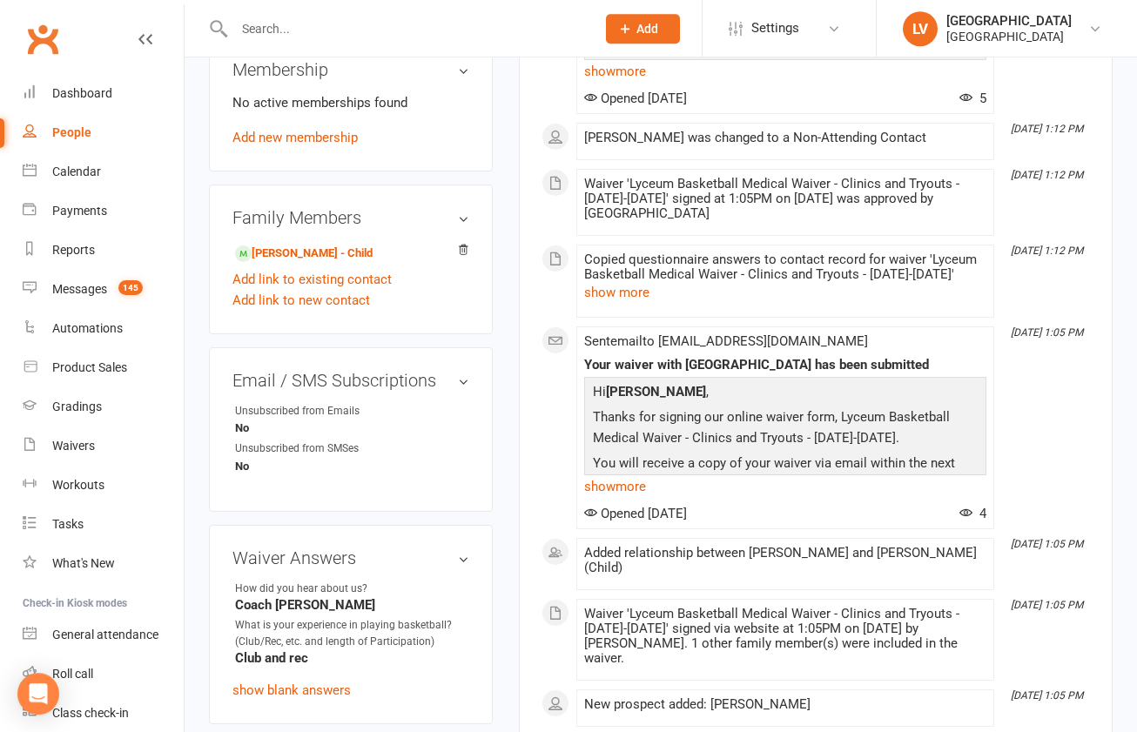
scroll to position [824, 0]
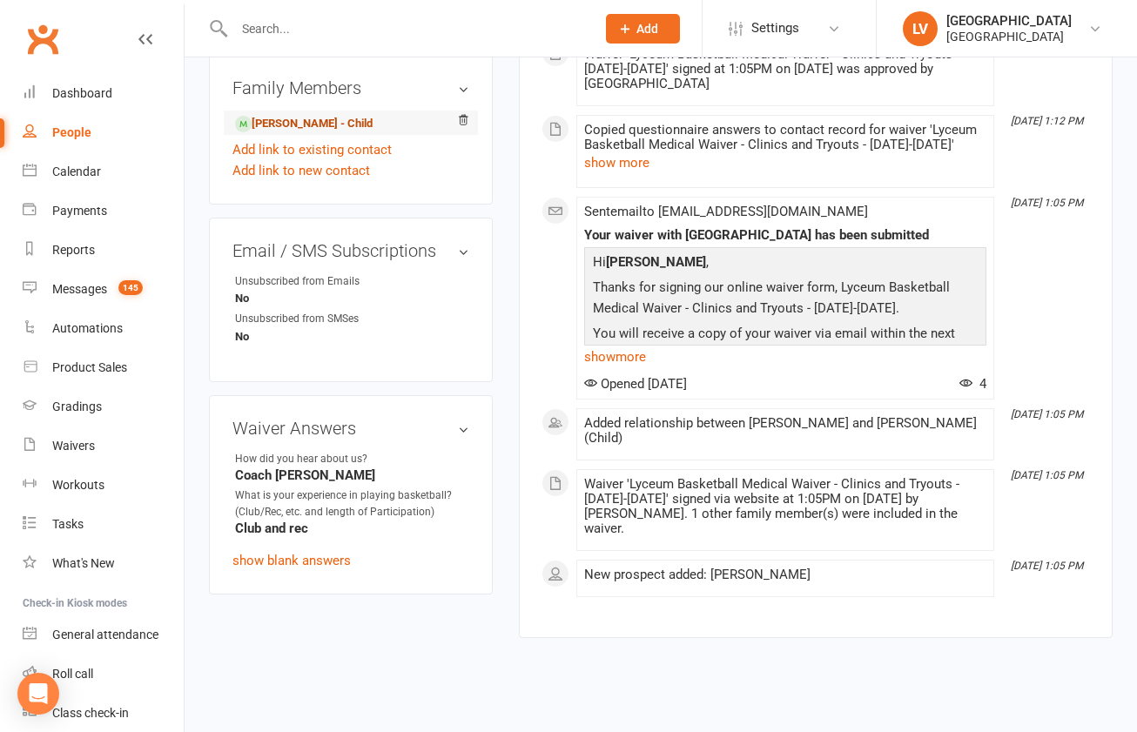
click at [289, 118] on link "Mikenna Pailma - Child" at bounding box center [304, 124] width 138 height 18
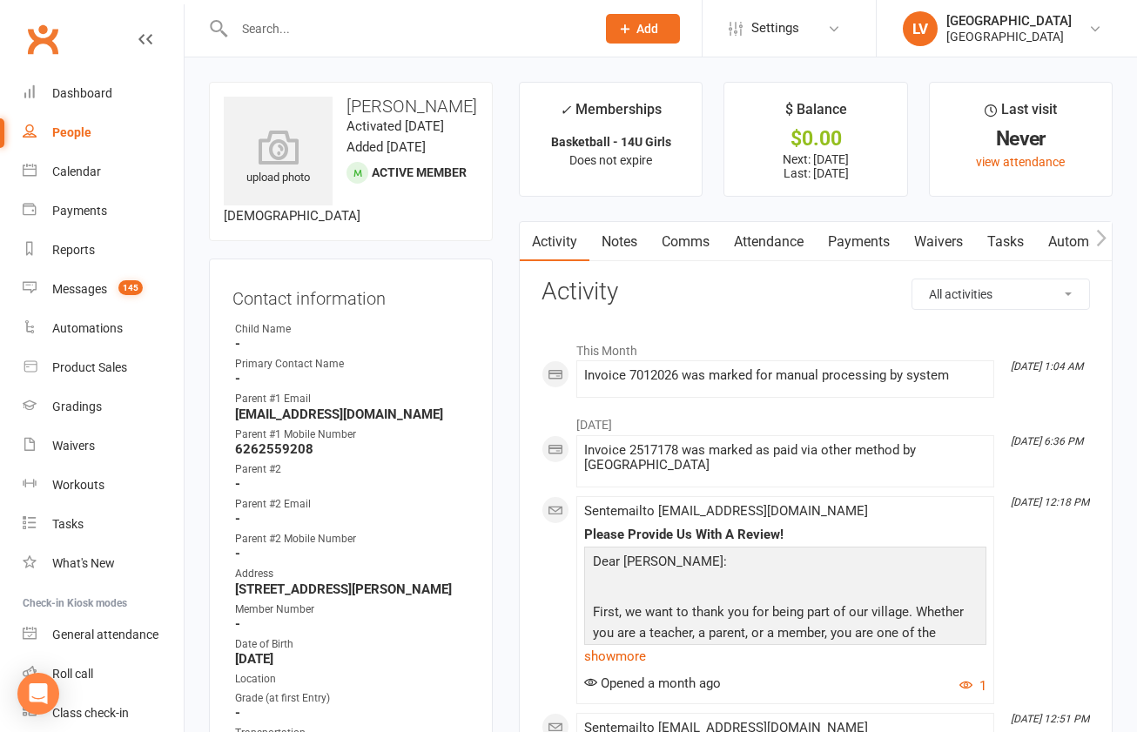
click at [323, 26] on input "text" at bounding box center [406, 29] width 354 height 24
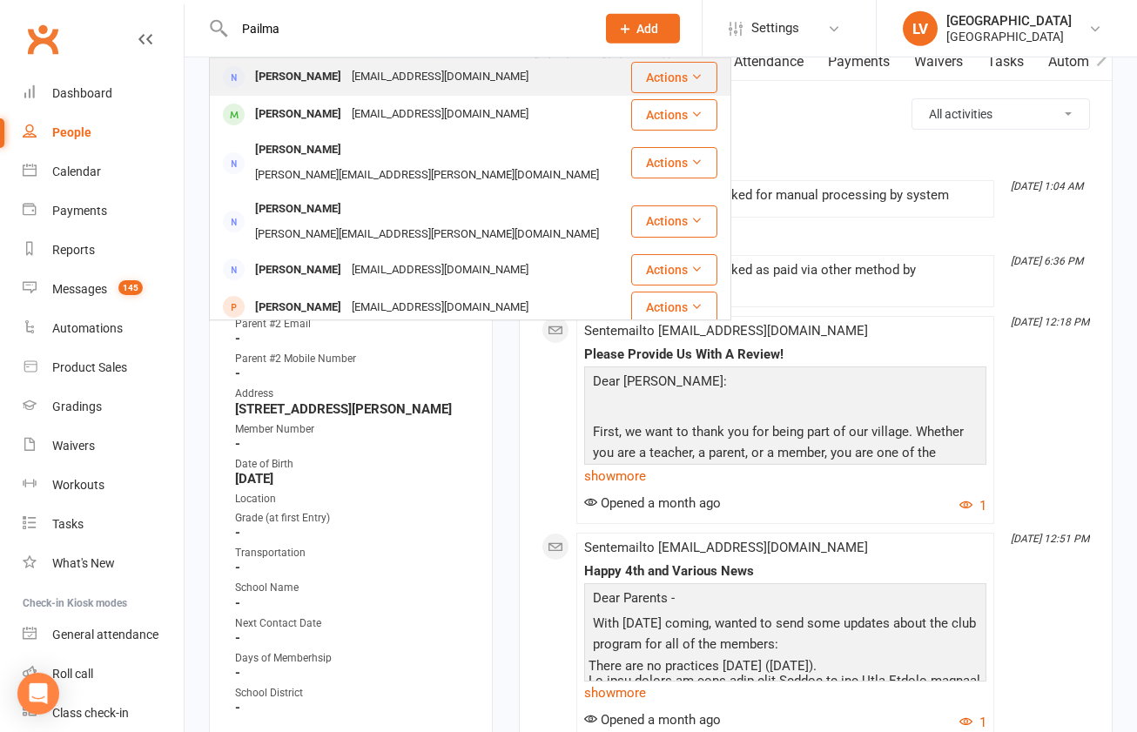
scroll to position [182, 0]
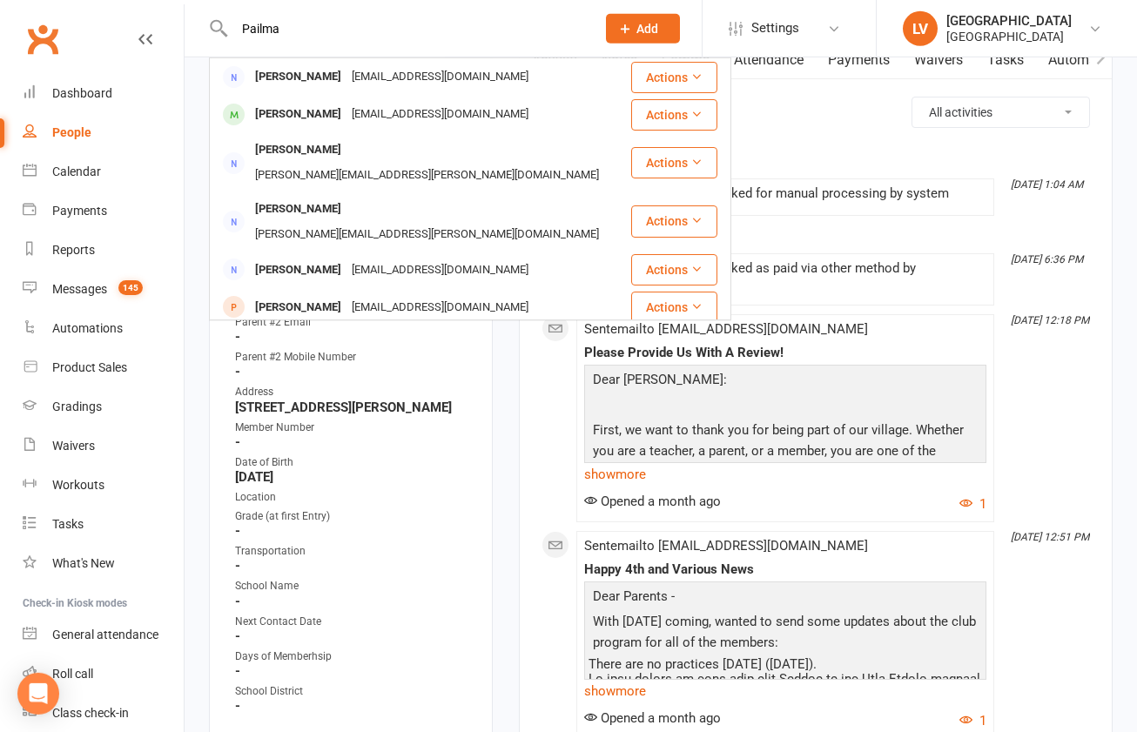
drag, startPoint x: 321, startPoint y: 25, endPoint x: 155, endPoint y: 22, distance: 166.3
click at [229, 22] on input "Pailma" at bounding box center [406, 29] width 354 height 24
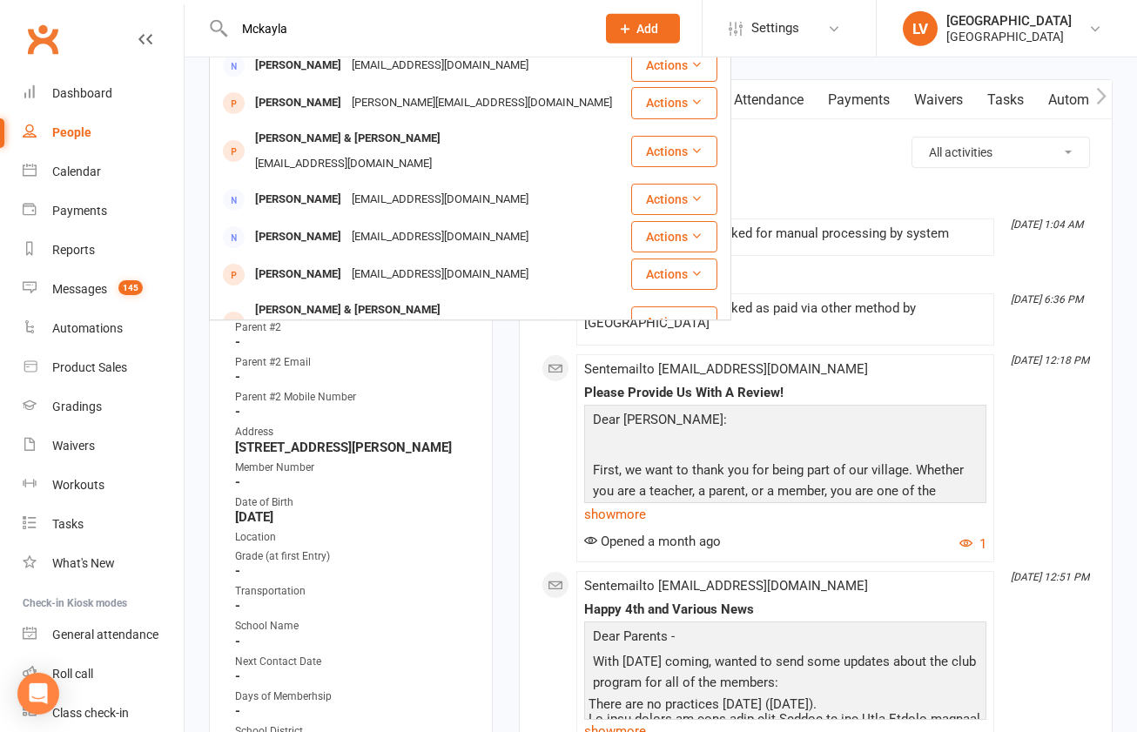
scroll to position [159, 0]
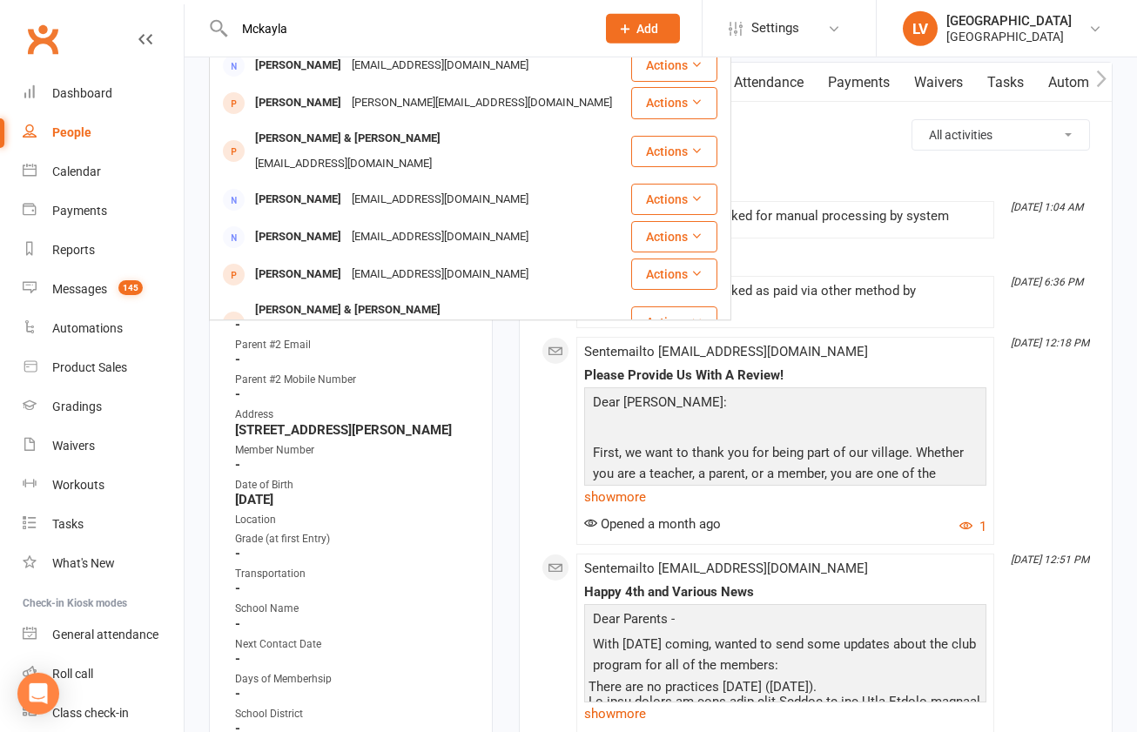
drag, startPoint x: 306, startPoint y: 29, endPoint x: 171, endPoint y: 0, distance: 138.8
click at [229, 17] on input "Mckayla" at bounding box center [406, 29] width 354 height 24
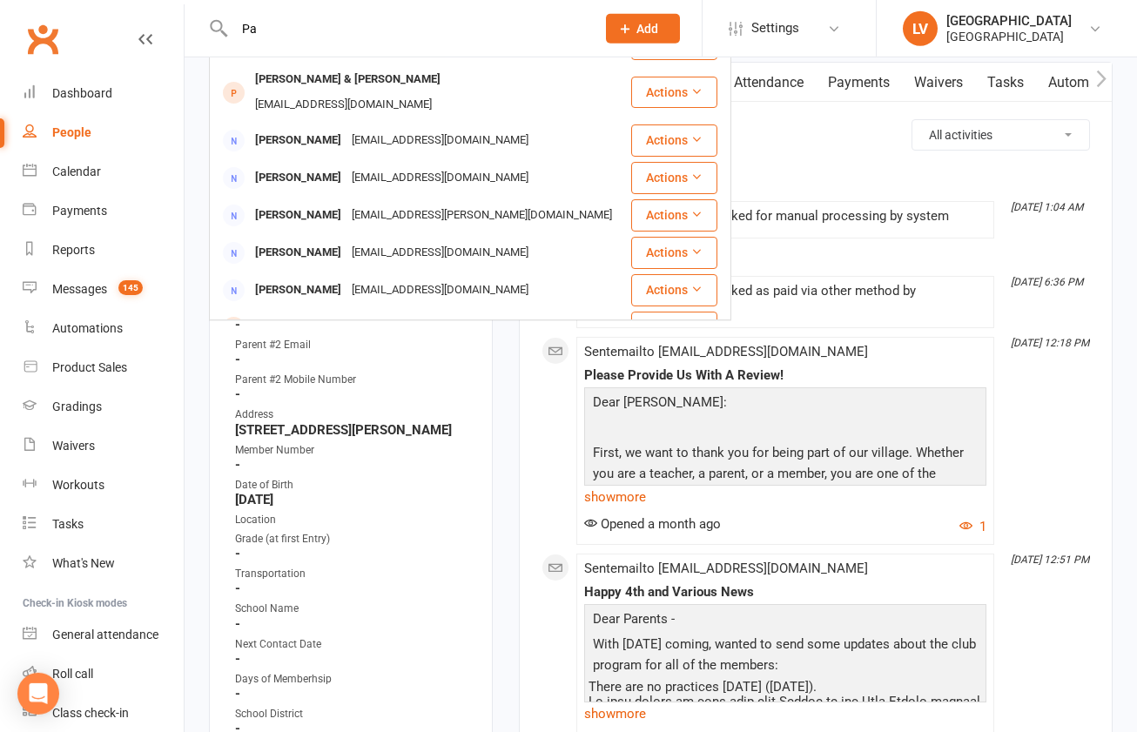
type input "P"
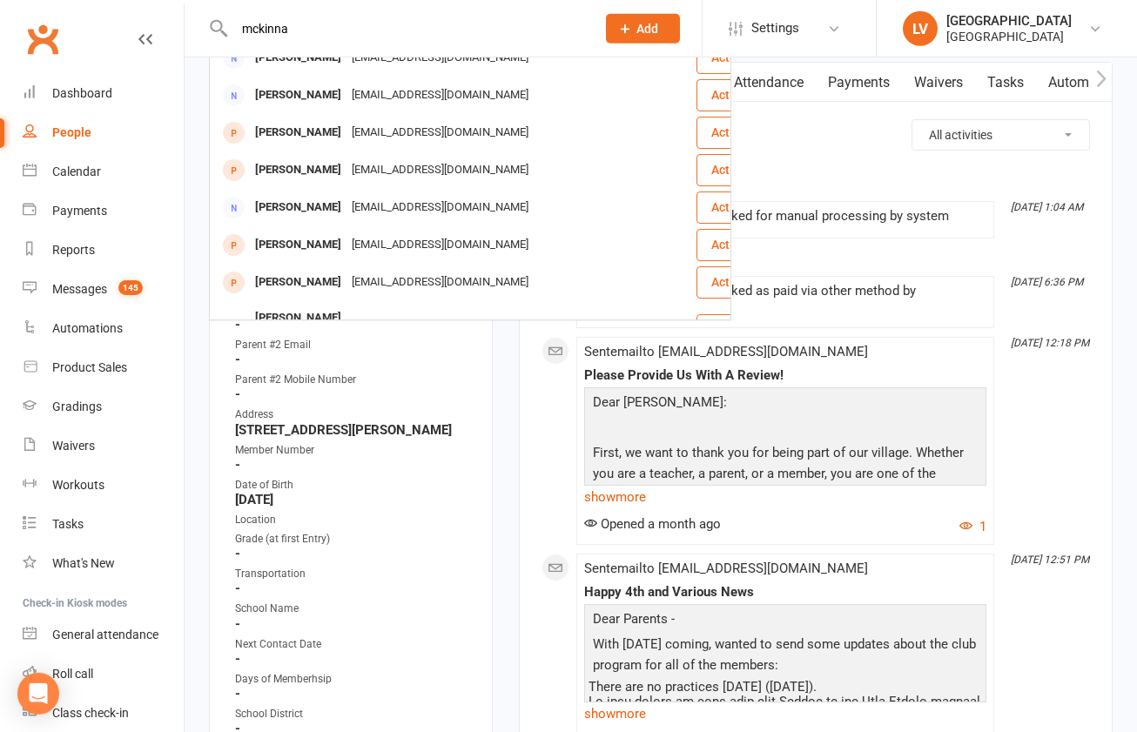
scroll to position [0, 0]
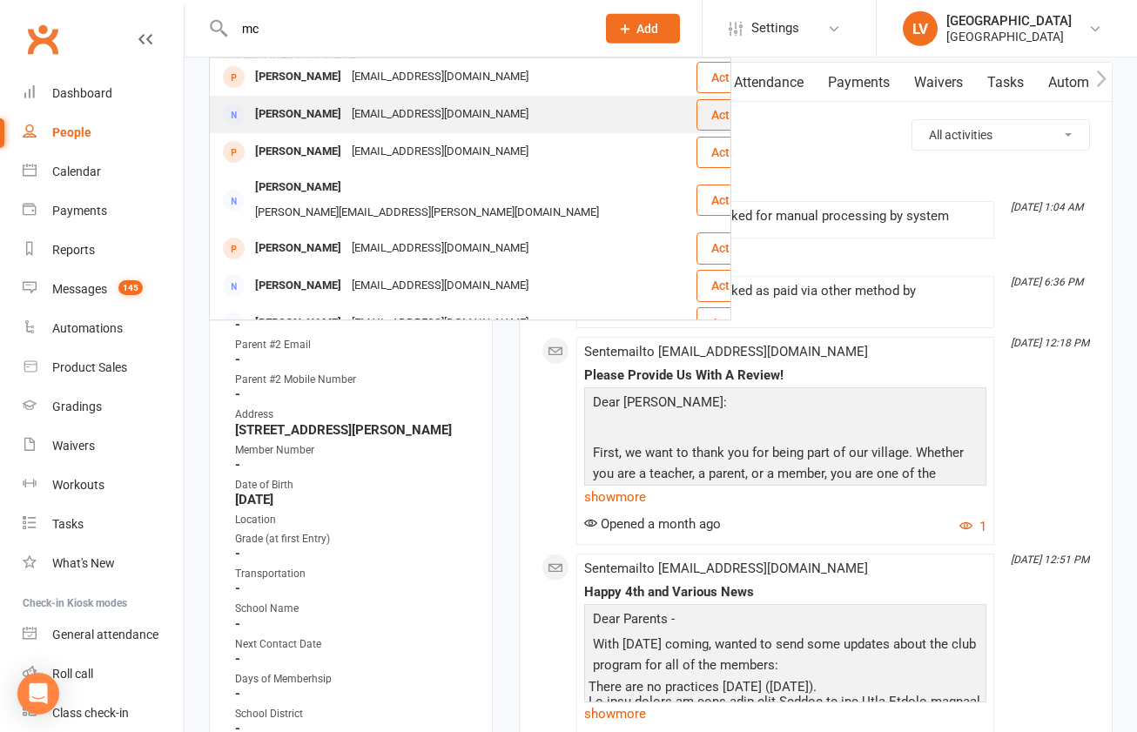
type input "m"
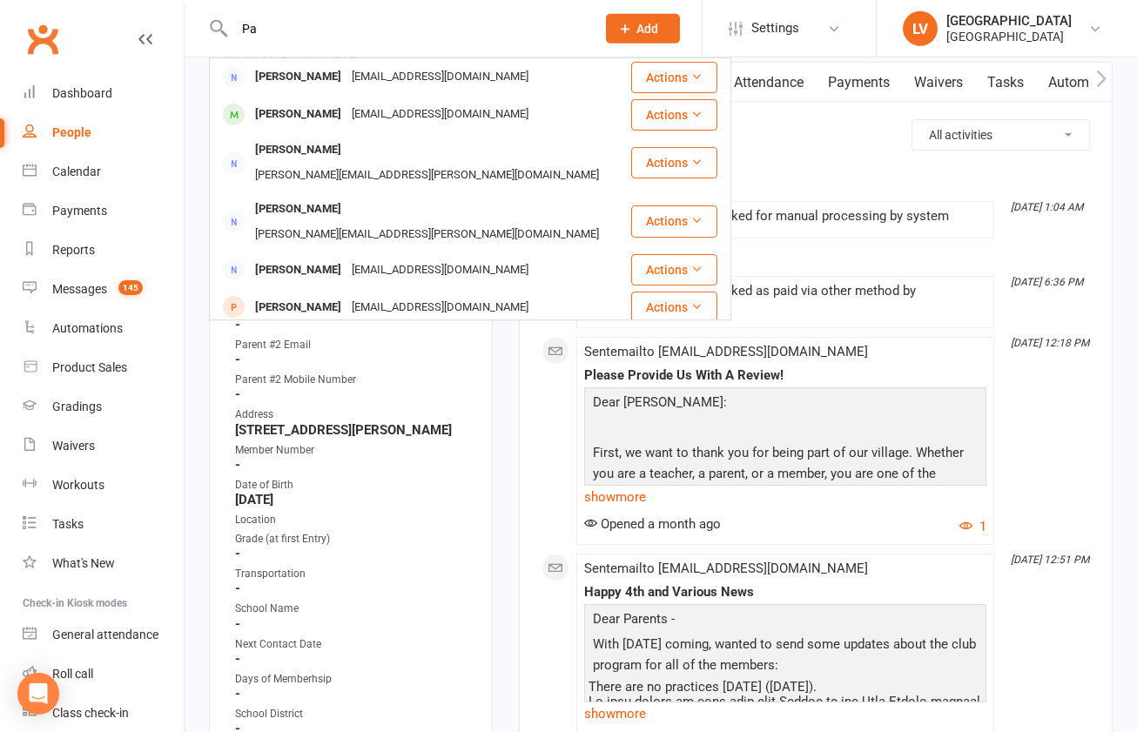
type input "P"
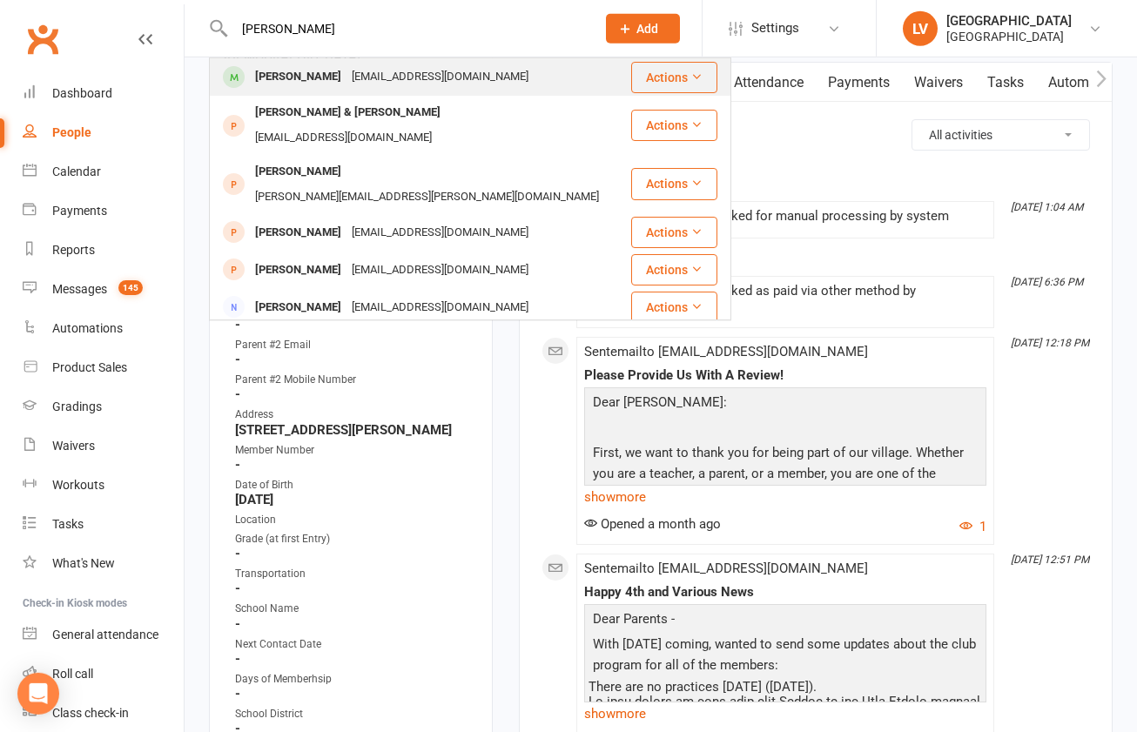
type input "mikenna"
click at [333, 91] on div "Mikenna Pailma daniellepailma@gmail.com" at bounding box center [420, 77] width 419 height 36
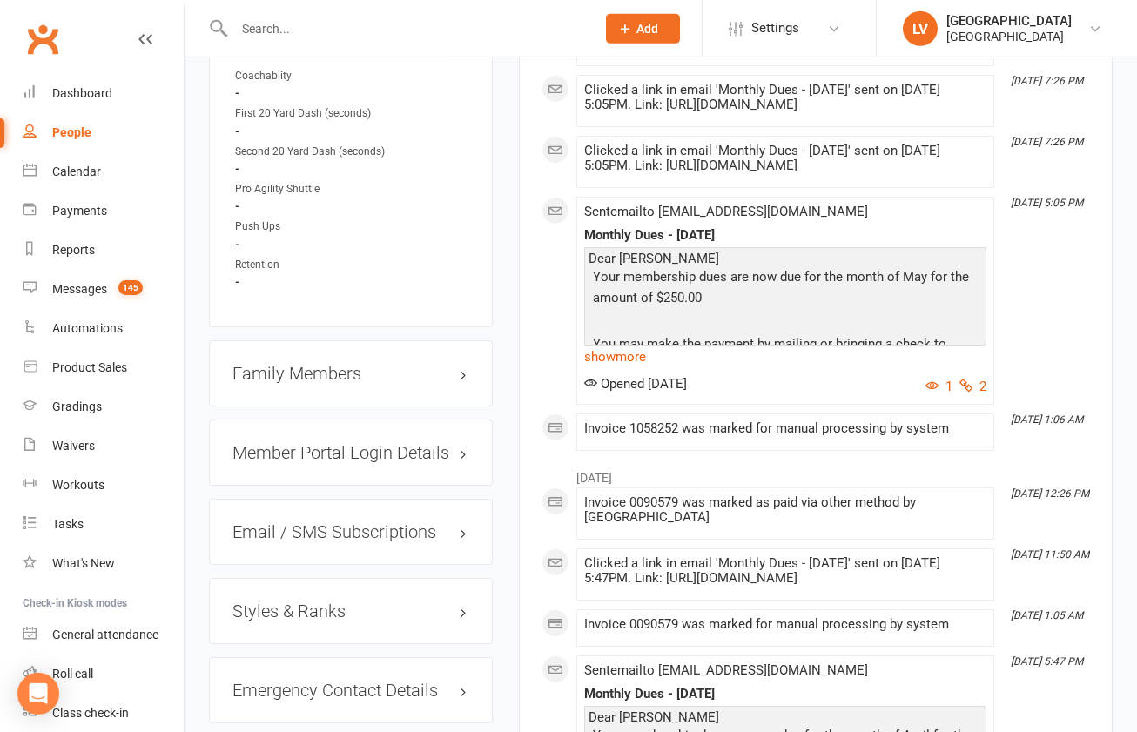
scroll to position [1793, 0]
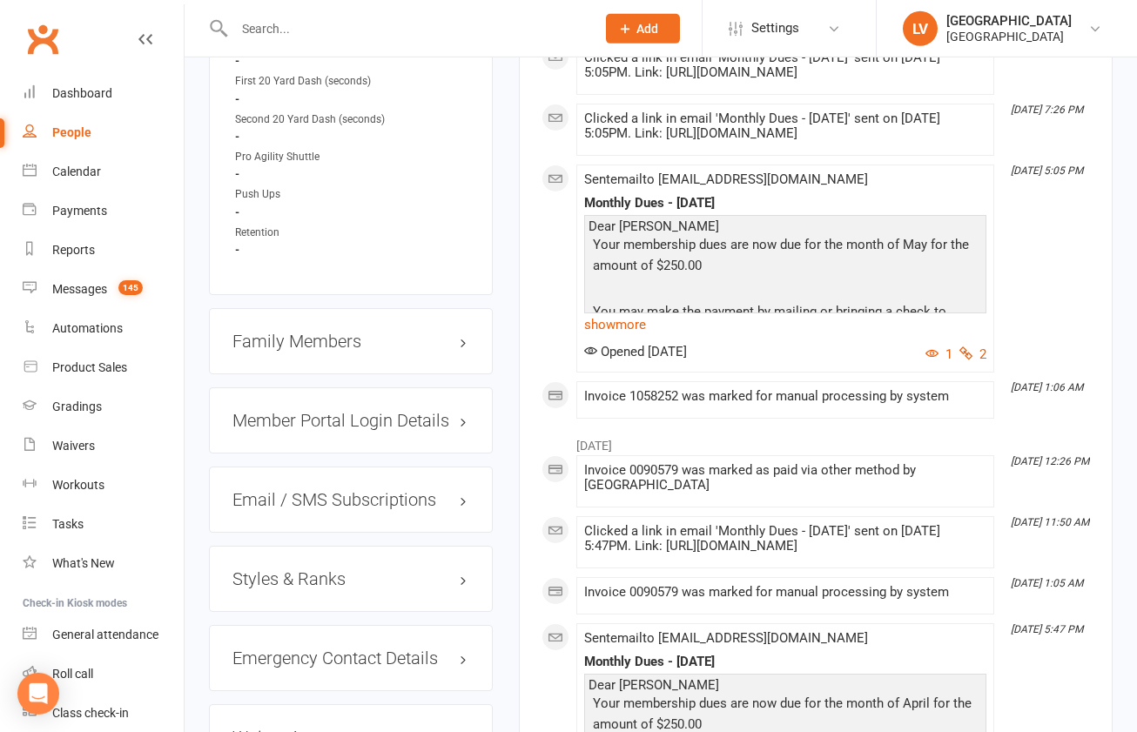
click at [282, 351] on h3 "Family Members" at bounding box center [350, 341] width 237 height 19
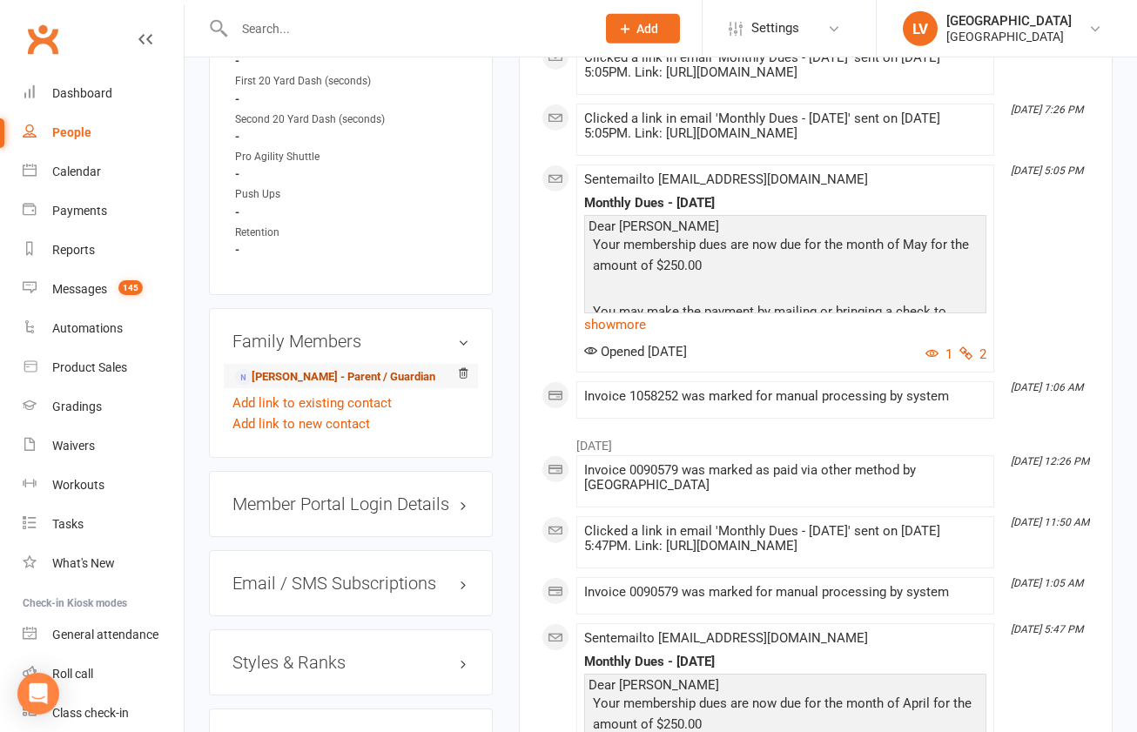
click at [289, 387] on link "Danielle Pailma - Parent / Guardian" at bounding box center [335, 377] width 200 height 18
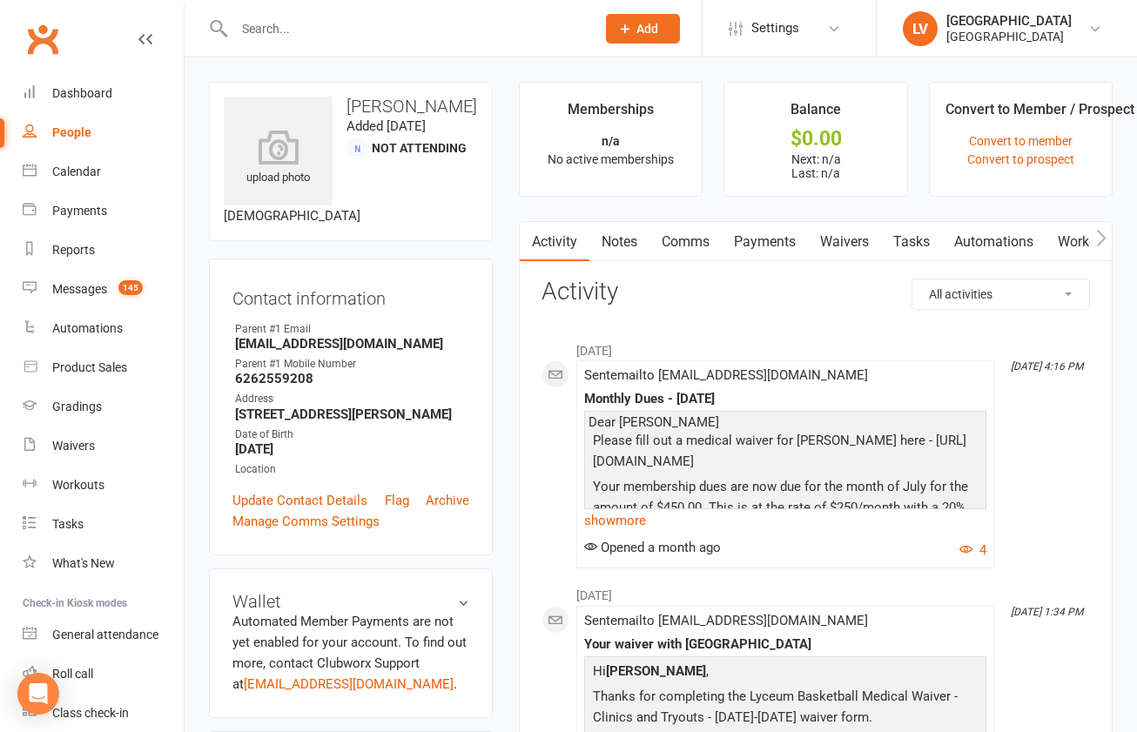
drag, startPoint x: 624, startPoint y: 520, endPoint x: 636, endPoint y: 510, distance: 14.8
click at [623, 519] on link "show more" at bounding box center [785, 520] width 402 height 24
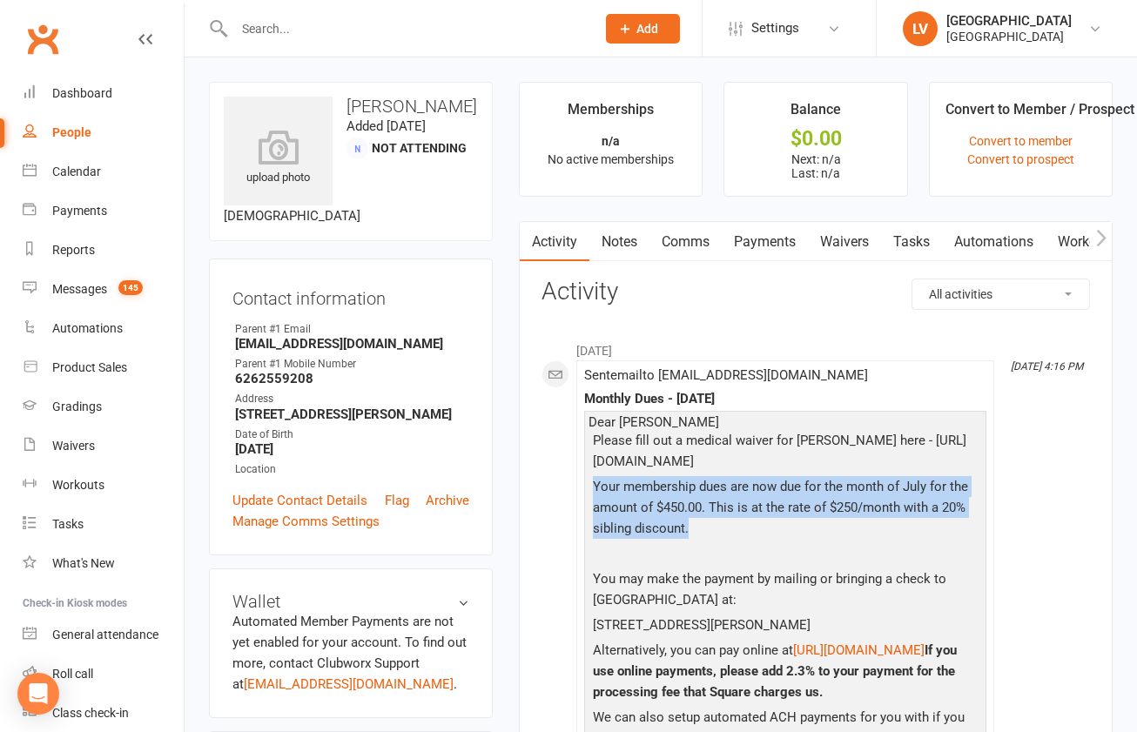
drag, startPoint x: 679, startPoint y: 527, endPoint x: 589, endPoint y: 490, distance: 96.8
click at [589, 490] on p "Your membership dues are now due for the month of July for the amount of $450.0…" at bounding box center [786, 509] width 394 height 67
copy p "Your membership dues are now due for the month of July for the amount of $450.0…"
click at [679, 239] on link "Comms" at bounding box center [685, 242] width 72 height 40
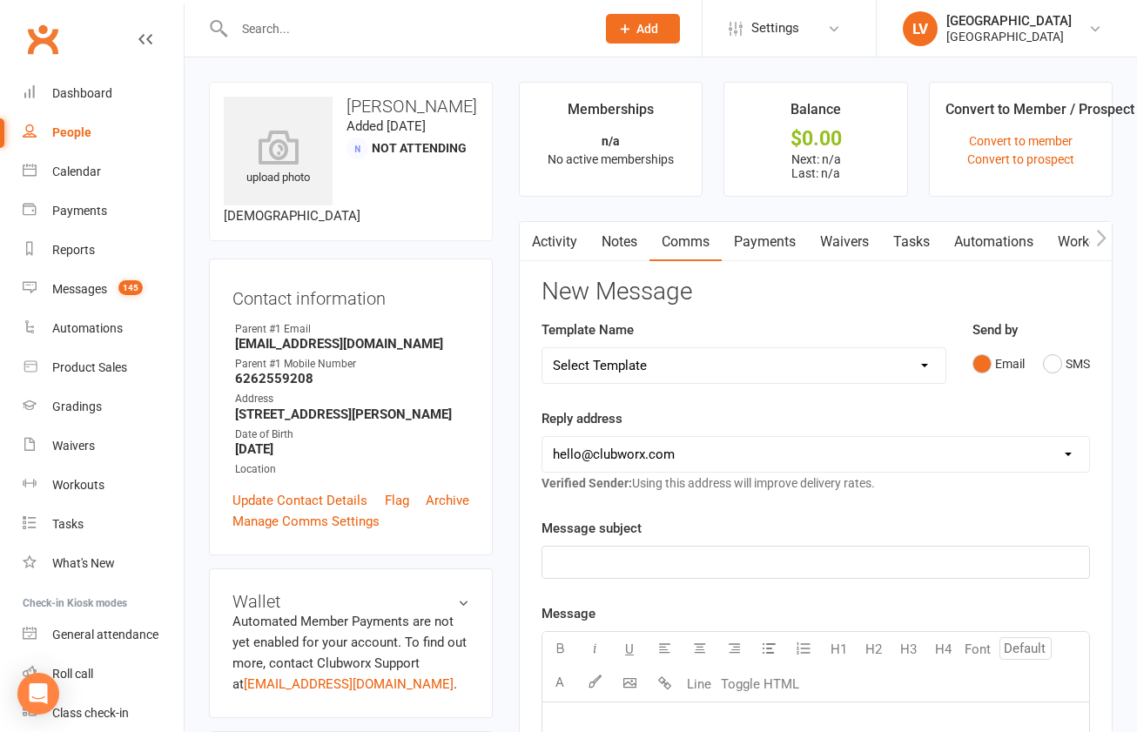
click at [542, 348] on select "Select Template [Email] Club Basketball Swag [Email] Generic Girls Basketball T…" at bounding box center [743, 365] width 403 height 35
select select "14"
click option "[Email] Basketball - Monthly Club Dues" at bounding box center [0, 0] width 0 height 0
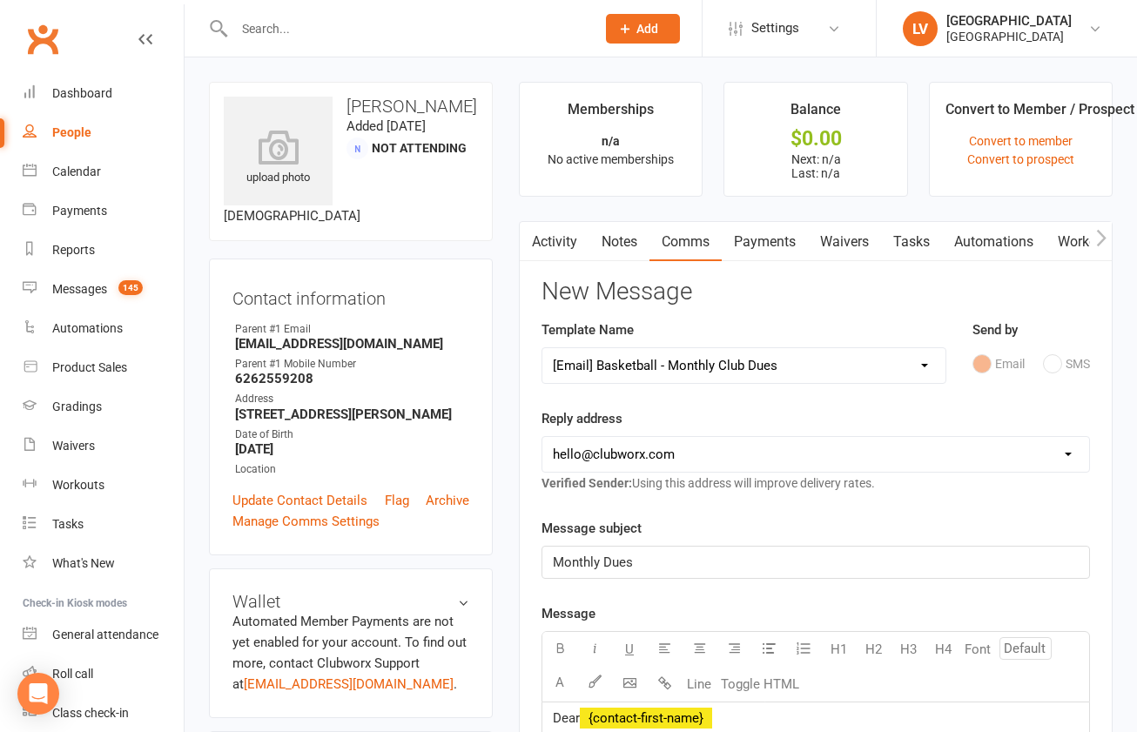
select select "2"
click option "[EMAIL_ADDRESS][DOMAIN_NAME]" at bounding box center [0, 0] width 0 height 0
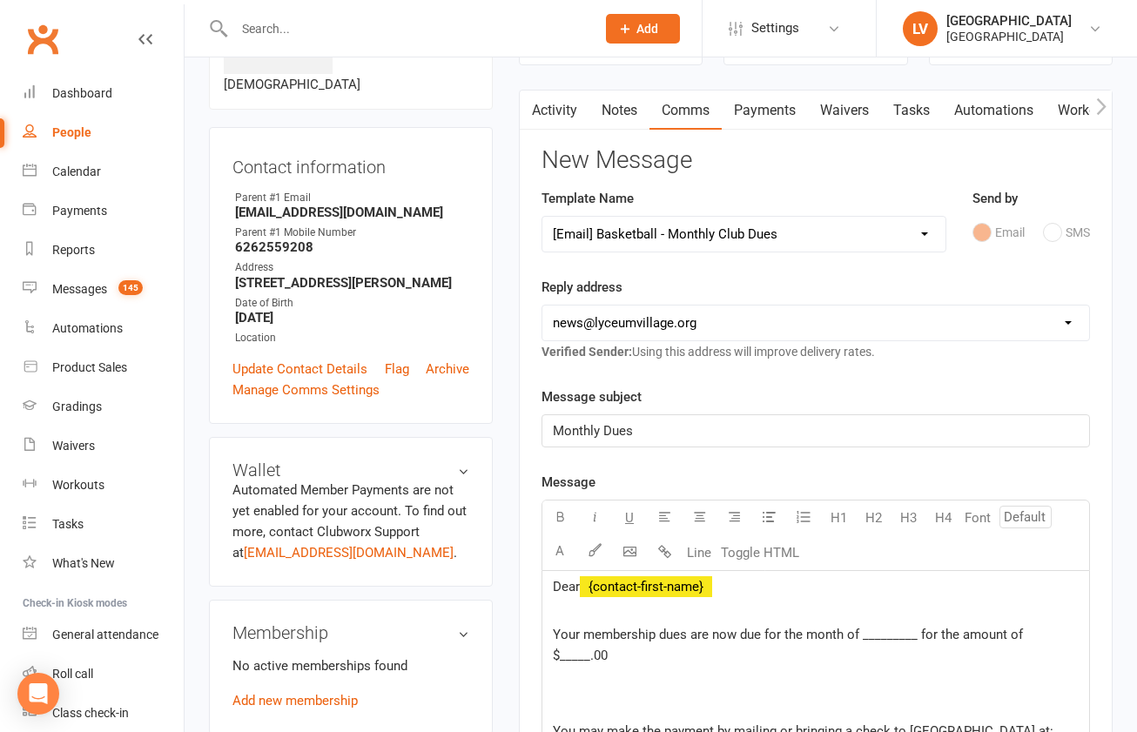
scroll to position [138, 0]
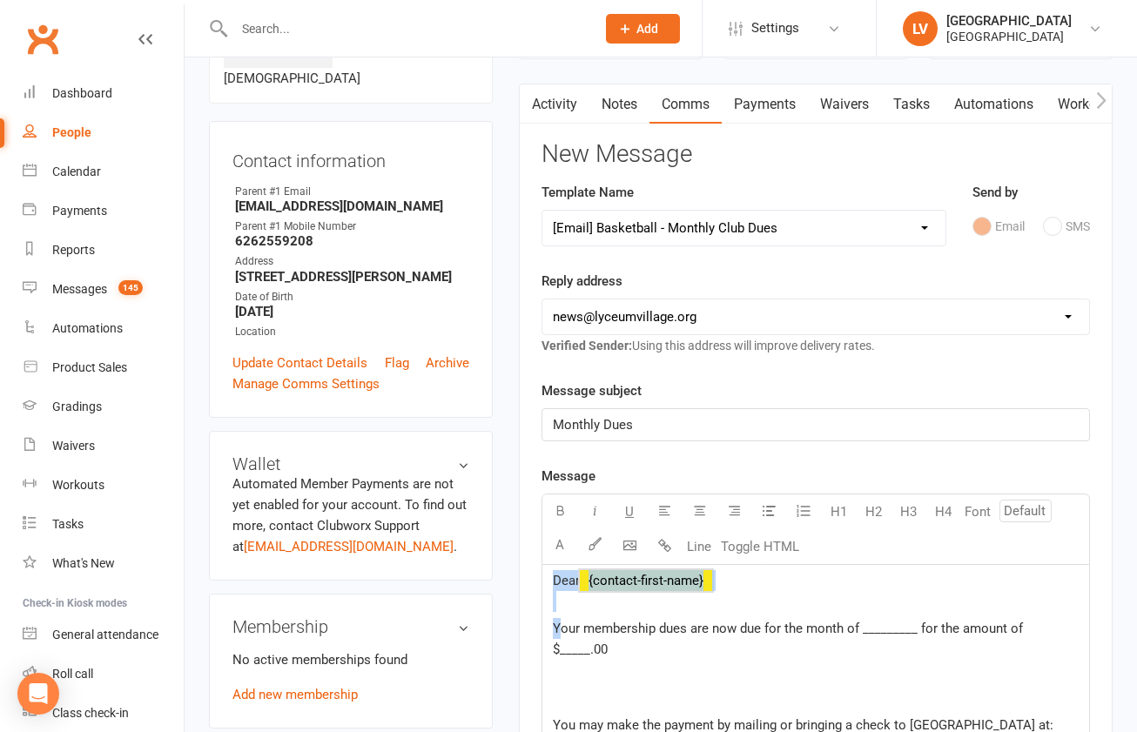
drag, startPoint x: 597, startPoint y: 664, endPoint x: 557, endPoint y: 637, distance: 48.3
click at [566, 635] on span "Your membership dues are now due for the month of _________ for the amount of $…" at bounding box center [790, 639] width 474 height 37
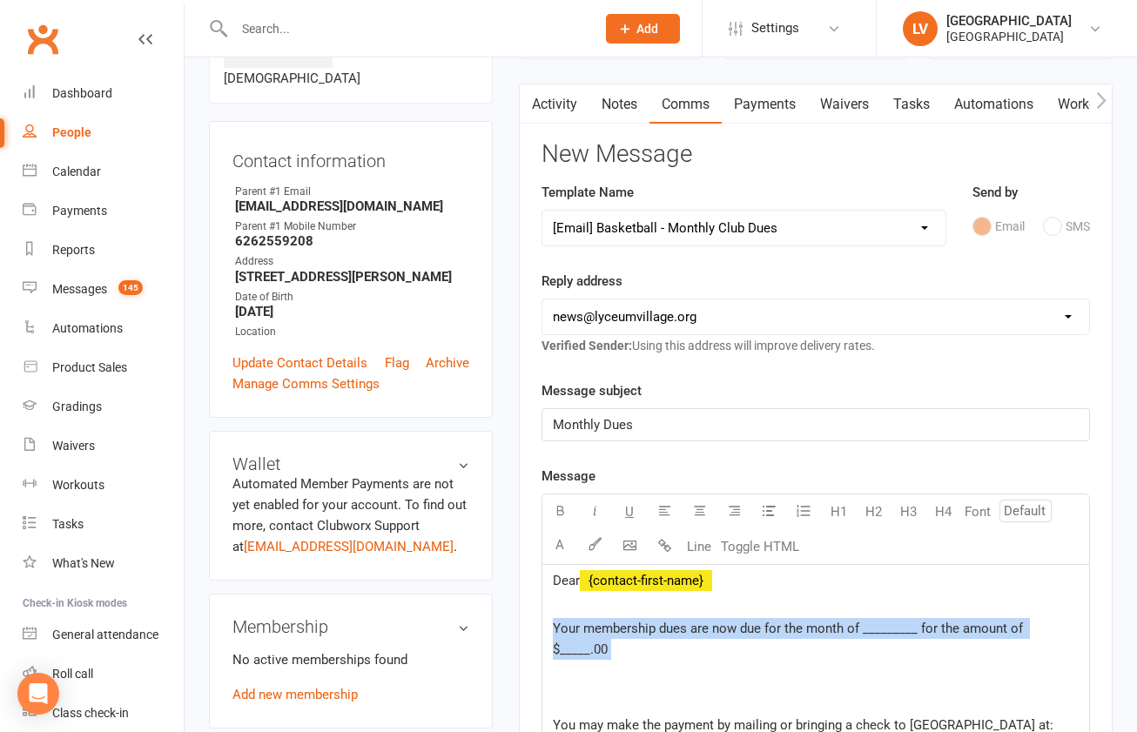
drag, startPoint x: 555, startPoint y: 632, endPoint x: 561, endPoint y: 645, distance: 14.4
click at [561, 645] on p "Your membership dues are now due for the month of _________ for the amount of $…" at bounding box center [816, 649] width 526 height 63
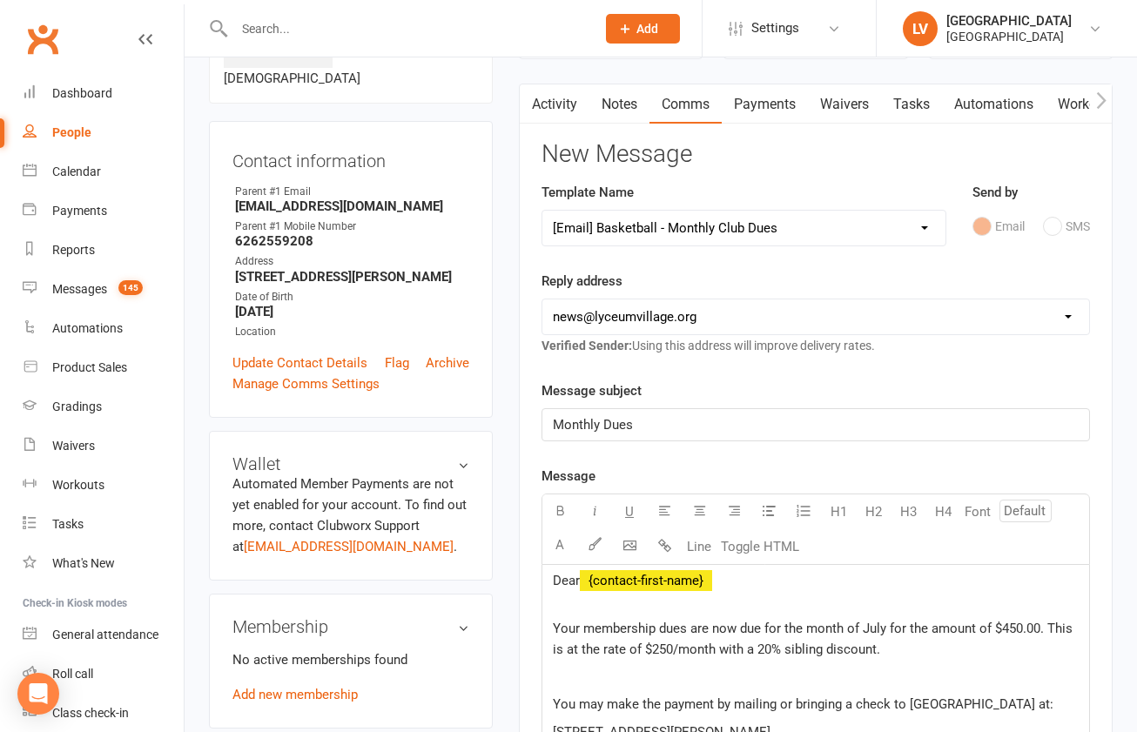
click at [873, 628] on span "Your membership dues are now due for the month of July for the amount of $450.0…" at bounding box center [814, 639] width 523 height 37
click at [669, 425] on p "Monthly Dues" at bounding box center [816, 424] width 526 height 21
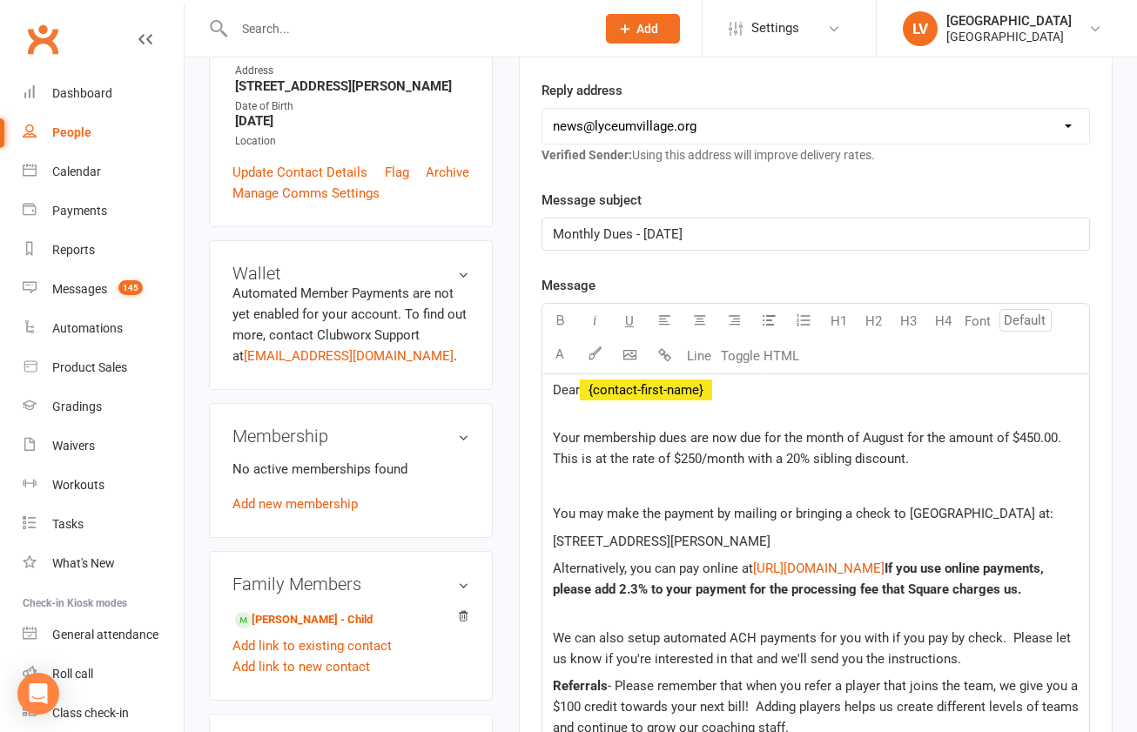
scroll to position [330, 0]
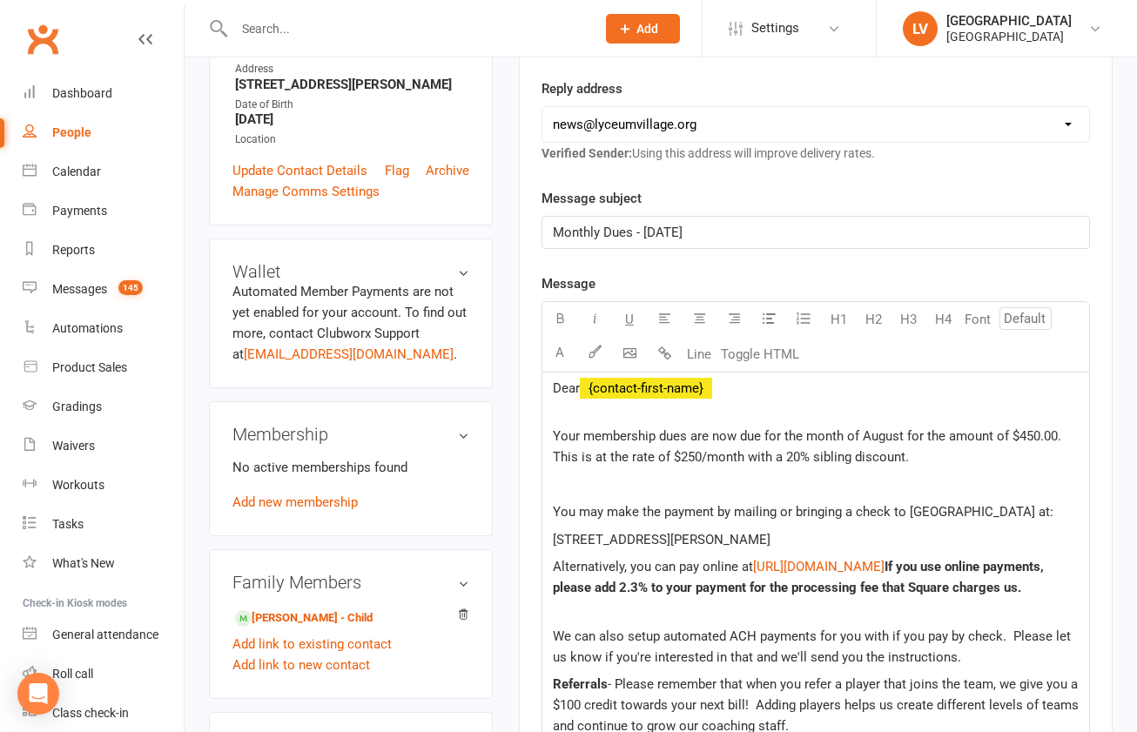
click at [746, 416] on div "Dear ﻿ {contact-first-name}" at bounding box center [816, 399] width 526 height 42
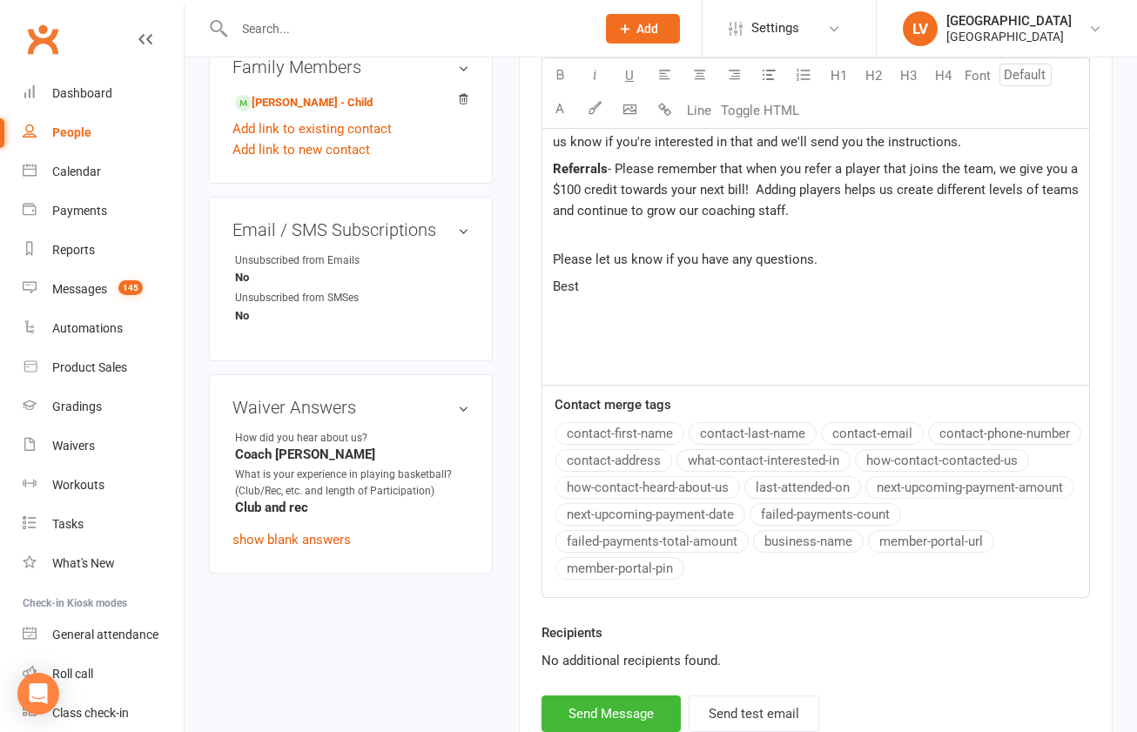
scroll to position [1003, 0]
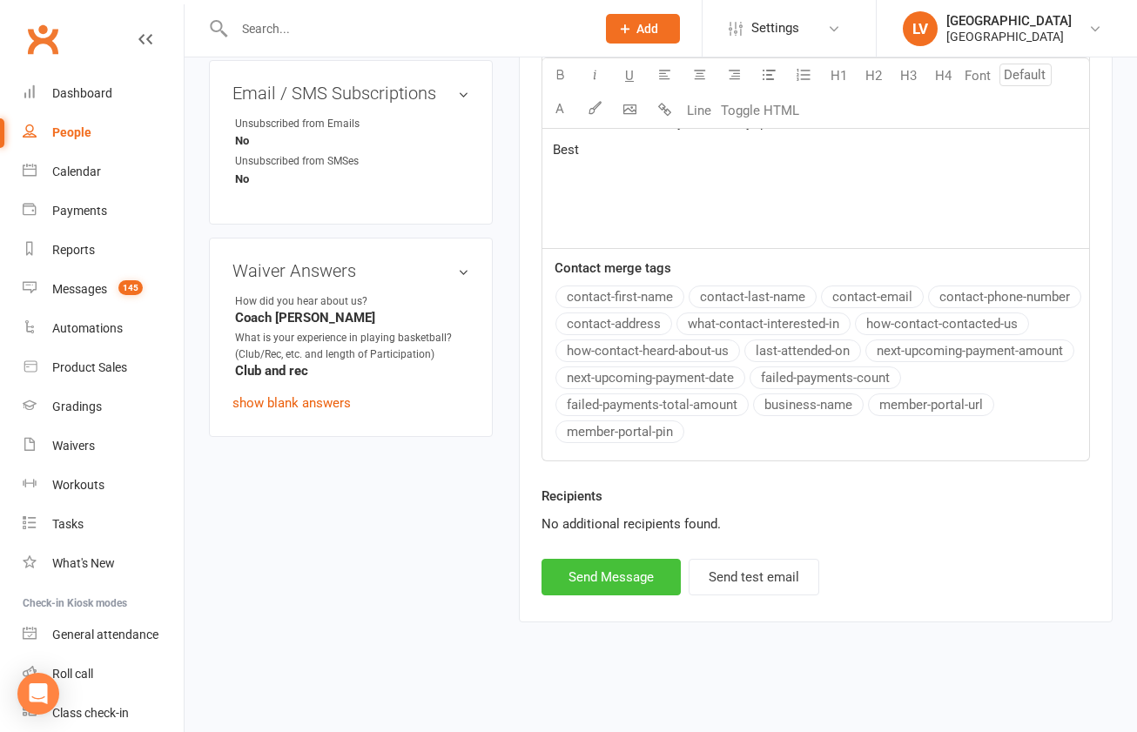
click at [600, 581] on button "Send Message" at bounding box center [611, 577] width 139 height 37
select select
select select "0"
